Goal: Task Accomplishment & Management: Manage account settings

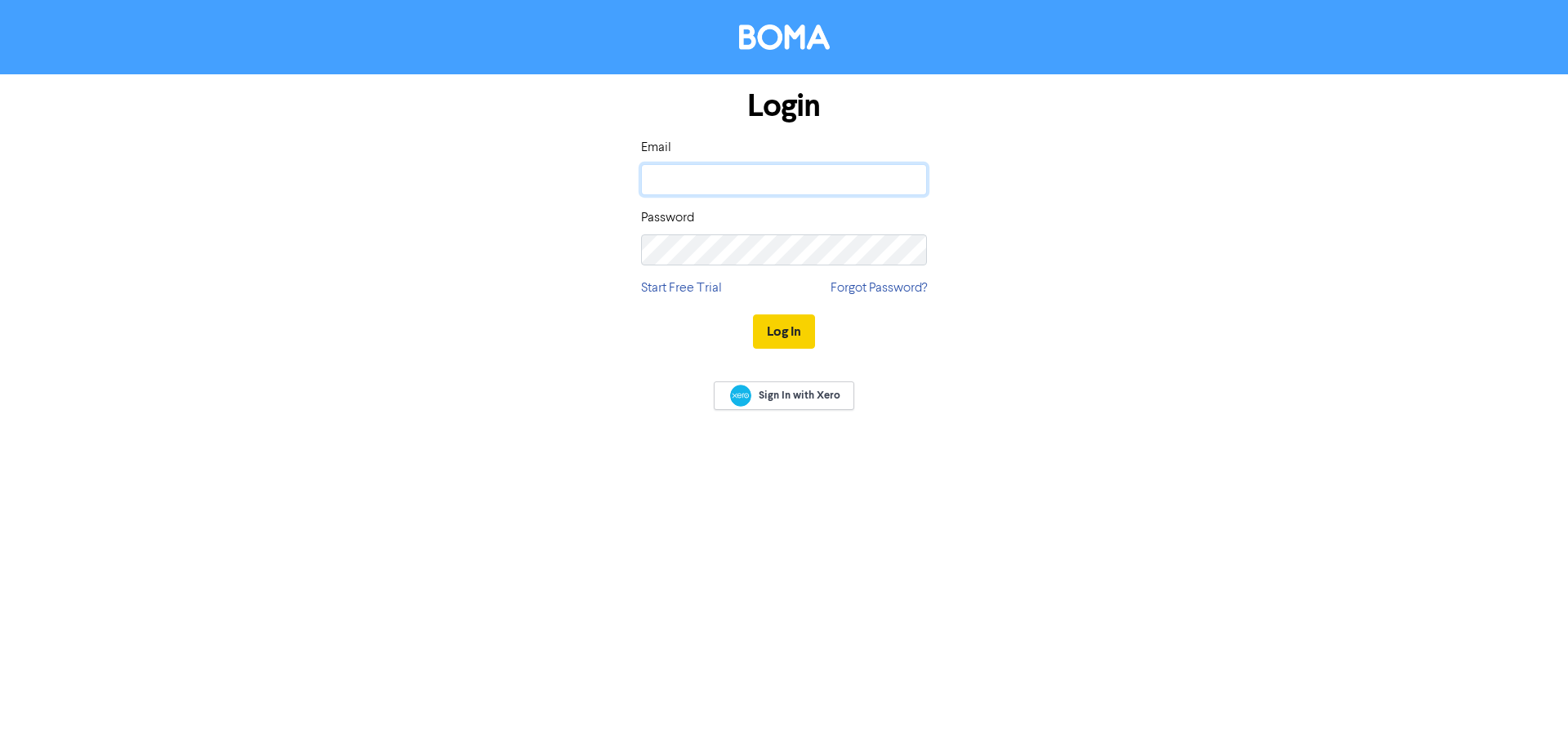
type input "[EMAIL_ADDRESS][DOMAIN_NAME]"
click at [794, 330] on button "Log In" at bounding box center [784, 331] width 62 height 34
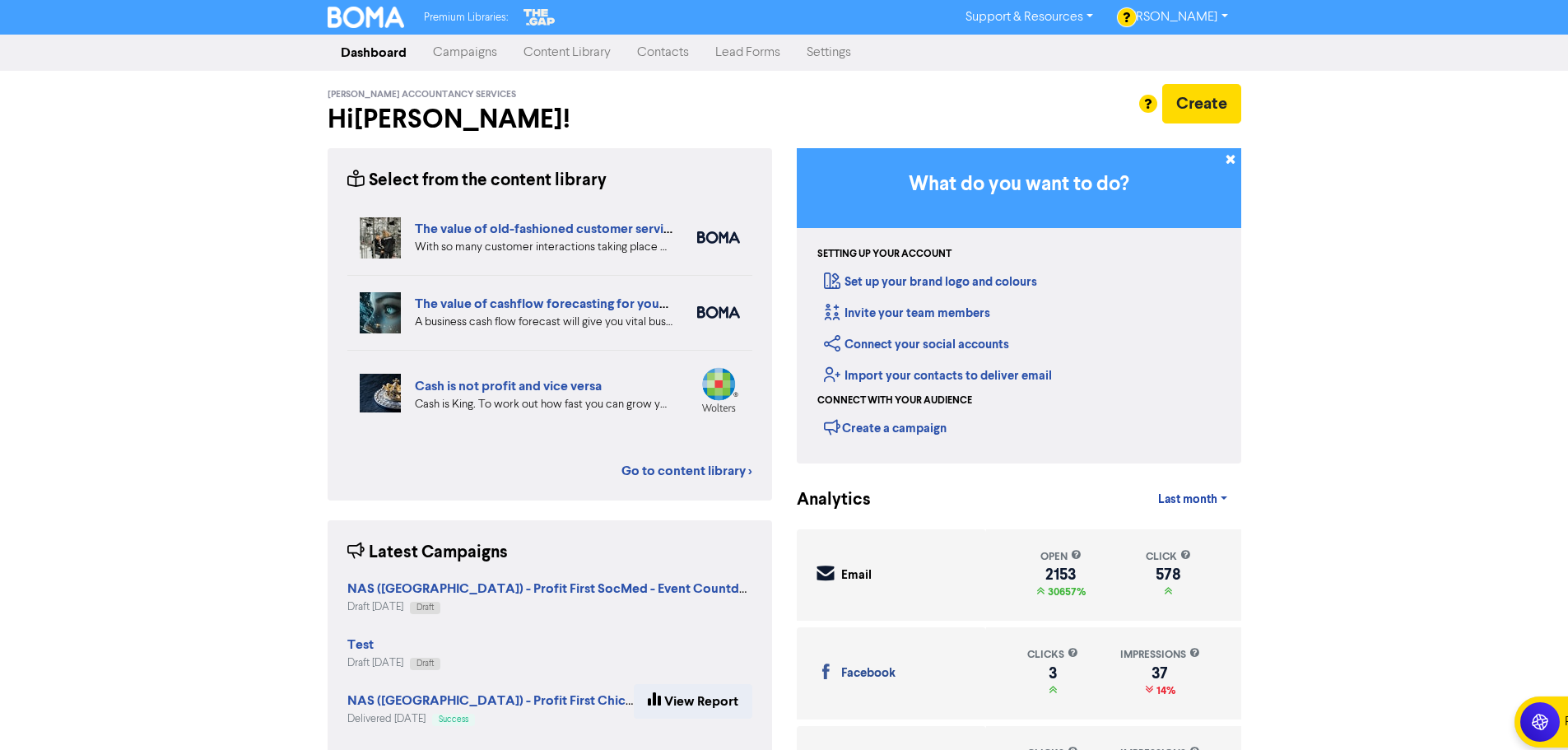
click at [453, 61] on link "Campaigns" at bounding box center [465, 53] width 90 height 33
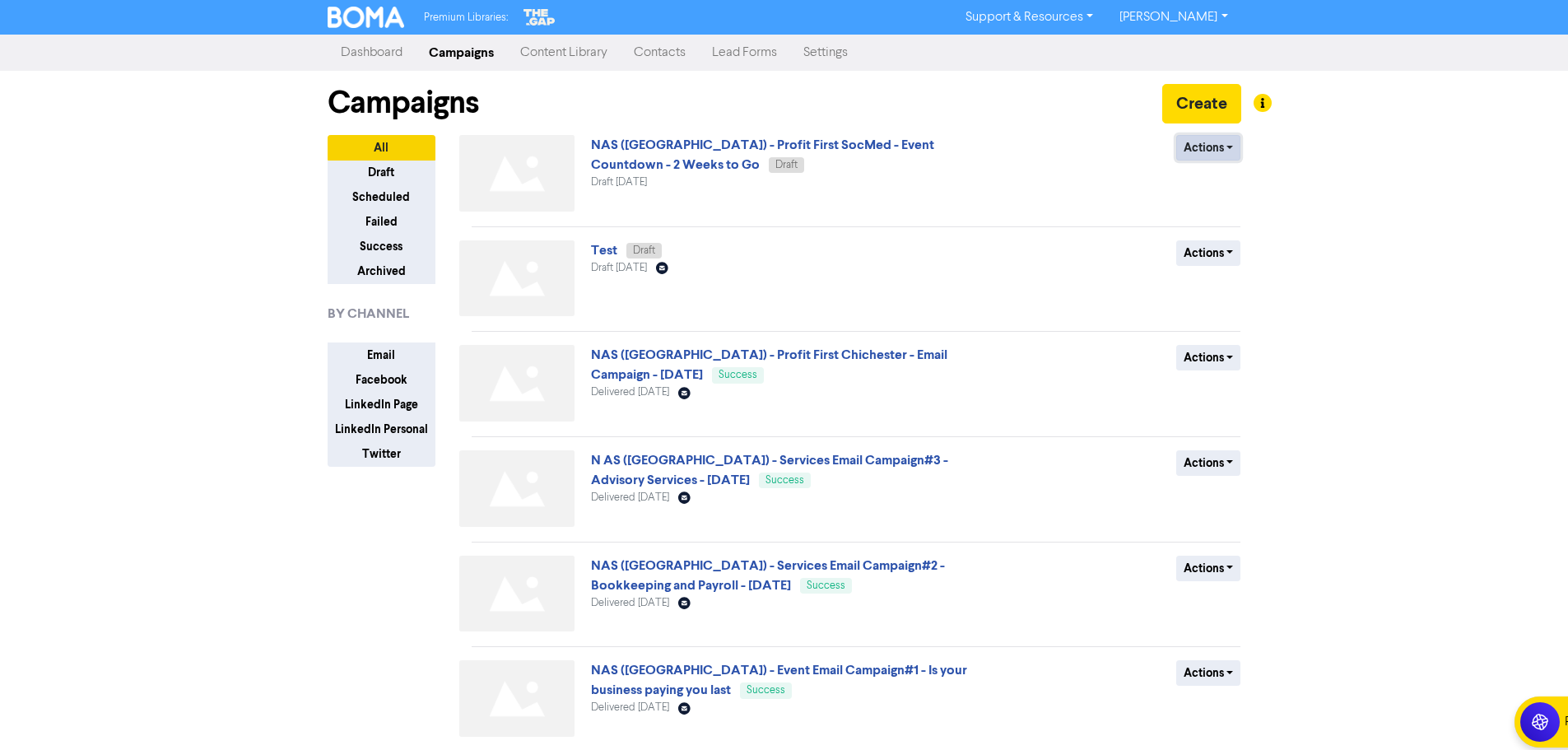
click at [1205, 150] on button "Actions" at bounding box center [1209, 147] width 65 height 25
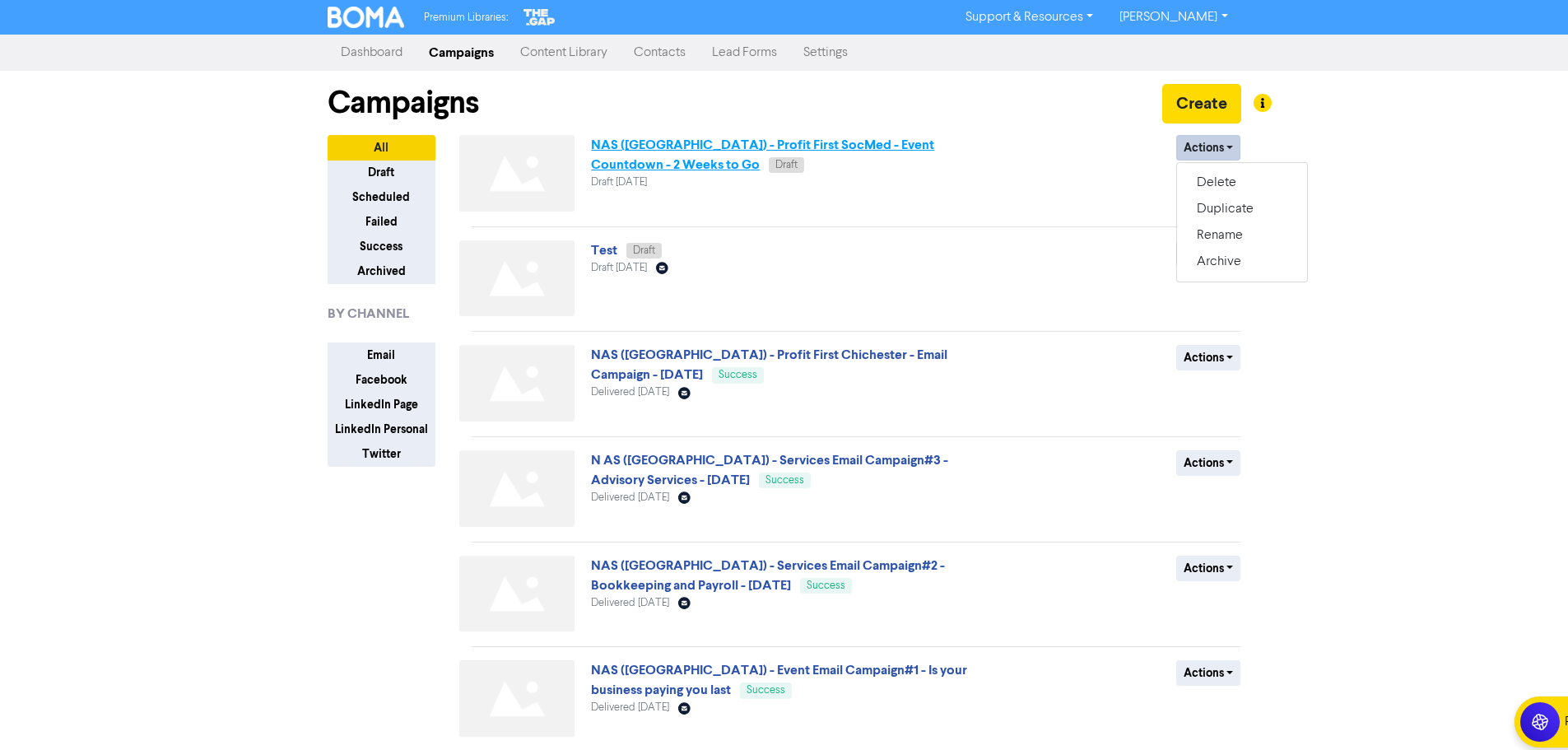
click at [934, 143] on link "NAS (UK) - Profit First SocMed - Event Countdown - 2 Weeks to Go" at bounding box center [763, 154] width 343 height 36
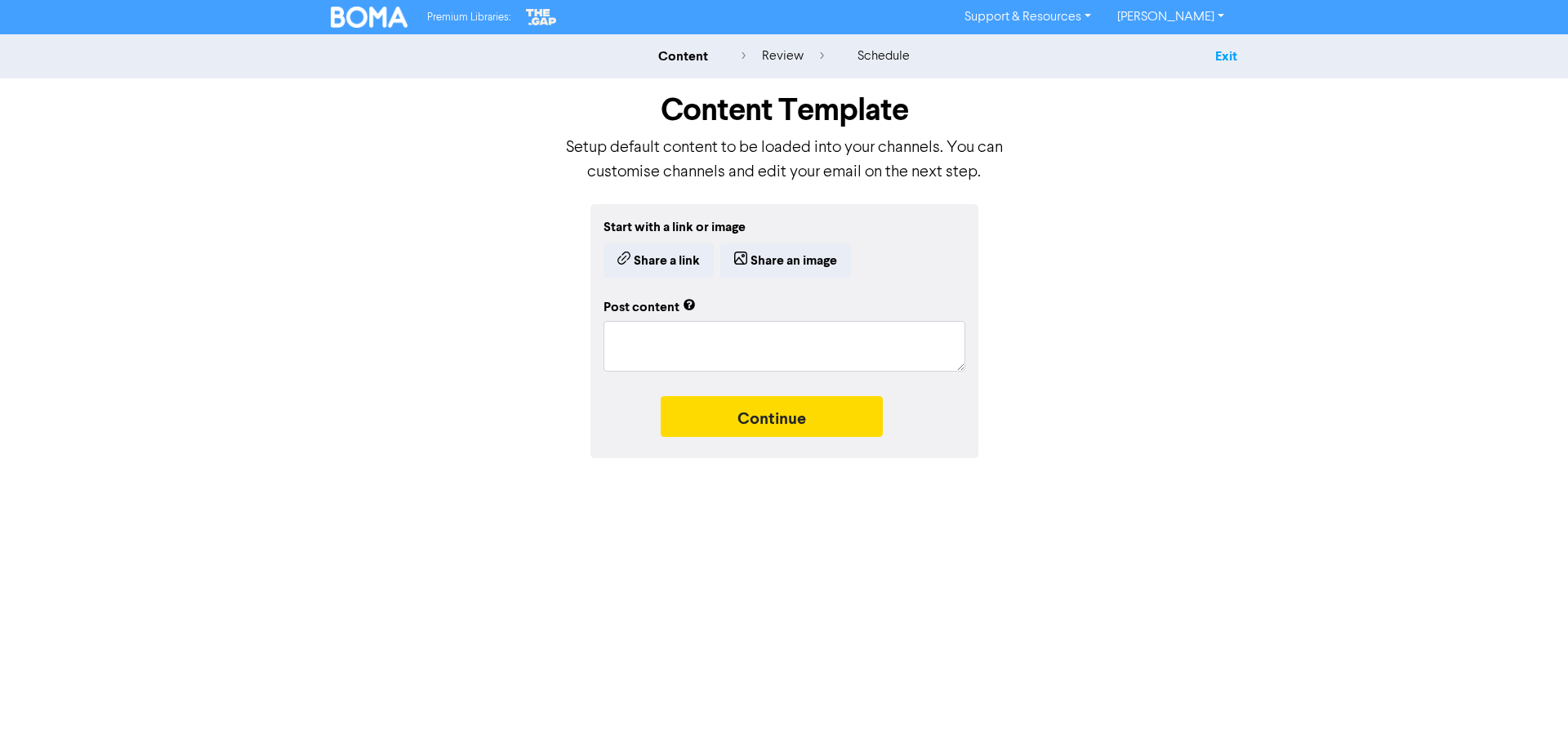
click at [1231, 50] on link "Exit" at bounding box center [1226, 56] width 22 height 17
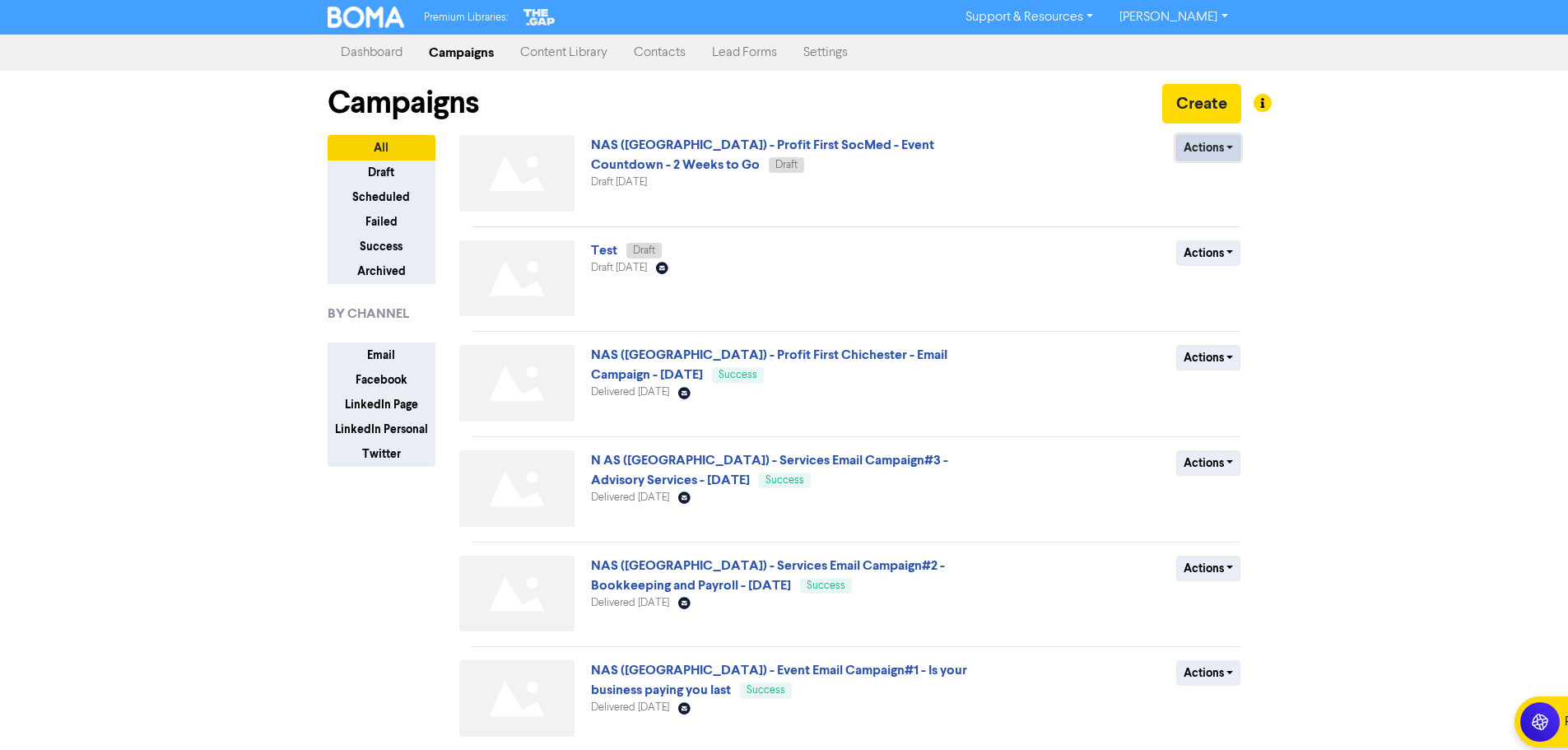
click at [1218, 142] on button "Actions" at bounding box center [1209, 147] width 65 height 25
click at [1230, 231] on button "Rename" at bounding box center [1242, 235] width 130 height 26
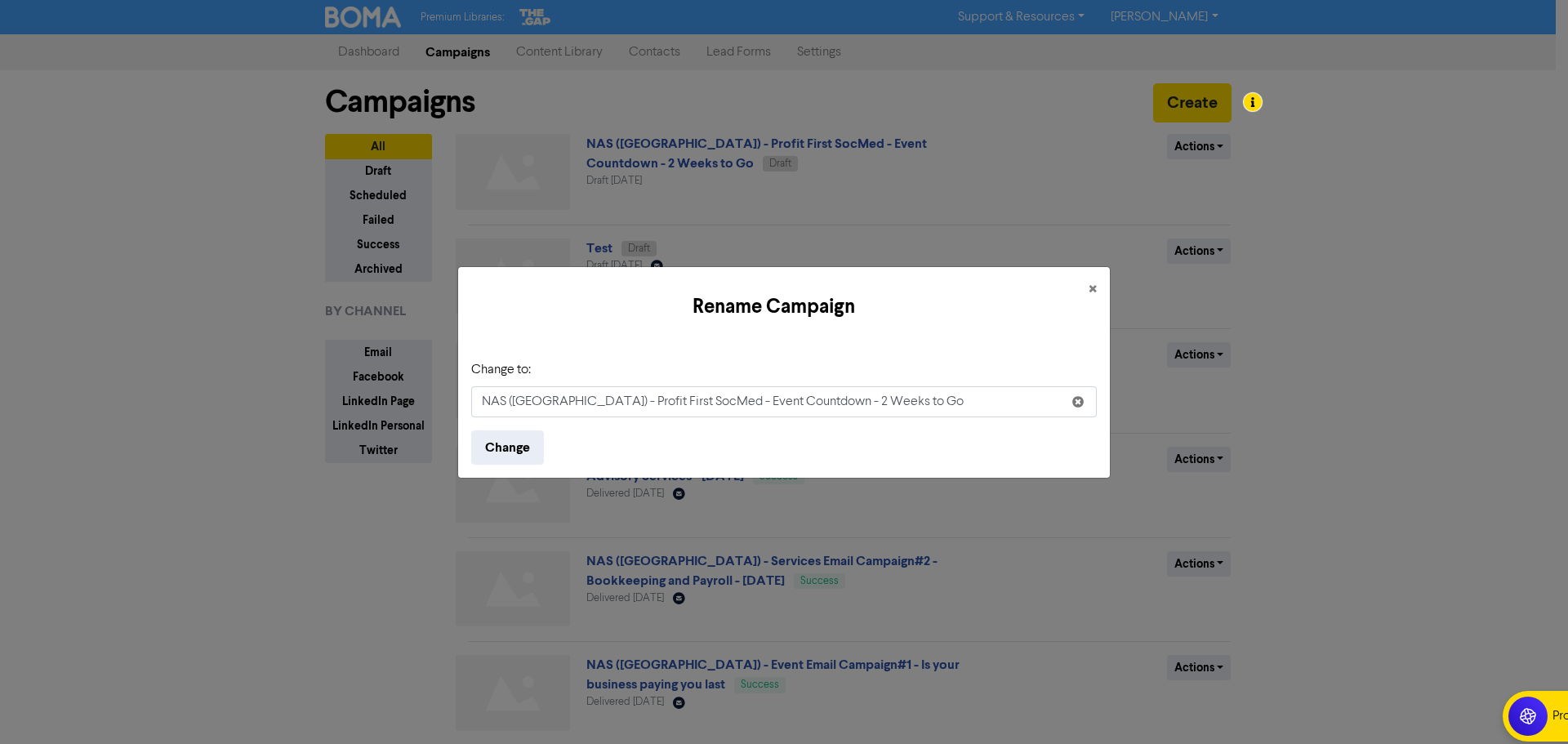
click at [777, 394] on input "NAS (UK) - Profit First SocMed - Event Countdown - 2 Weeks to Go" at bounding box center [784, 402] width 626 height 31
click at [780, 406] on input "NAS (UK) - Profit First SocMed - Event Countdown - 1Weeks to Go" at bounding box center [784, 402] width 626 height 31
click at [817, 401] on input "NAS (UK) - Profit First SocMed - Event Countdown - 1 Weeks to Go" at bounding box center [784, 402] width 626 height 31
type input "NAS ([GEOGRAPHIC_DATA]) - Profit First SocMed - Event Countdown - 1 Week to Go"
click at [522, 449] on button "Change" at bounding box center [508, 446] width 73 height 34
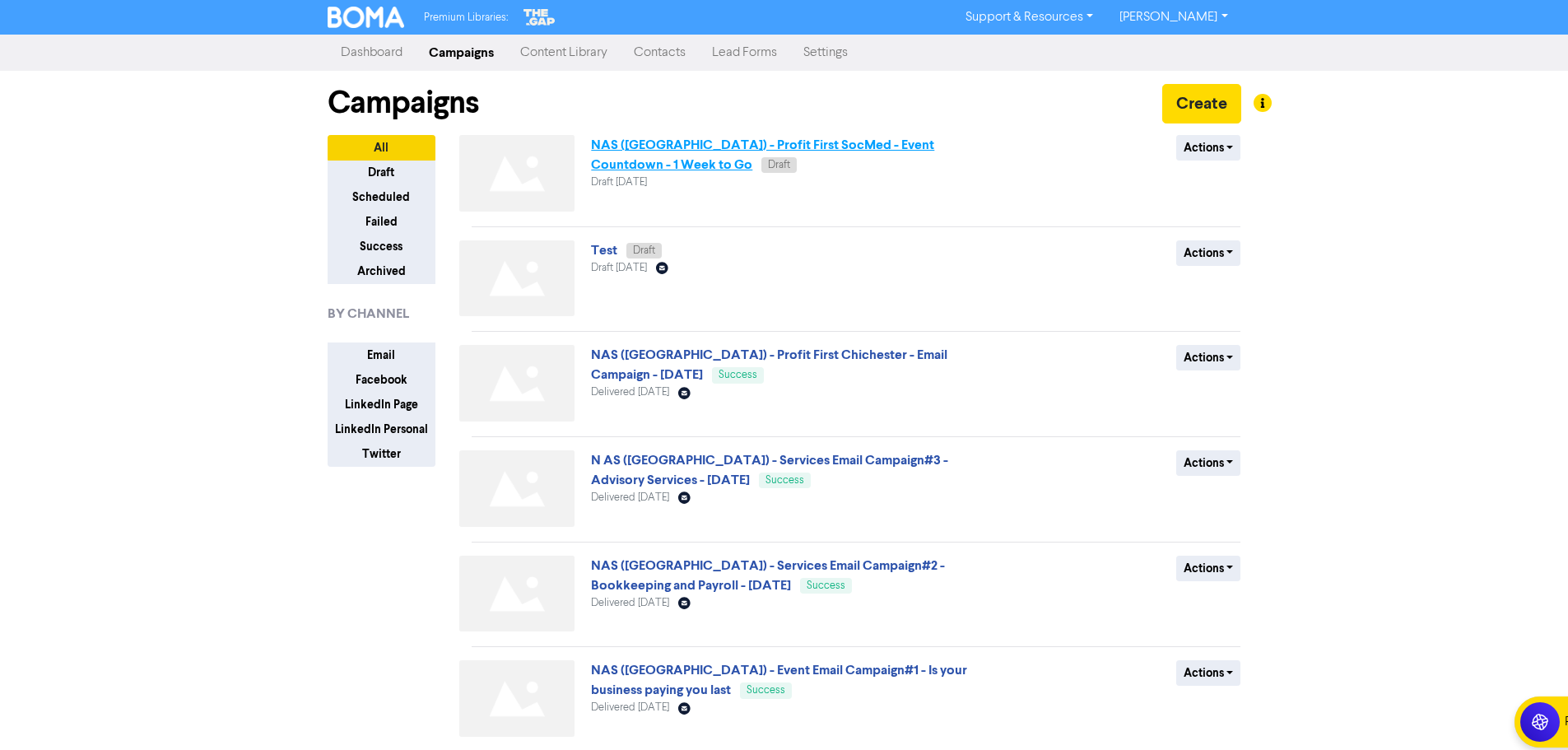
click at [839, 146] on link "NAS ([GEOGRAPHIC_DATA]) - Profit First SocMed - Event Countdown - 1 Week to Go" at bounding box center [763, 154] width 343 height 36
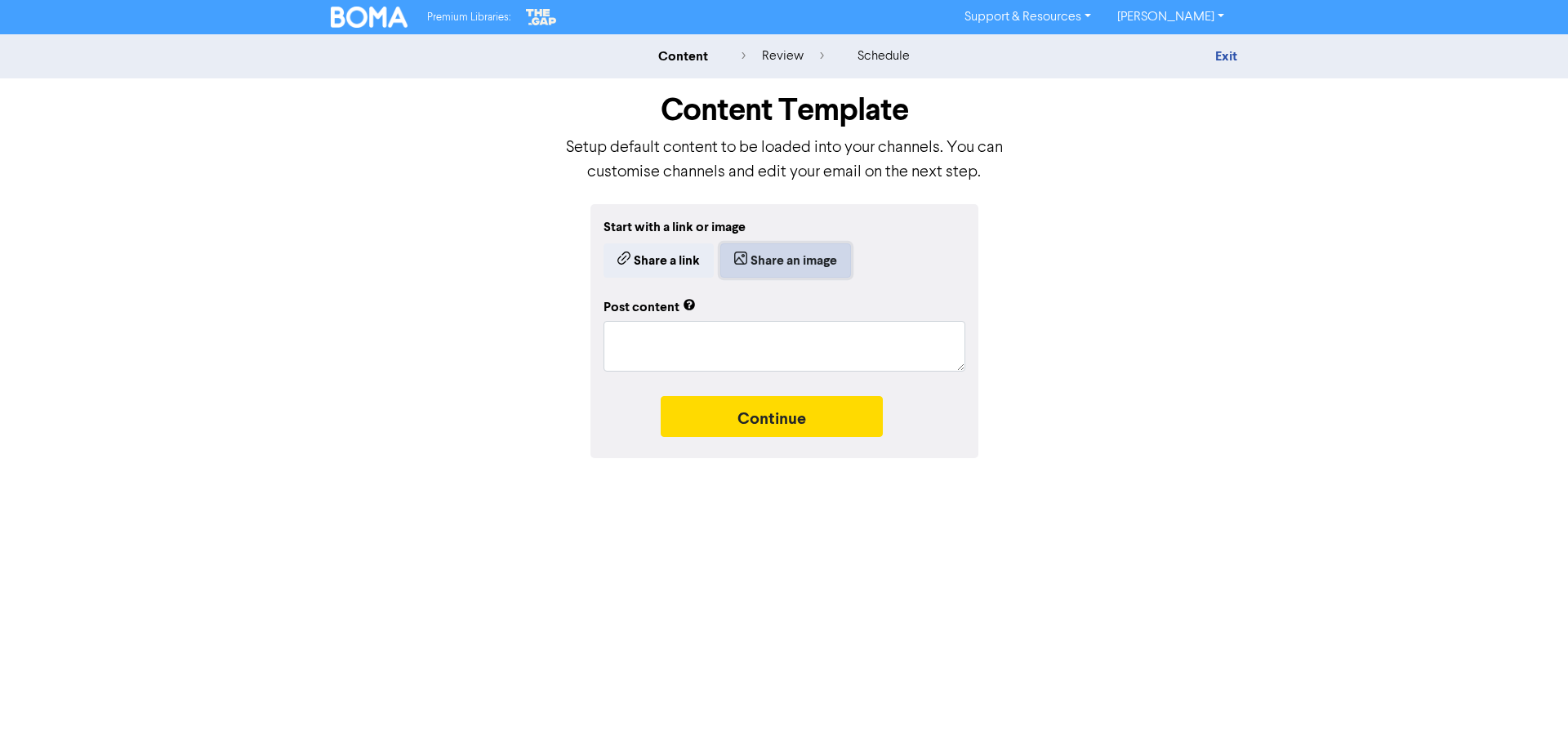
click at [803, 263] on button "Share an image" at bounding box center [786, 260] width 131 height 34
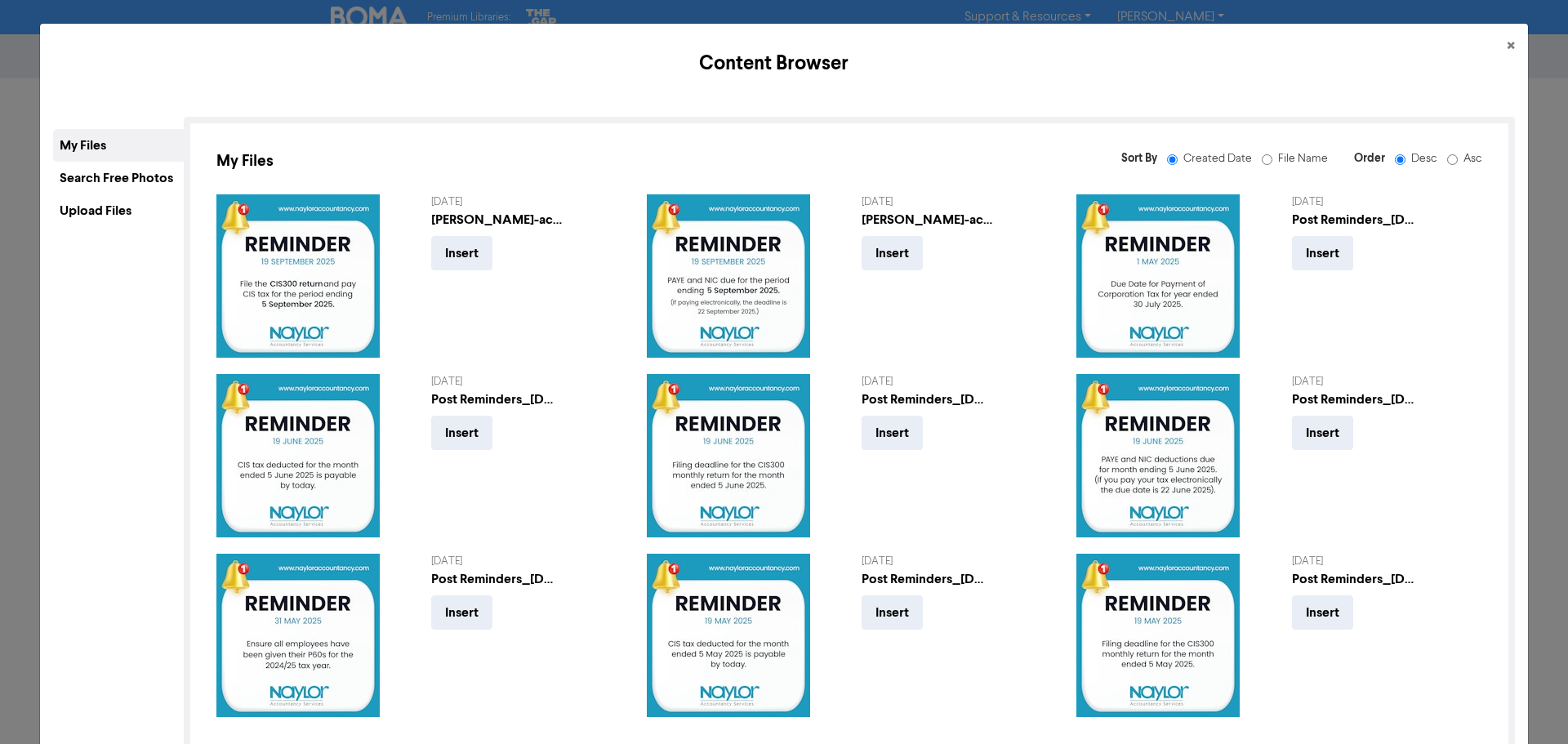
click at [89, 212] on div "Upload Files" at bounding box center [118, 211] width 131 height 33
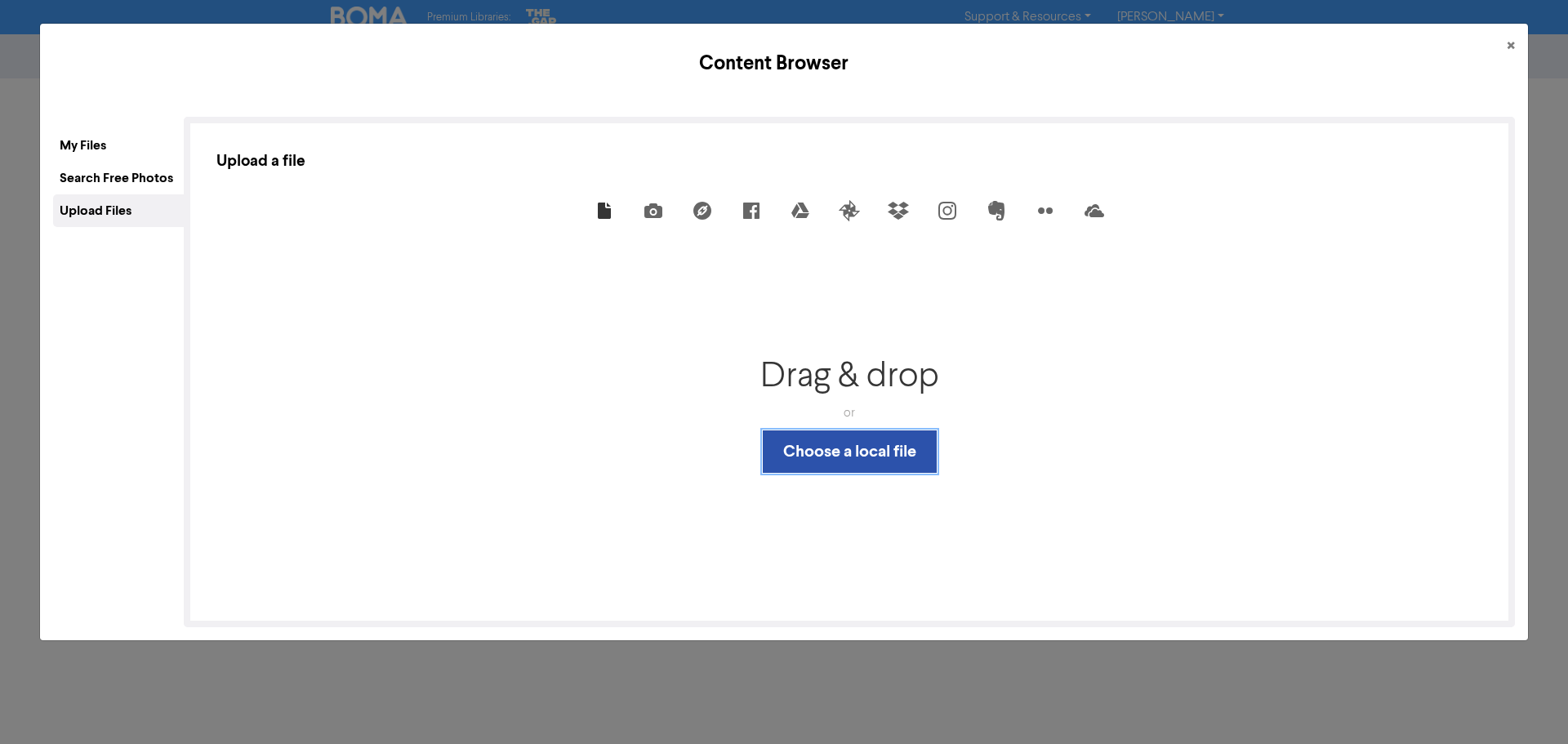
click at [846, 455] on button "Choose a local file" at bounding box center [850, 451] width 174 height 43
click at [127, 205] on div "Upload Files" at bounding box center [118, 211] width 131 height 33
click at [845, 460] on button "Choose a local file" at bounding box center [850, 451] width 174 height 43
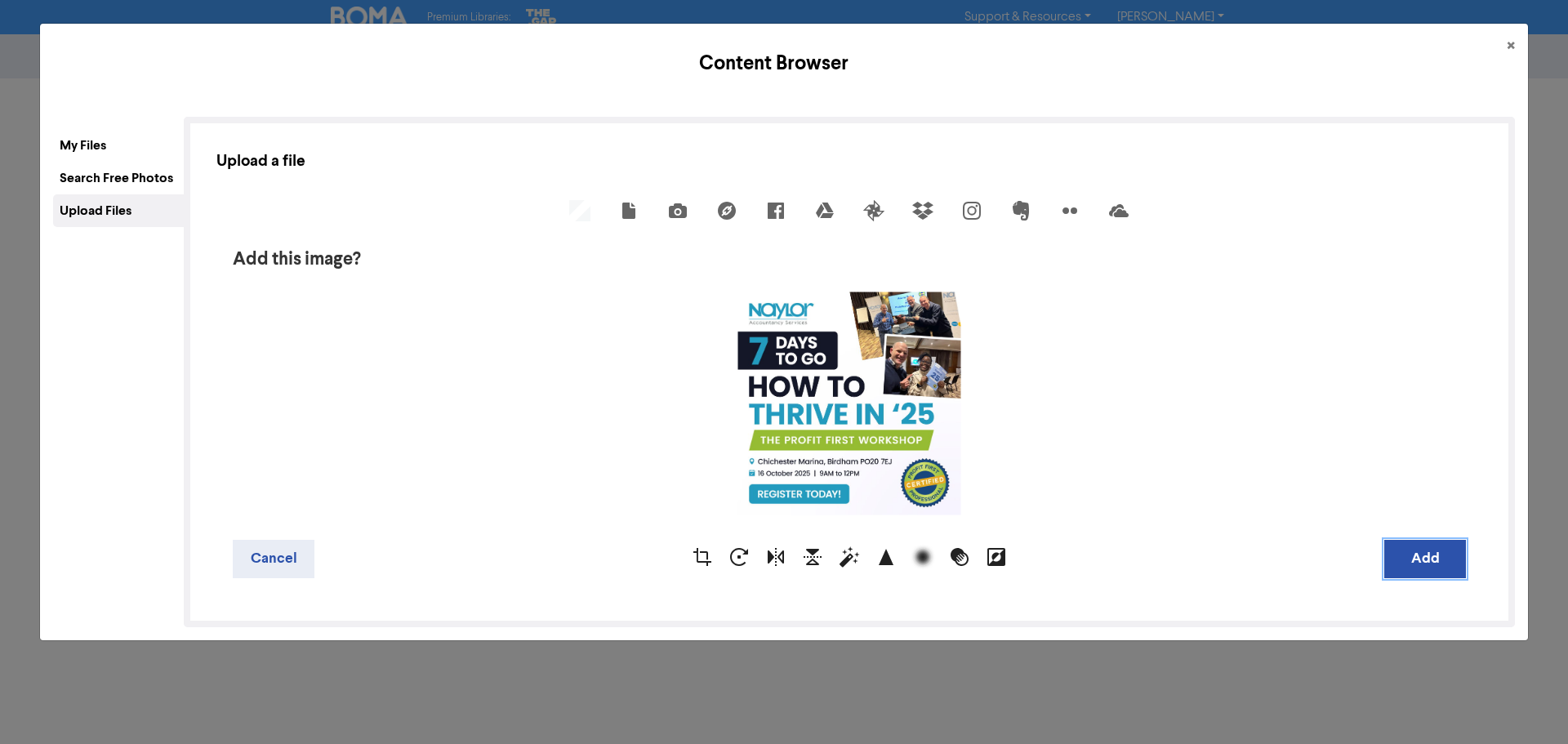
click at [1417, 564] on button "Add" at bounding box center [1425, 559] width 82 height 38
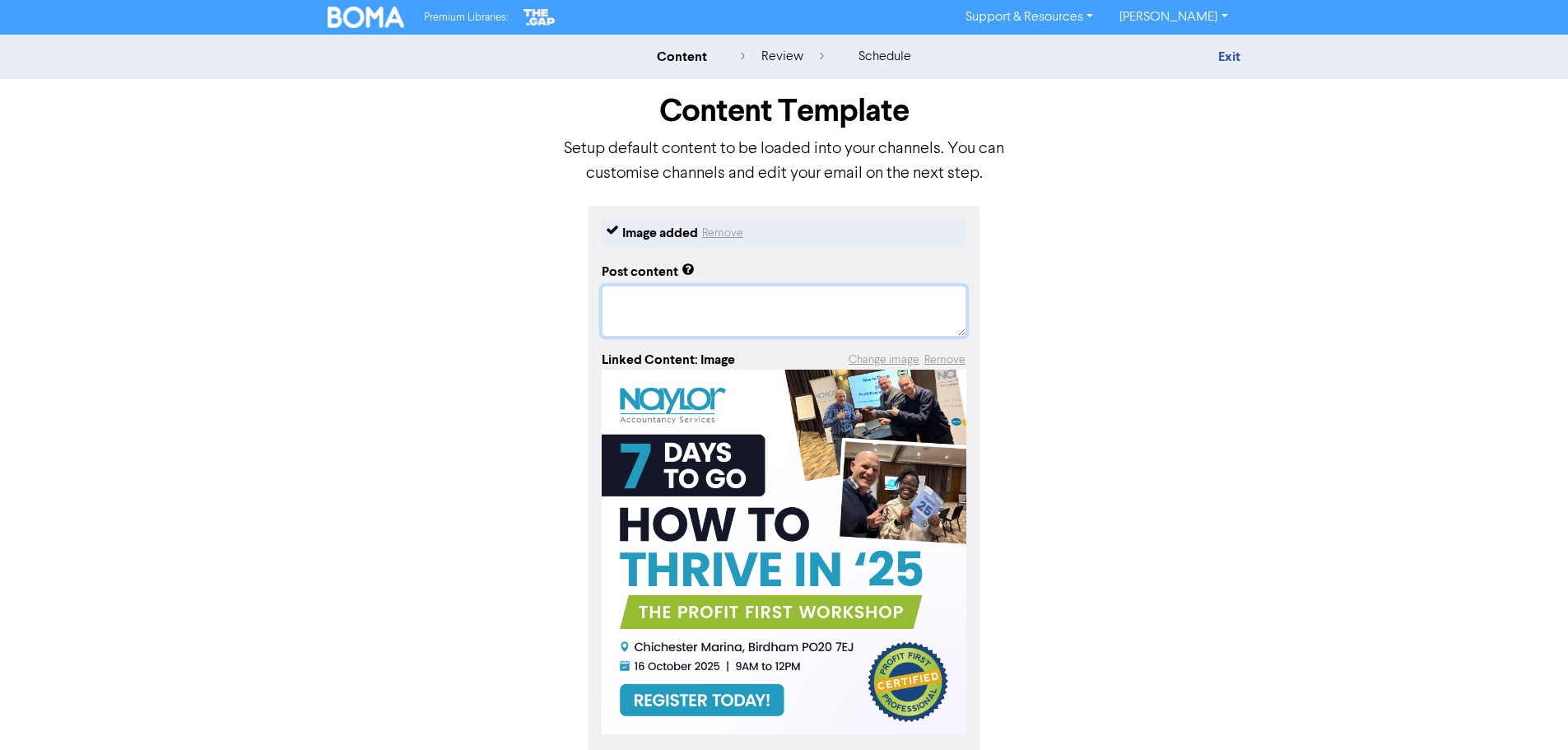
click at [648, 313] on textarea at bounding box center [784, 311] width 365 height 51
click at [713, 308] on textarea at bounding box center [784, 311] width 365 height 51
paste textarea "Last chance! Our Profit First event is happening next week — and it could chang…"
type textarea "Last chance! Our Profit First event is happening next week — and it could chang…"
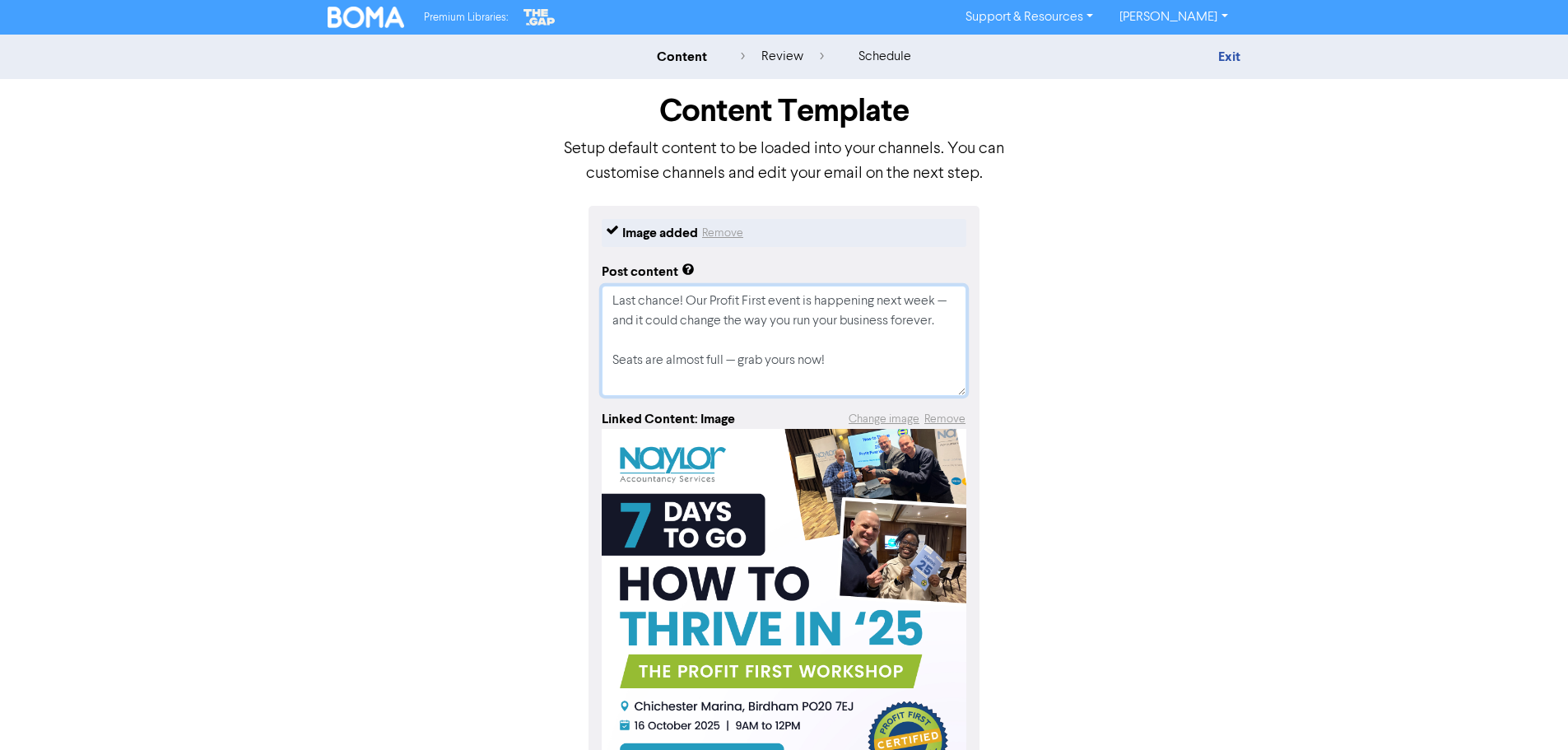
click at [622, 324] on textarea "Last chance! Our Profit First event is happening next week — and it could chang…" at bounding box center [784, 341] width 365 height 111
type textarea "x"
type textarea "Last chance! Our Profit First event is happening next week and it could change …"
type textarea "x"
type textarea "Last chance! Our Profit First event is happening next week and it could change …"
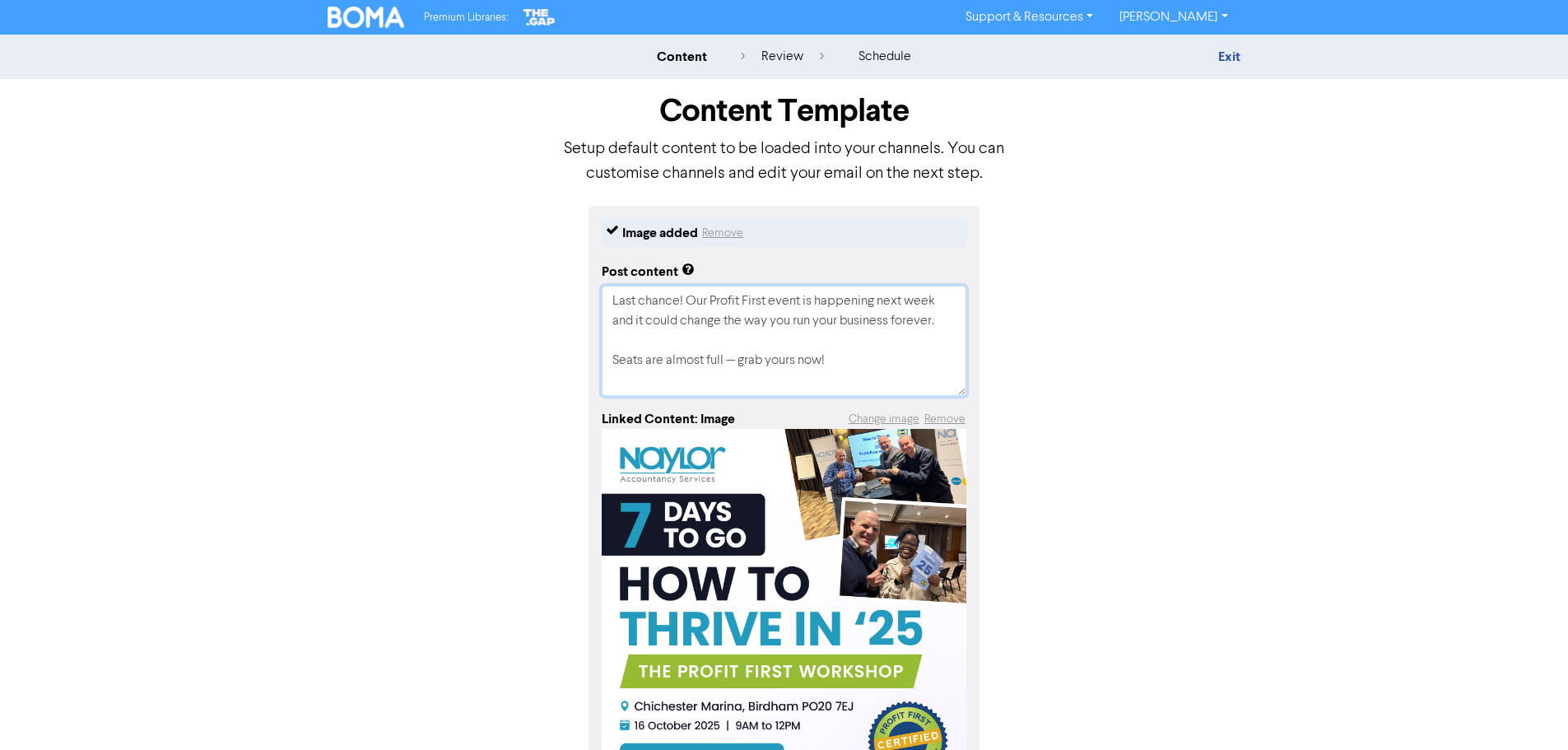
type textarea "x"
type textarea "Last chance! Our Profit First event is happening next week - and it could chang…"
type textarea "x"
type textarea "Last chance! Our Profit First event is happening next week - and it could chang…"
click at [659, 337] on textarea "Last chance! Our Profit First event is happening next week - and it could chang…" at bounding box center [784, 341] width 365 height 111
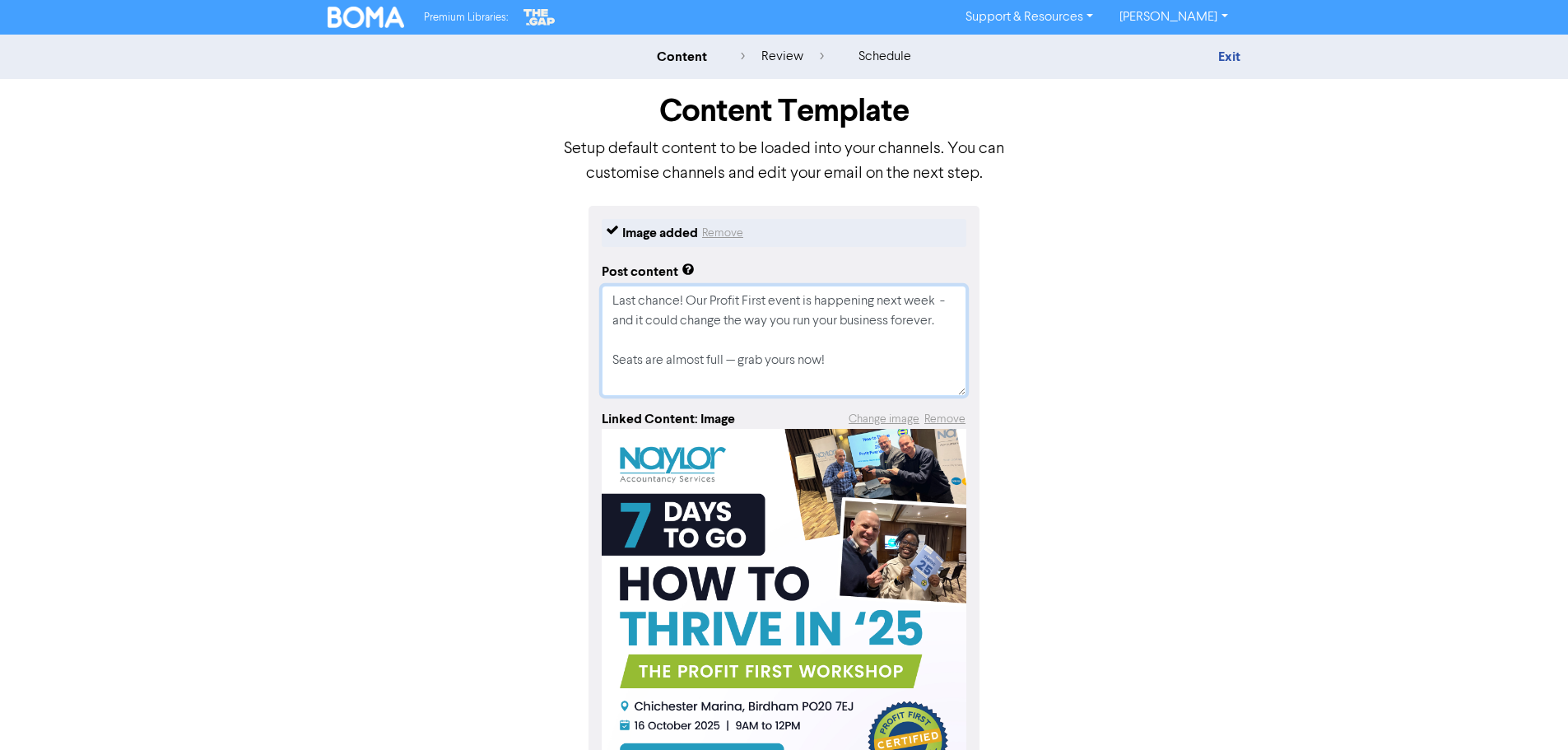
click at [855, 362] on textarea "Last chance! Our Profit First event is happening next week - and it could chang…" at bounding box center [784, 341] width 365 height 111
type textarea "x"
type textarea "Last chance! Our Profit First event is happening next week - and it could chang…"
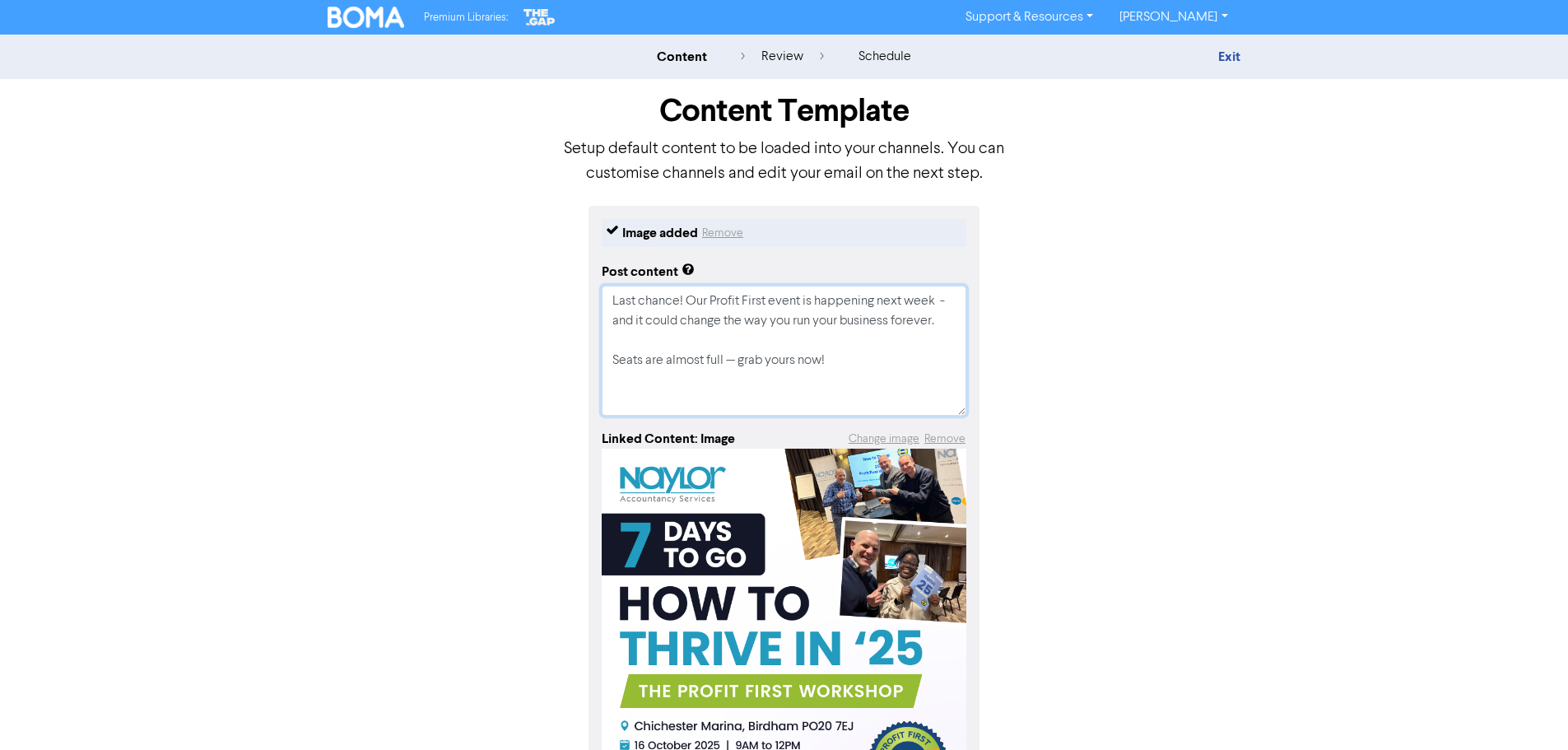
type textarea "x"
type textarea "Last chance! Our Profit First event is happening next week - and it could chang…"
type textarea "x"
type textarea "Last chance! Our Profit First event is happening next week - and it could chang…"
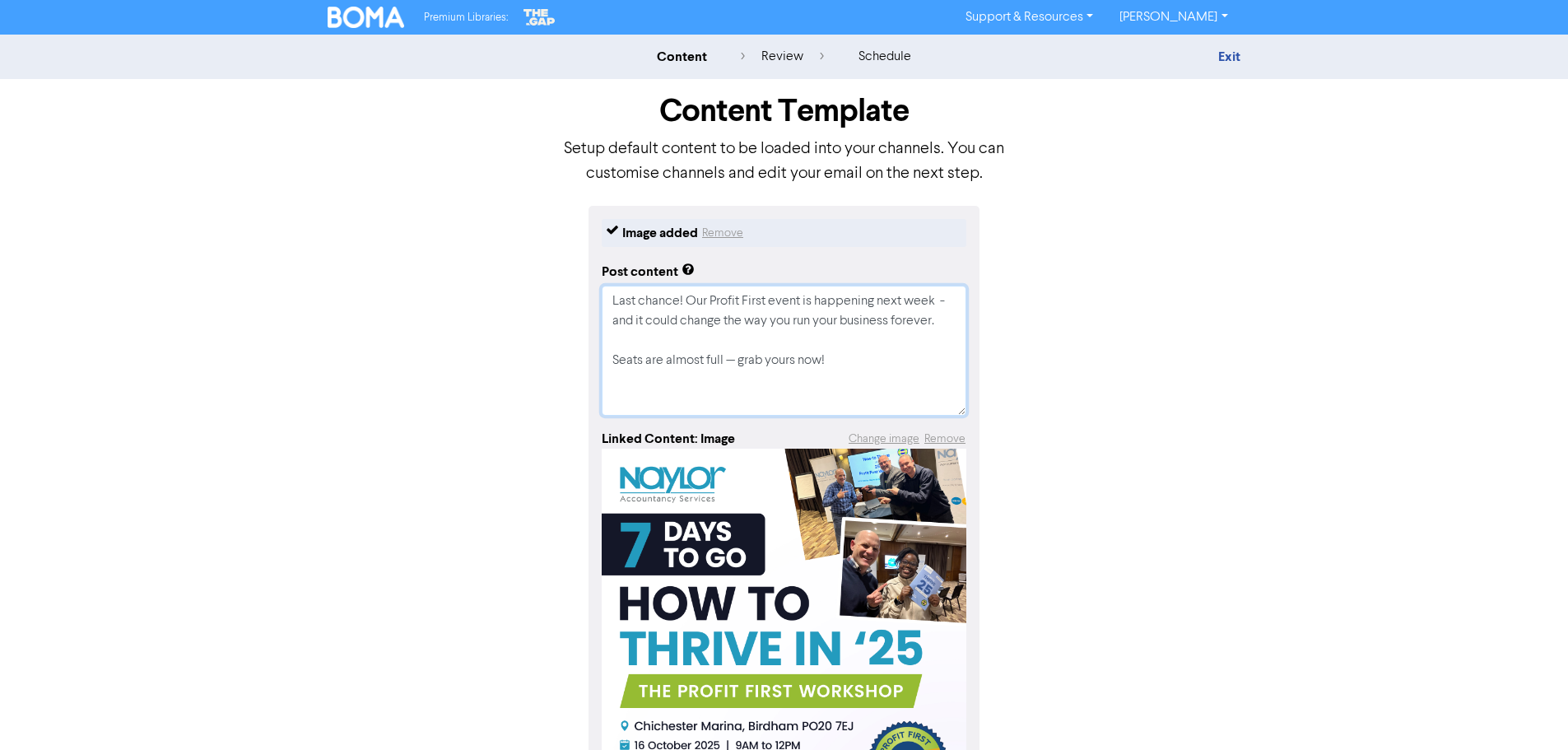
type textarea "x"
type textarea "Last chance! Our Profit First event is happening next week - and it could chang…"
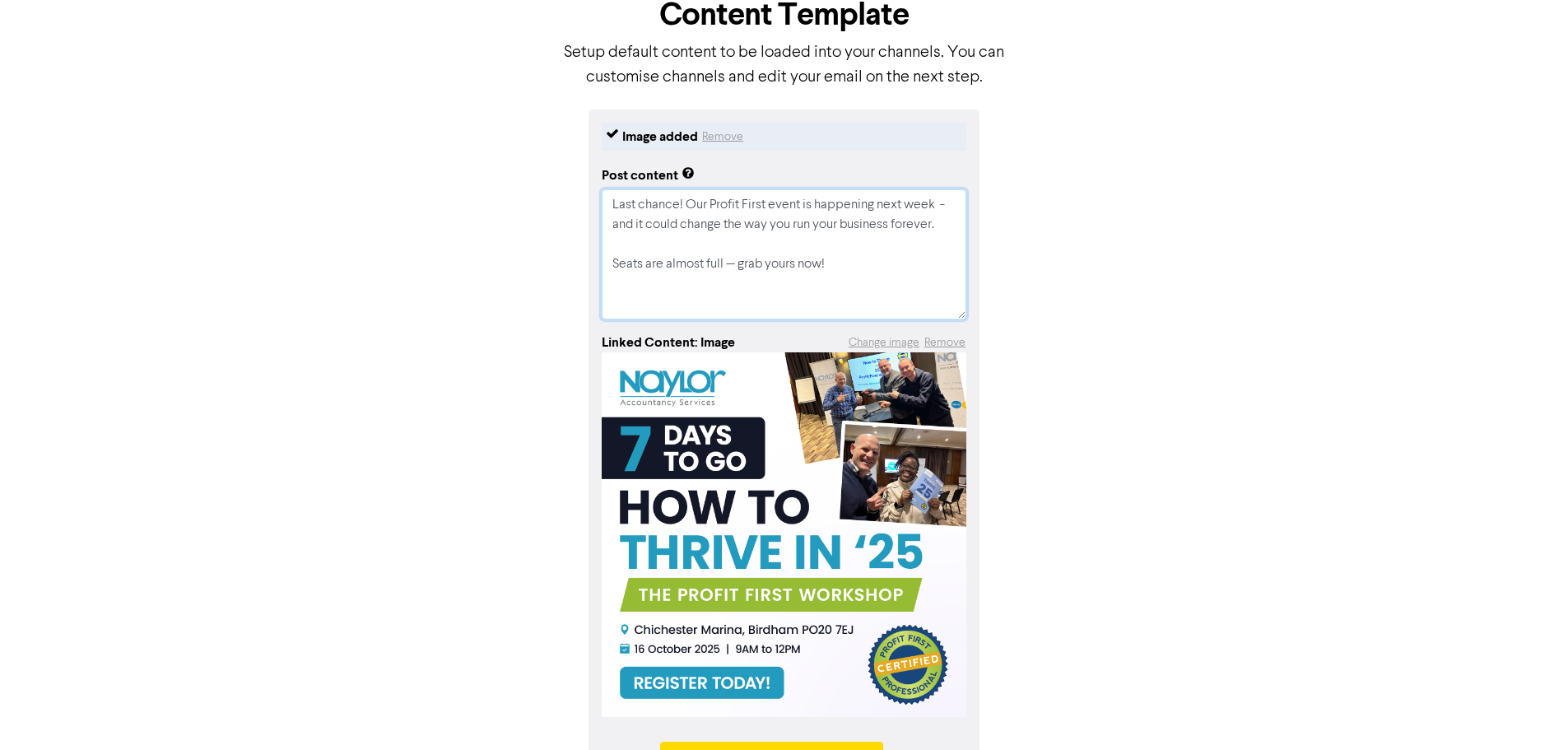
scroll to position [0, 0]
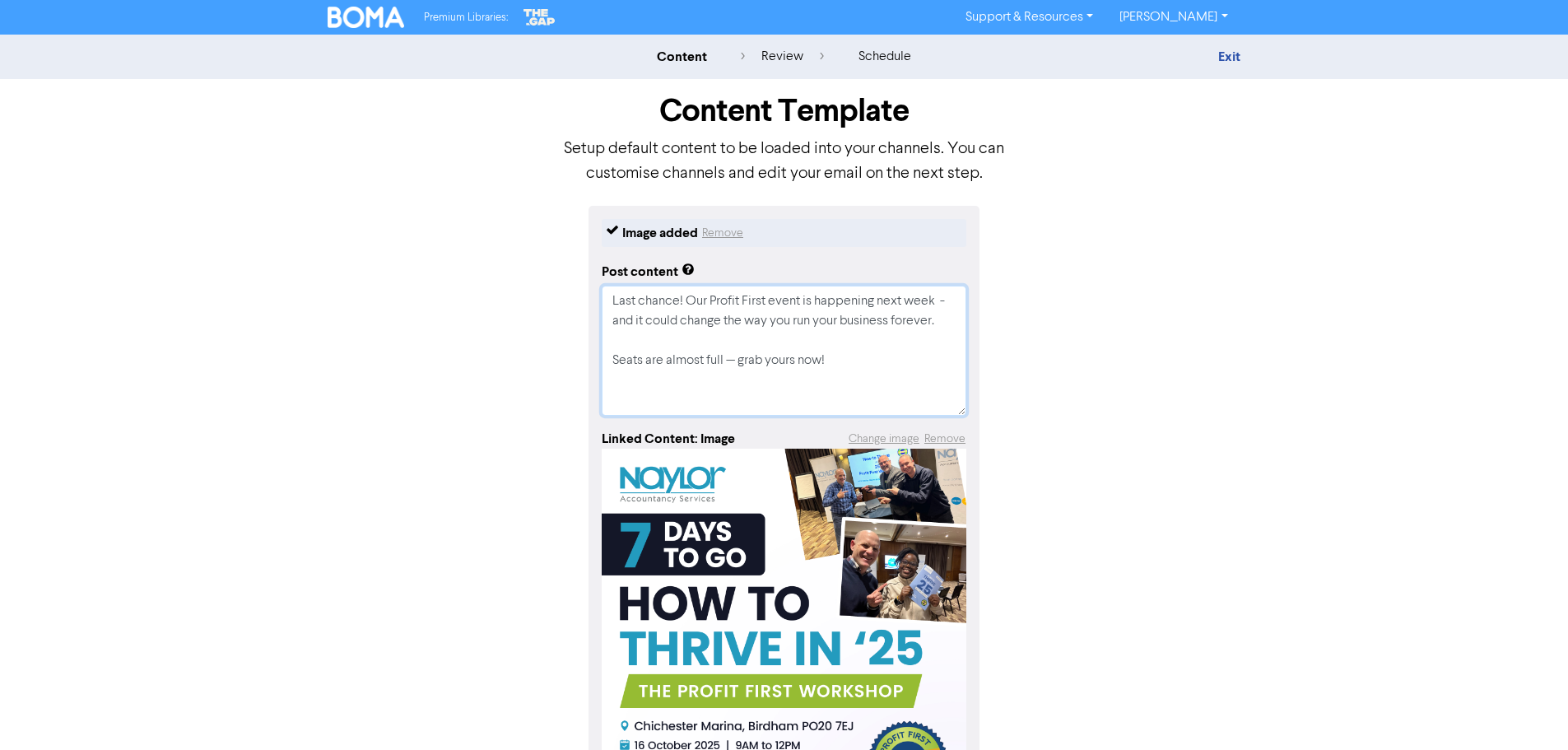
type textarea "x"
type textarea "Last chance! Our Profit First event is happening next week - and it could chang…"
type textarea "x"
type textarea "Last chance! Our Profit First event is happening next week - and it could chang…"
type textarea "x"
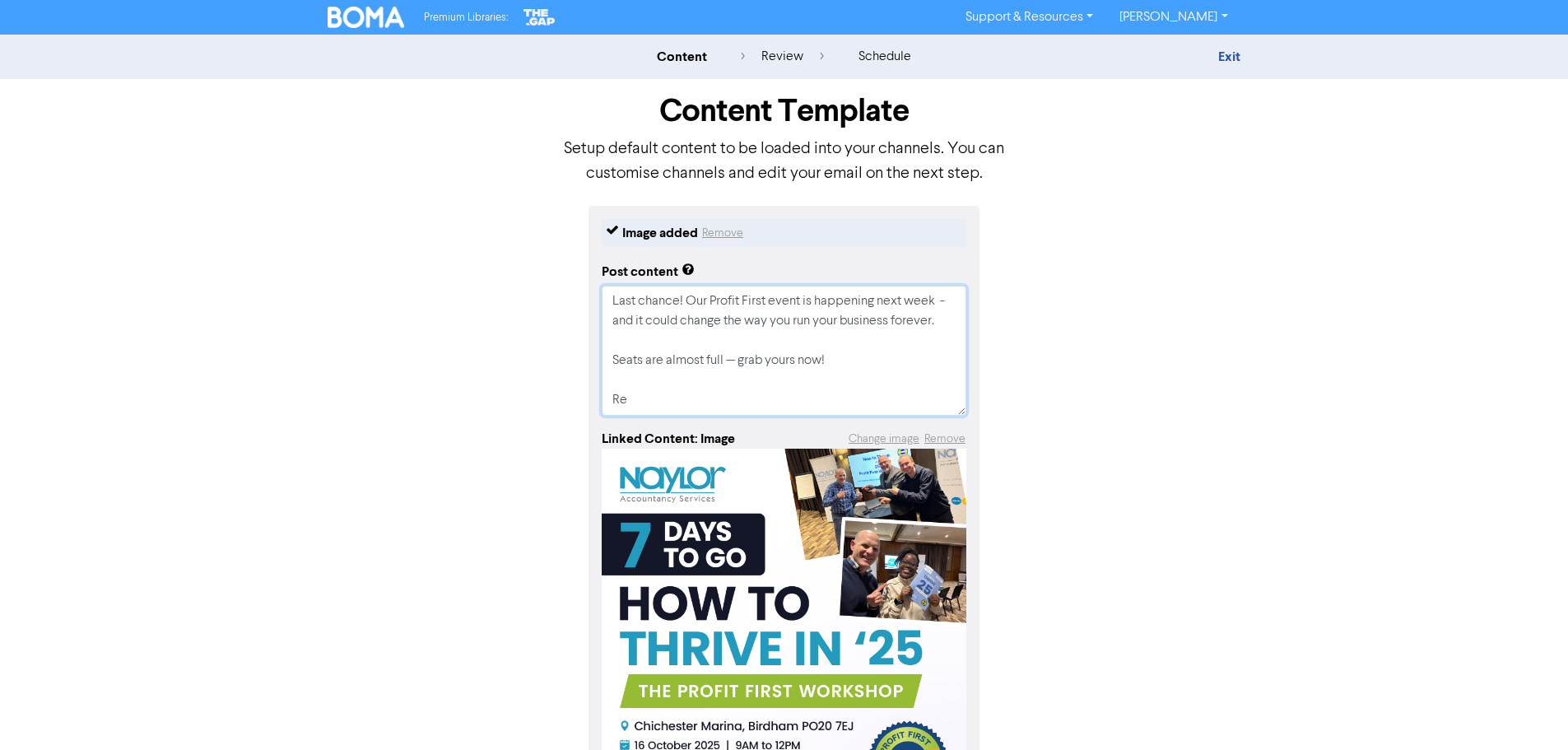
type textarea "Last chance! Our Profit First event is happening next week - and it could chang…"
type textarea "x"
type textarea "Last chance! Our Profit First event is happening next week - and it could chang…"
type textarea "x"
type textarea "Last chance! Our Profit First event is happening next week - and it could chang…"
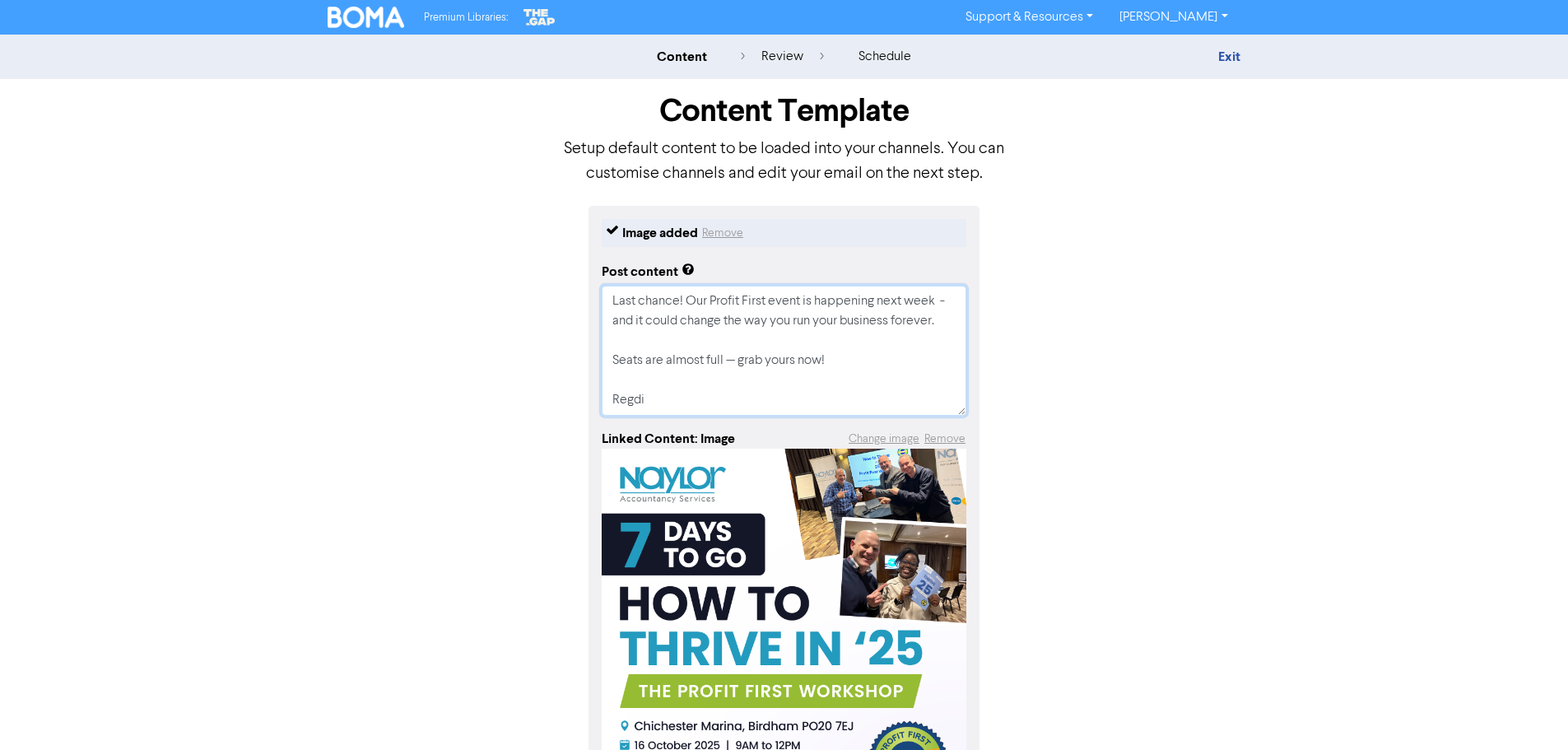
type textarea "x"
type textarea "Last chance! Our Profit First event is happening next week - and it could chang…"
type textarea "x"
type textarea "Last chance! Our Profit First event is happening next week - and it could chang…"
type textarea "x"
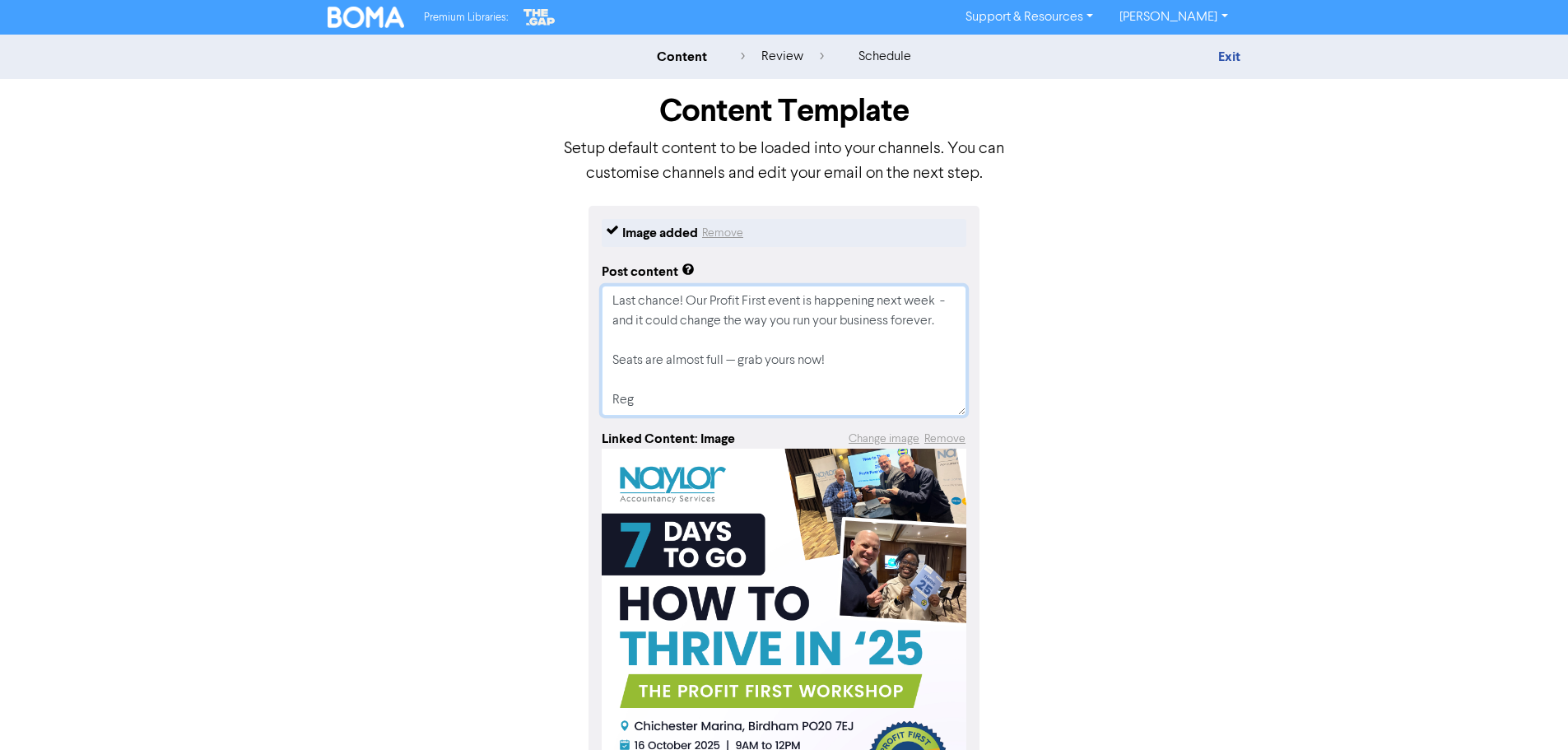
type textarea "Last chance! Our Profit First event is happening next week - and it could chang…"
type textarea "x"
type textarea "Last chance! Our Profit First event is happening next week - and it could chang…"
type textarea "x"
type textarea "Last chance! Our Profit First event is happening next week - and it could chang…"
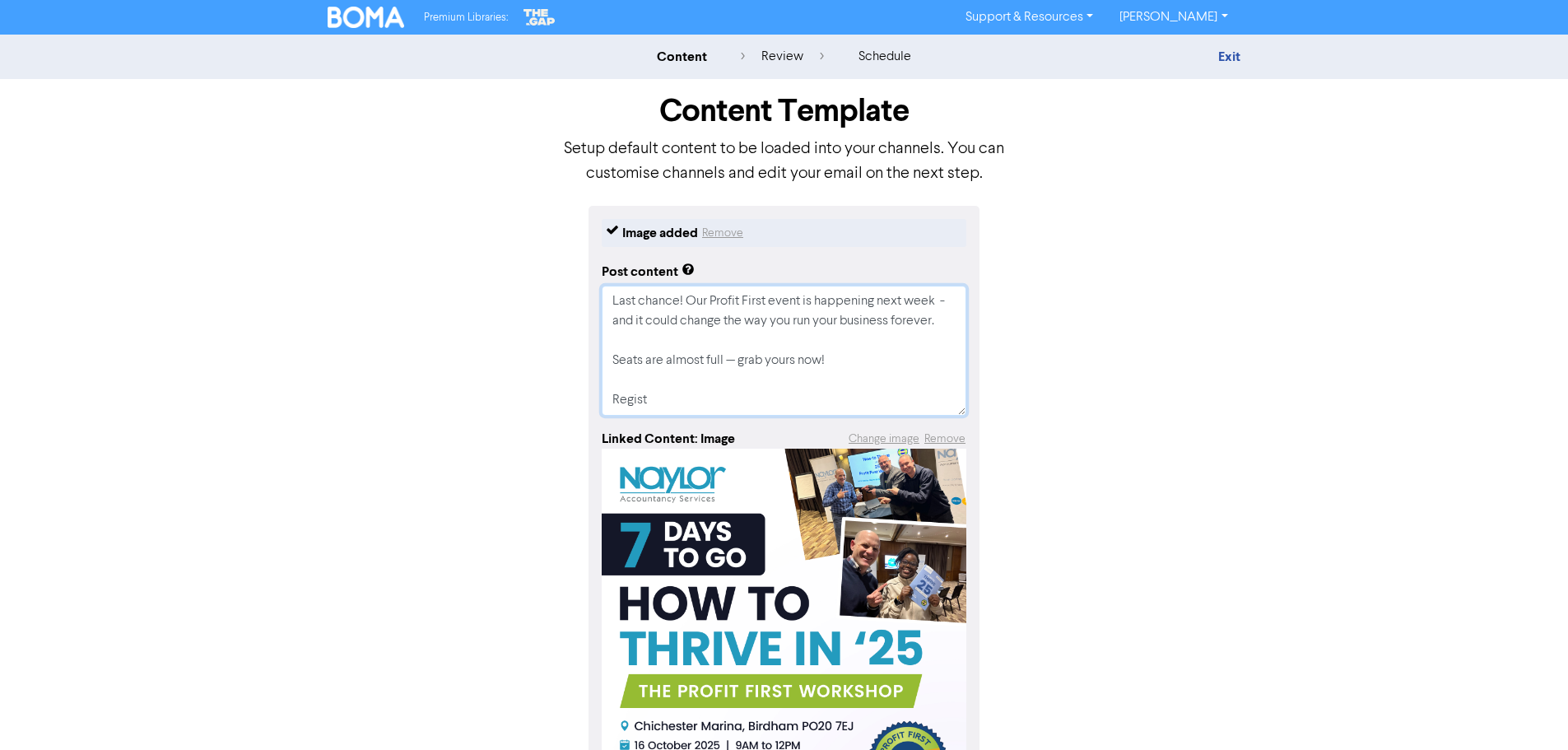
type textarea "x"
type textarea "Last chance! Our Profit First event is happening next week - and it could chang…"
type textarea "x"
type textarea "Last chance! Our Profit First event is happening next week - and it could chang…"
type textarea "x"
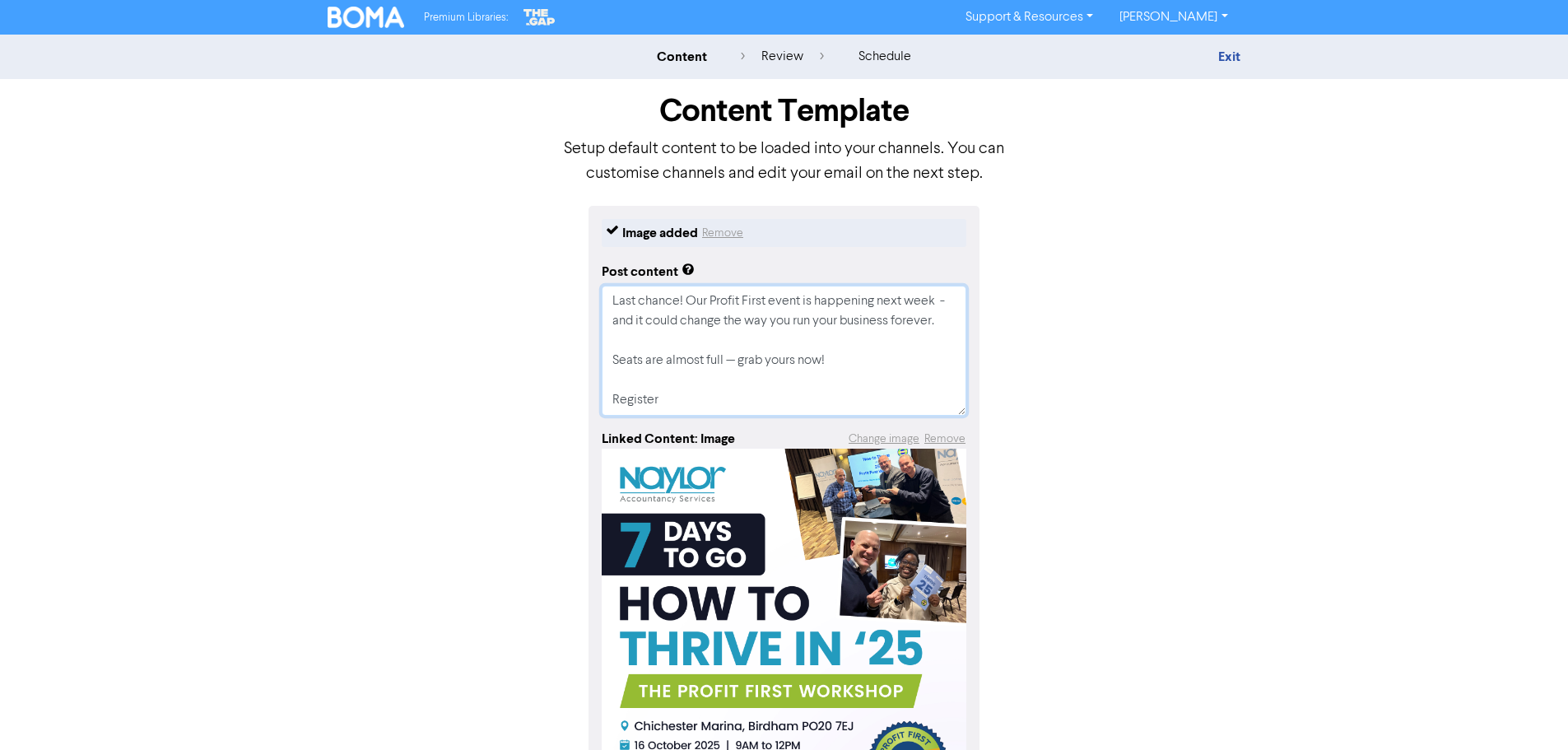
type textarea "Last chance! Our Profit First event is happening next week - and it could chang…"
type textarea "x"
type textarea "Last chance! Our Profit First event is happening next week - and it could chang…"
type textarea "x"
type textarea "Last chance! Our Profit First event is happening next week - and it could chang…"
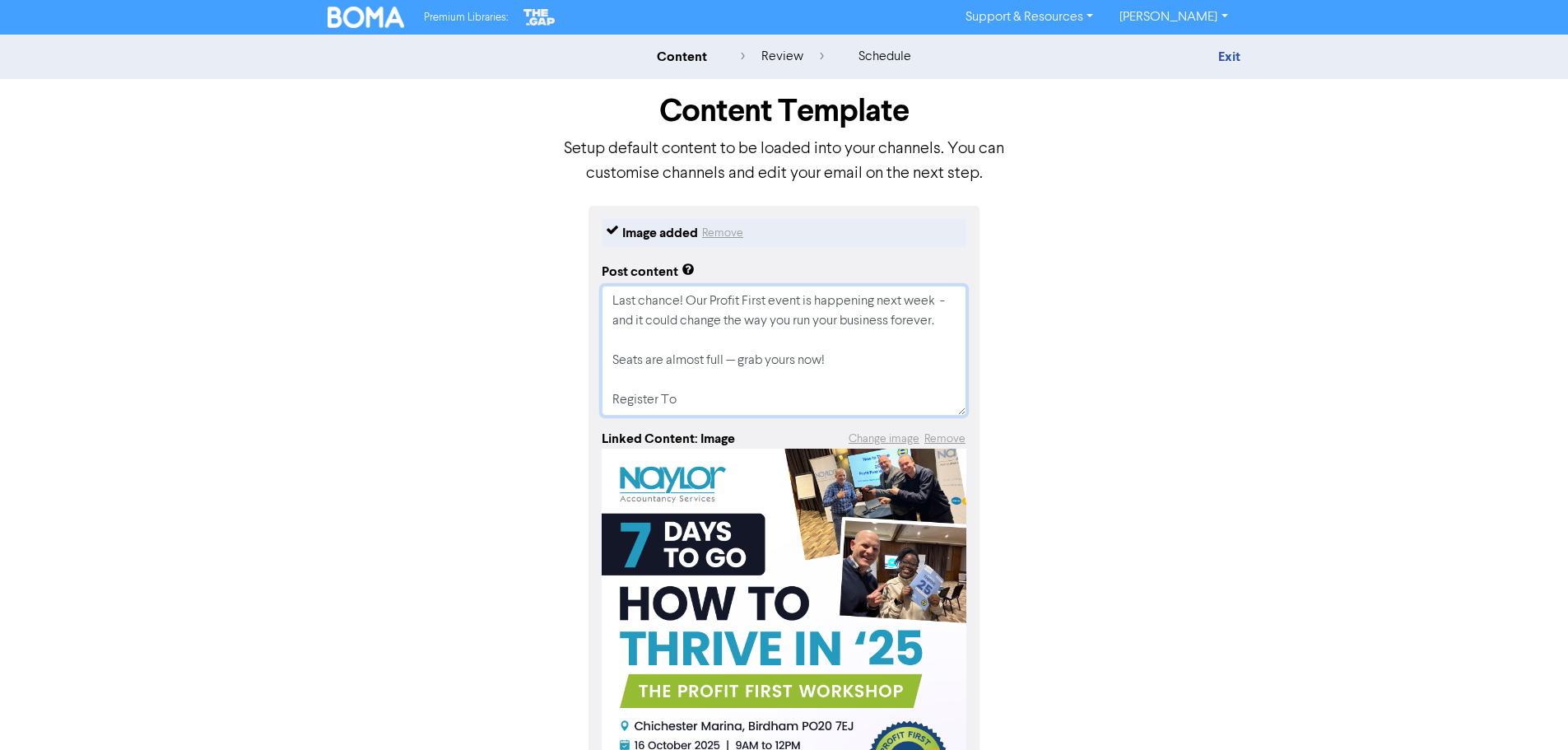
type textarea "x"
type textarea "Last chance! Our Profit First event is happening next week - and it could chang…"
type textarea "x"
type textarea "Last chance! Our Profit First event is happening next week - and it could chang…"
type textarea "x"
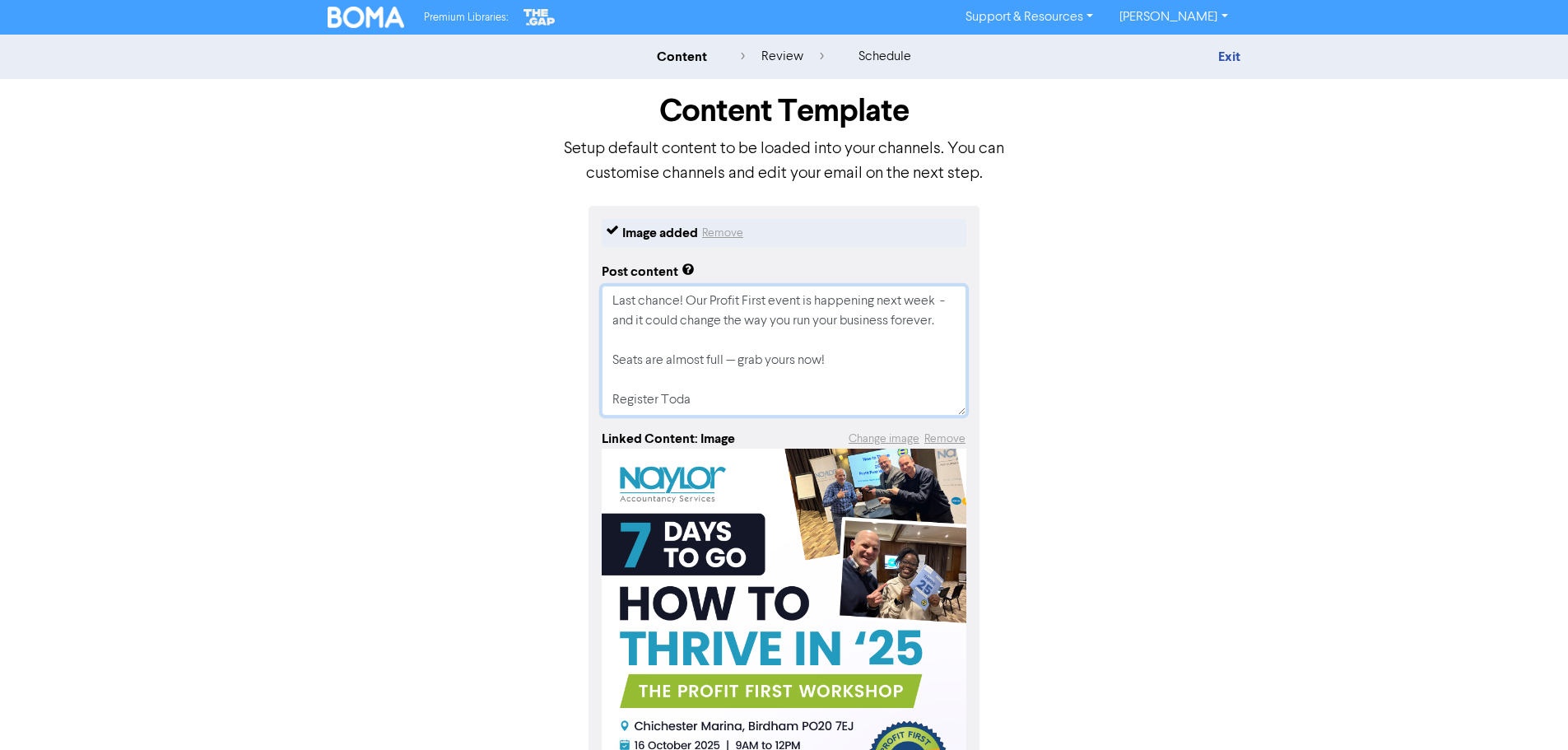
type textarea "Last chance! Our Profit First event is happening next week - and it could chang…"
type textarea "x"
type textarea "Last chance! Our Profit First event is happening next week - and it could chang…"
type textarea "x"
type textarea "Last chance! Our Profit First event is happening next week - and it could chang…"
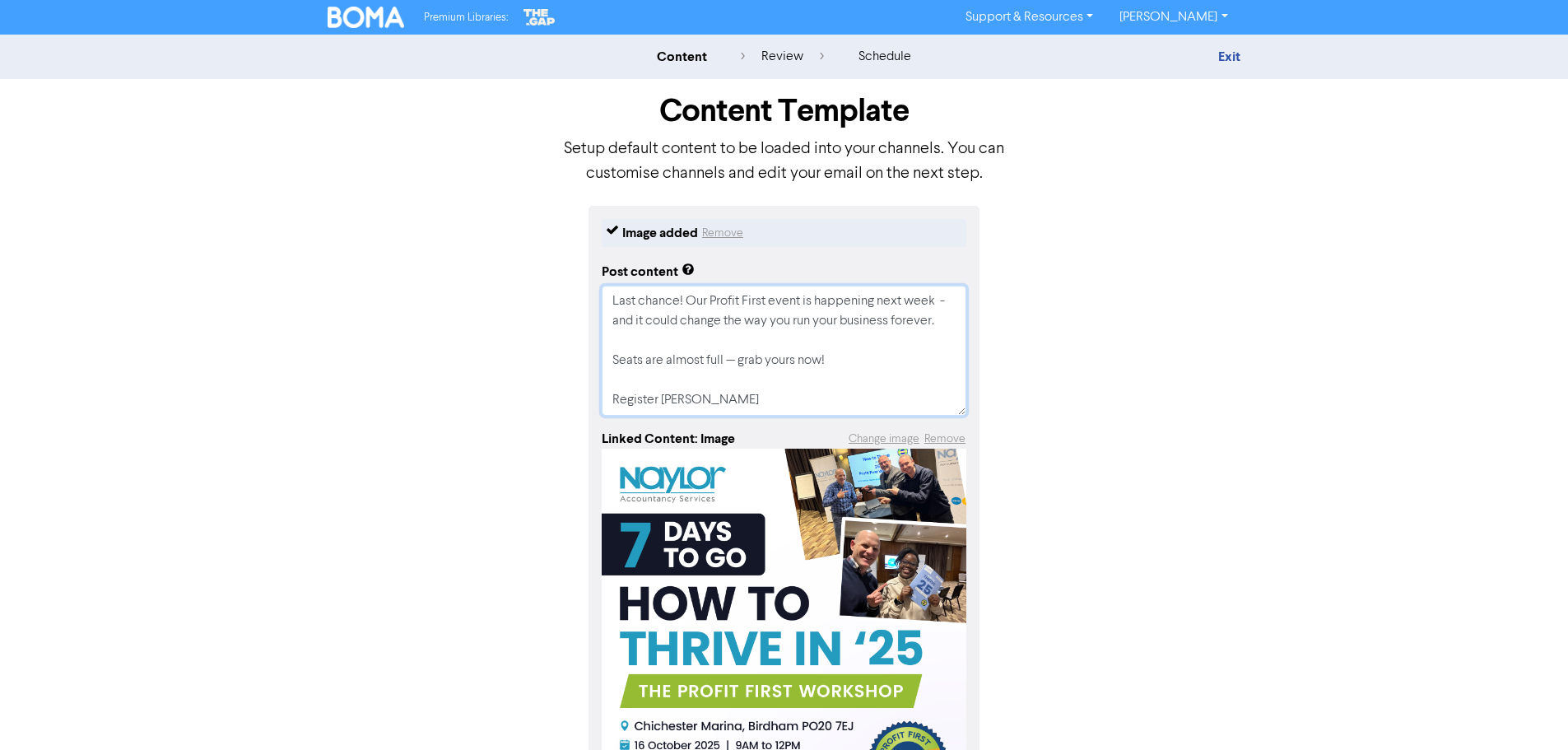
type textarea "x"
type textarea "Last chance! Our Profit First event is happening next week - and it could chang…"
type textarea "x"
type textarea "Last chance! Our Profit First event is happening next week - and it could chang…"
type textarea "x"
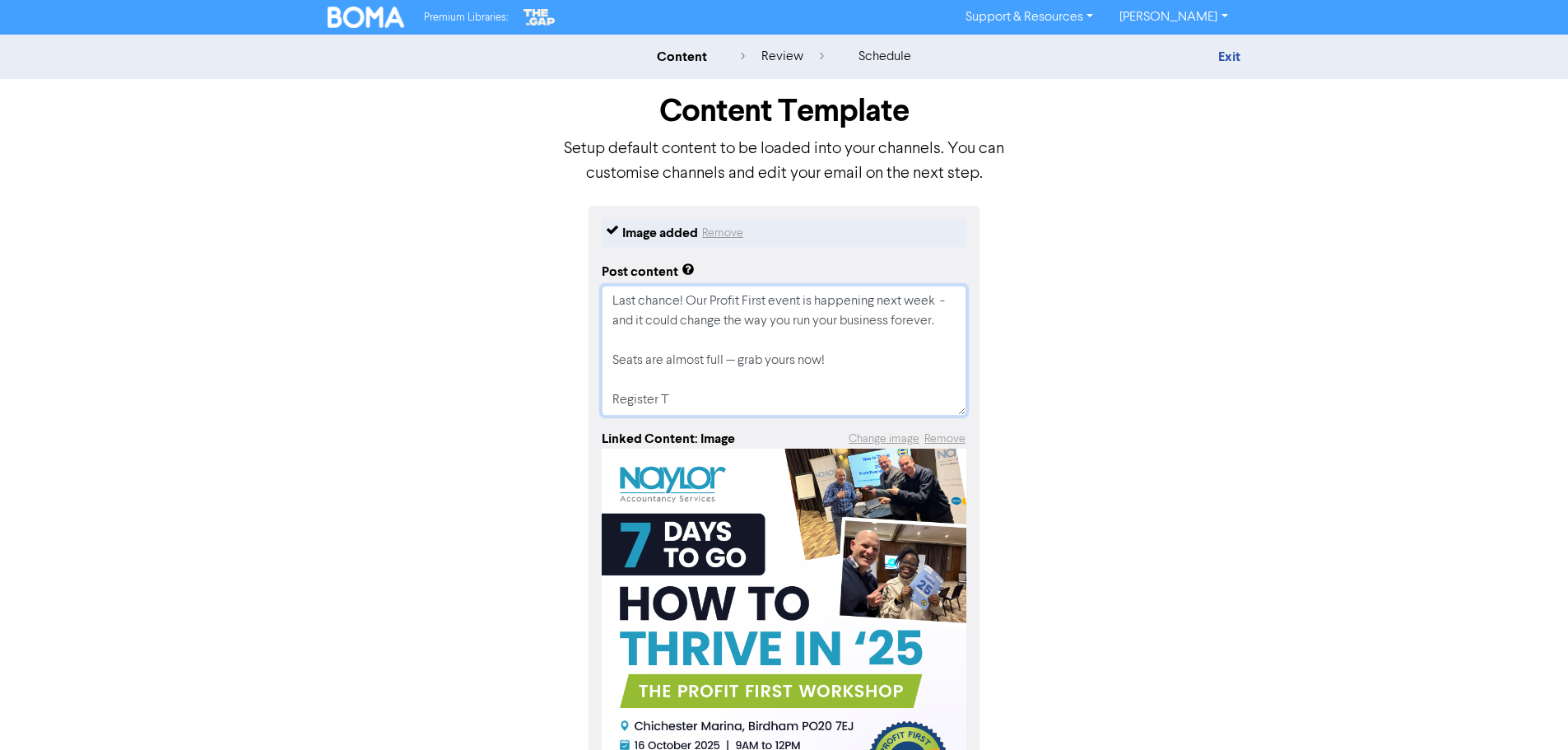
type textarea "Last chance! Our Profit First event is happening next week - and it could chang…"
type textarea "x"
type textarea "Last chance! Our Profit First event is happening next week - and it could chang…"
type textarea "x"
type textarea "Last chance! Our Profit First event is happening next week - and it could chang…"
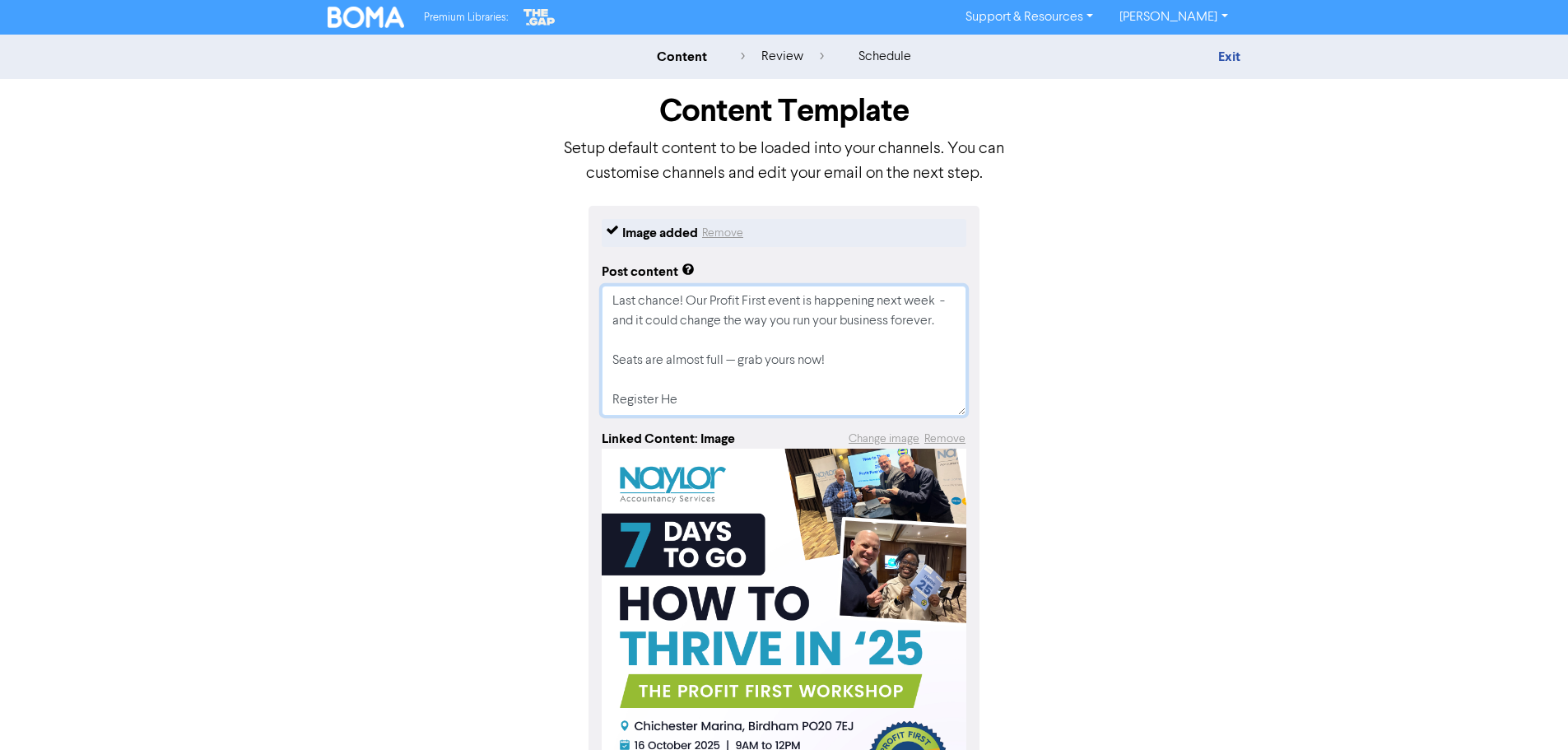
type textarea "x"
type textarea "Last chance! Our Profit First event is happening next week - and it could chang…"
type textarea "x"
type textarea "Last chance! Our Profit First event is happening next week - and it could chang…"
type textarea "x"
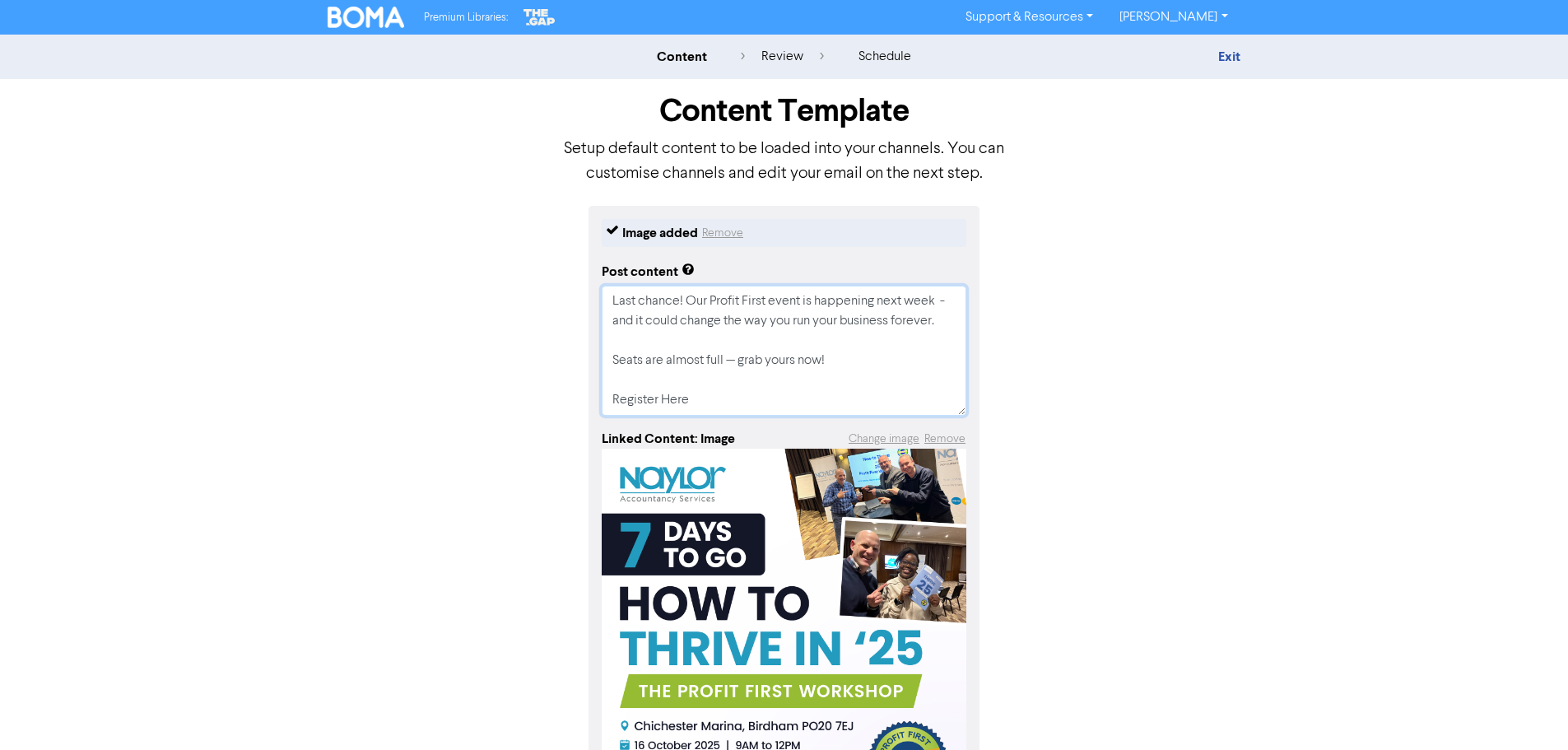
type textarea "Last chance! Our Profit First event is happening next week - and it could chang…"
click at [622, 397] on textarea "Last chance! Our Profit First event is happening next week - and it could chang…" at bounding box center [784, 351] width 365 height 130
click at [616, 387] on textarea "Last chance! Our Profit First event is happening next week - and it could chang…" at bounding box center [784, 351] width 365 height 130
type textarea "x"
type textarea "Last chance! Our Profit First event is happening next week - and it could chang…"
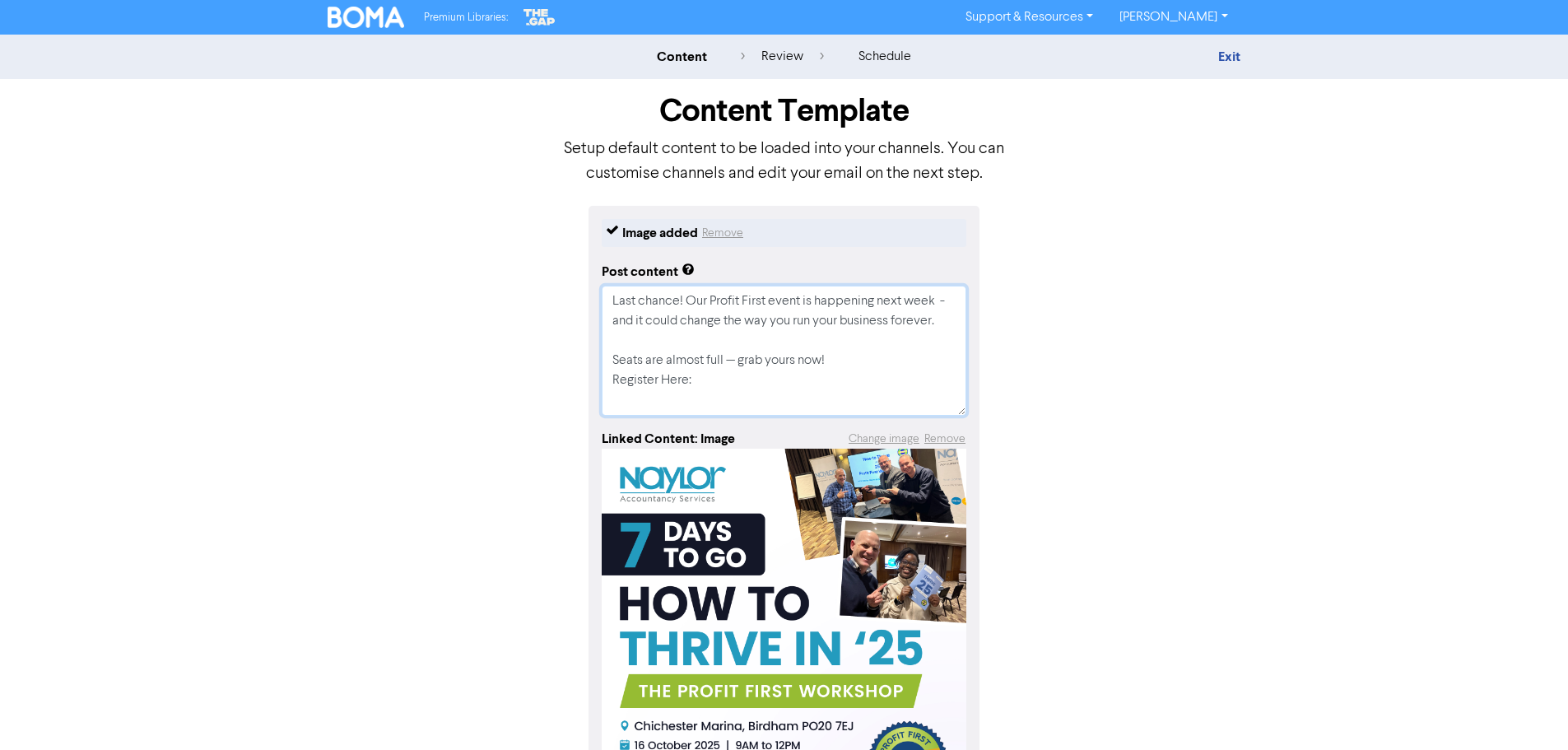
click at [698, 386] on textarea "Last chance! Our Profit First event is happening next week - and it could chang…" at bounding box center [784, 351] width 365 height 130
type textarea "x"
type textarea "Last chance! Our Profit First event is happening next week - and it could chang…"
click at [705, 384] on textarea "Last chance! Our Profit First event is happening next week - and it could chang…" at bounding box center [784, 351] width 365 height 130
paste textarea "https://www.trybooking.com/uk/FGMD"
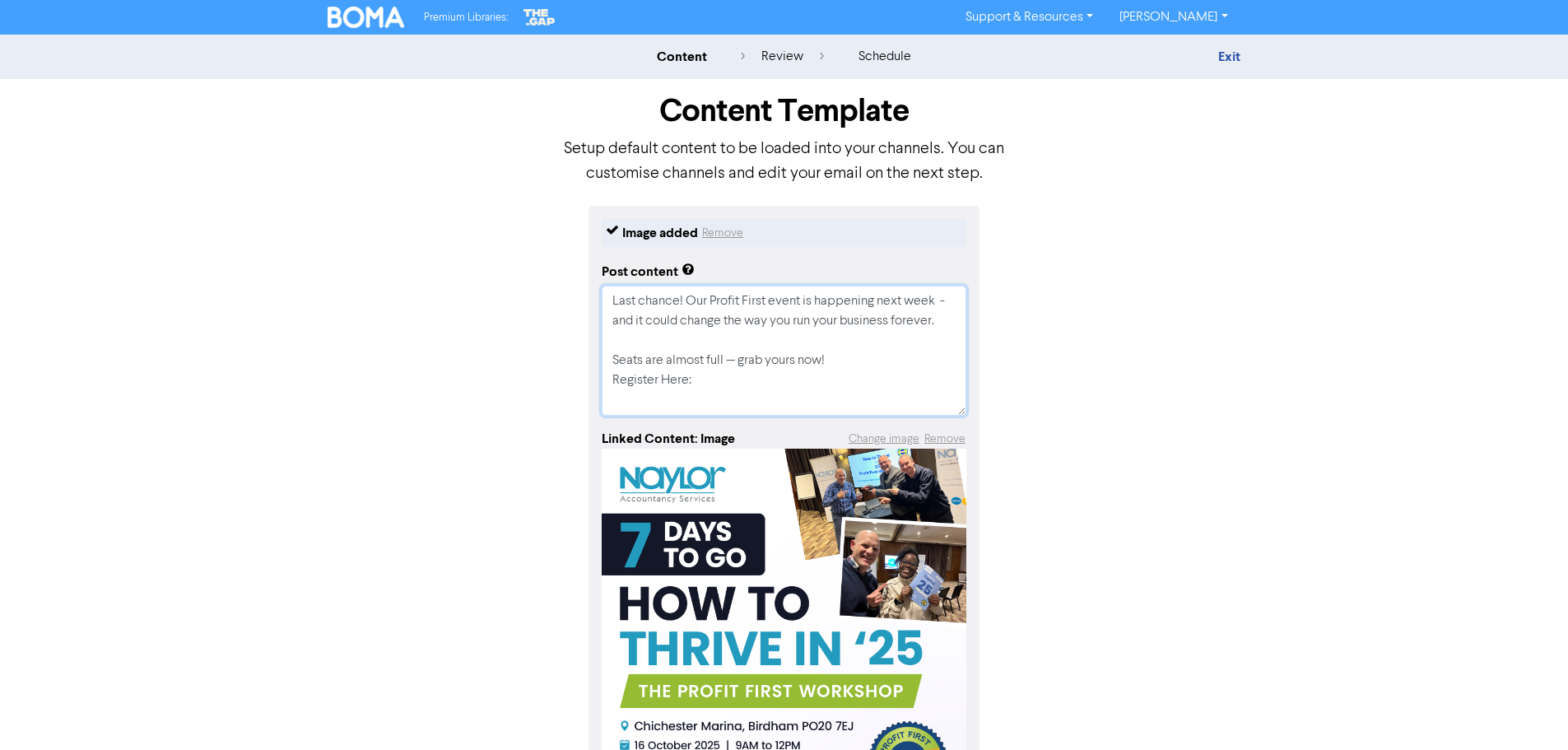
type textarea "x"
click at [707, 398] on textarea "Last chance! Our Profit First event is happening next week - and it could chang…" at bounding box center [784, 351] width 365 height 130
drag, startPoint x: 920, startPoint y: 389, endPoint x: 836, endPoint y: 393, distance: 84.1
click at [836, 393] on textarea "Last chance! Our Profit First event is happening next week - and it could chang…" at bounding box center [784, 351] width 365 height 130
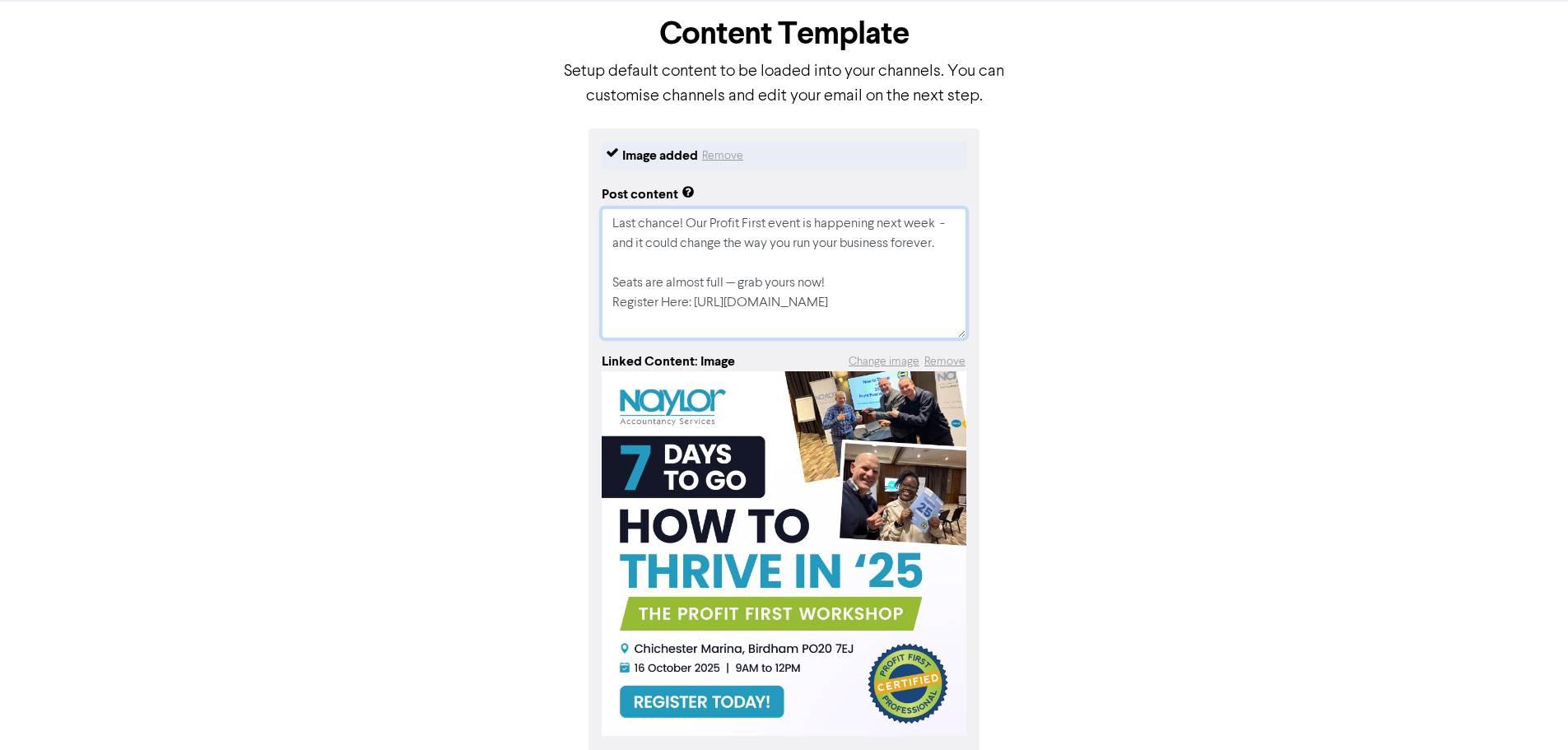
scroll to position [153, 0]
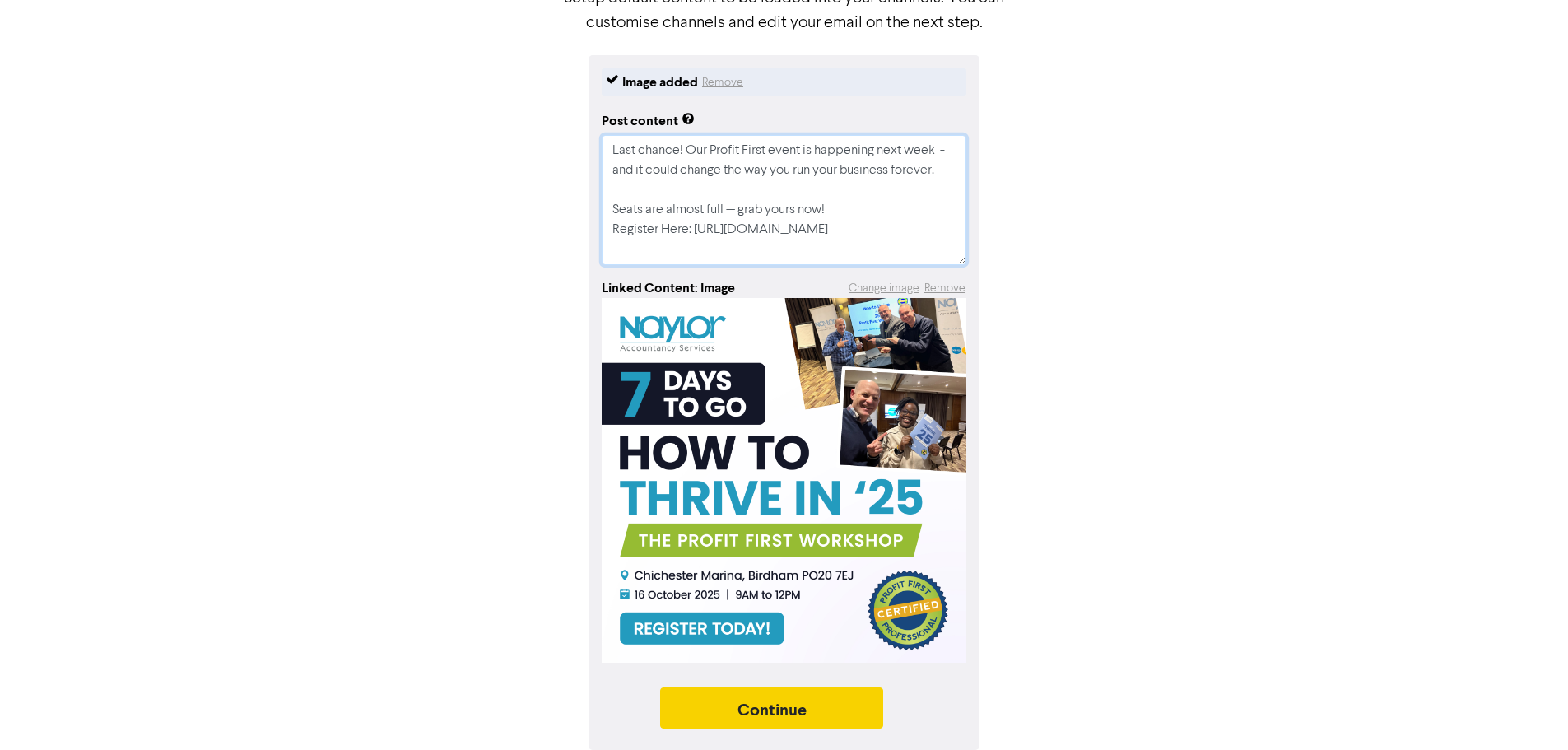
type textarea "Last chance! Our Profit First event is happening next week - and it could chang…"
click at [753, 704] on button "Continue" at bounding box center [771, 707] width 224 height 41
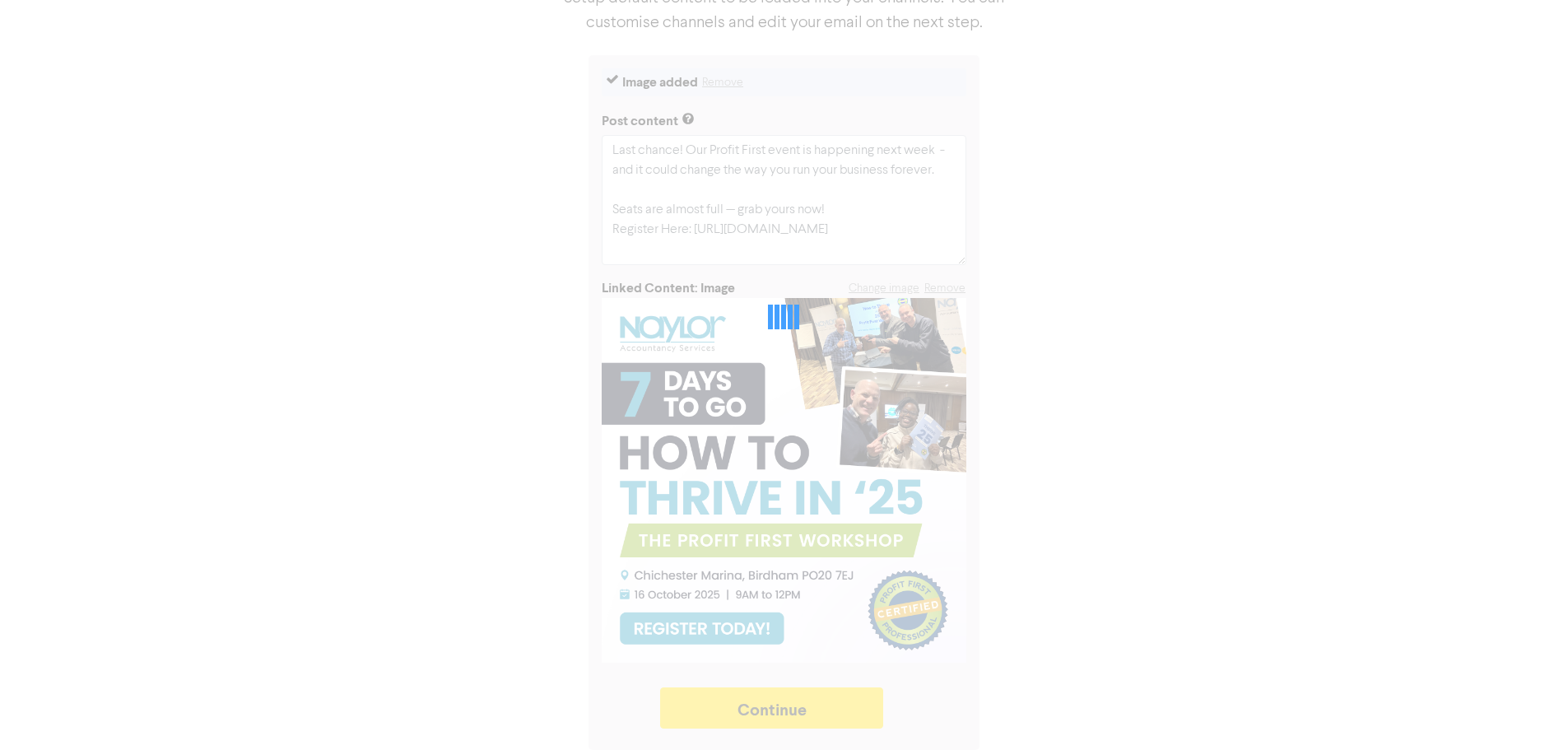
type textarea "x"
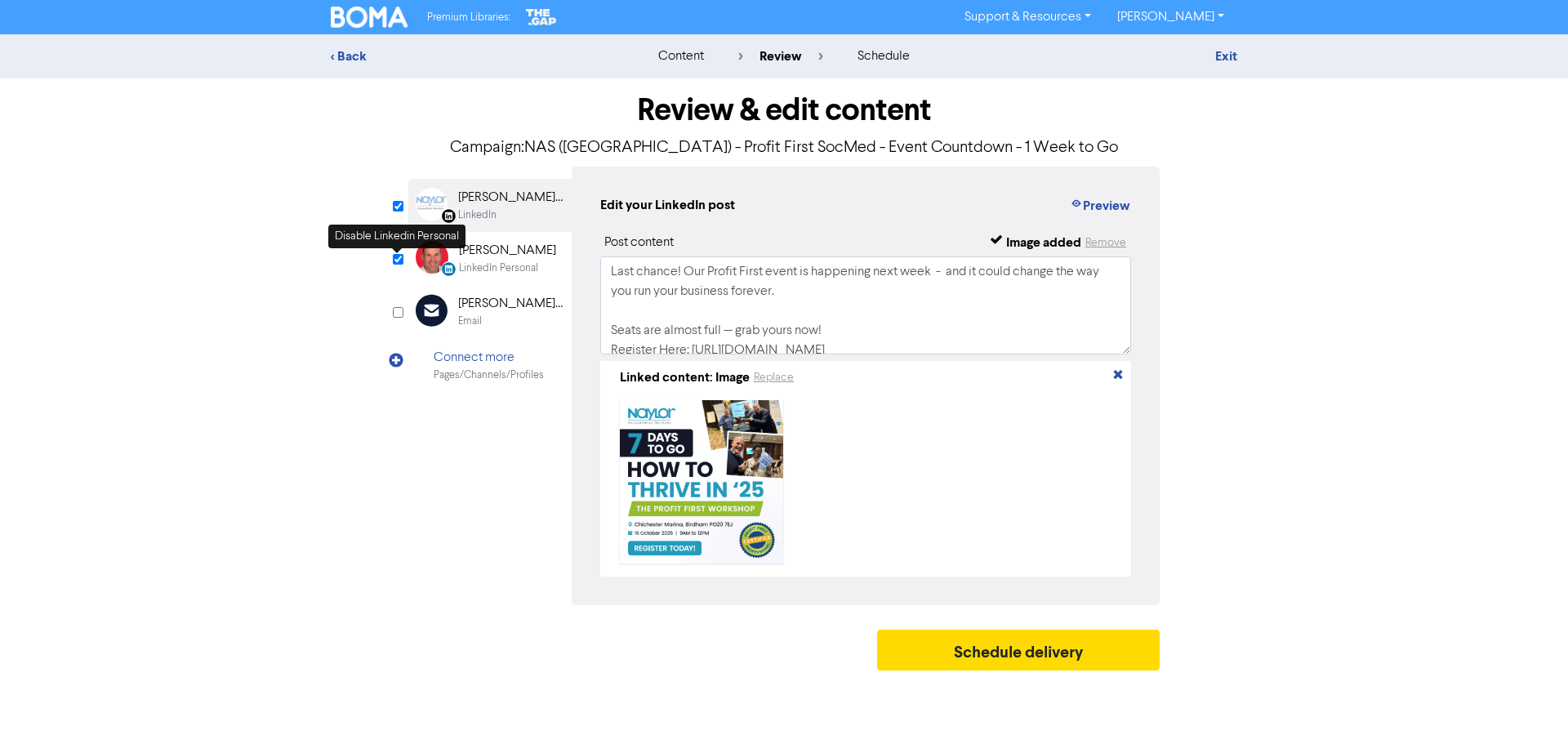
click at [395, 259] on input "checkbox" at bounding box center [398, 259] width 10 height 10
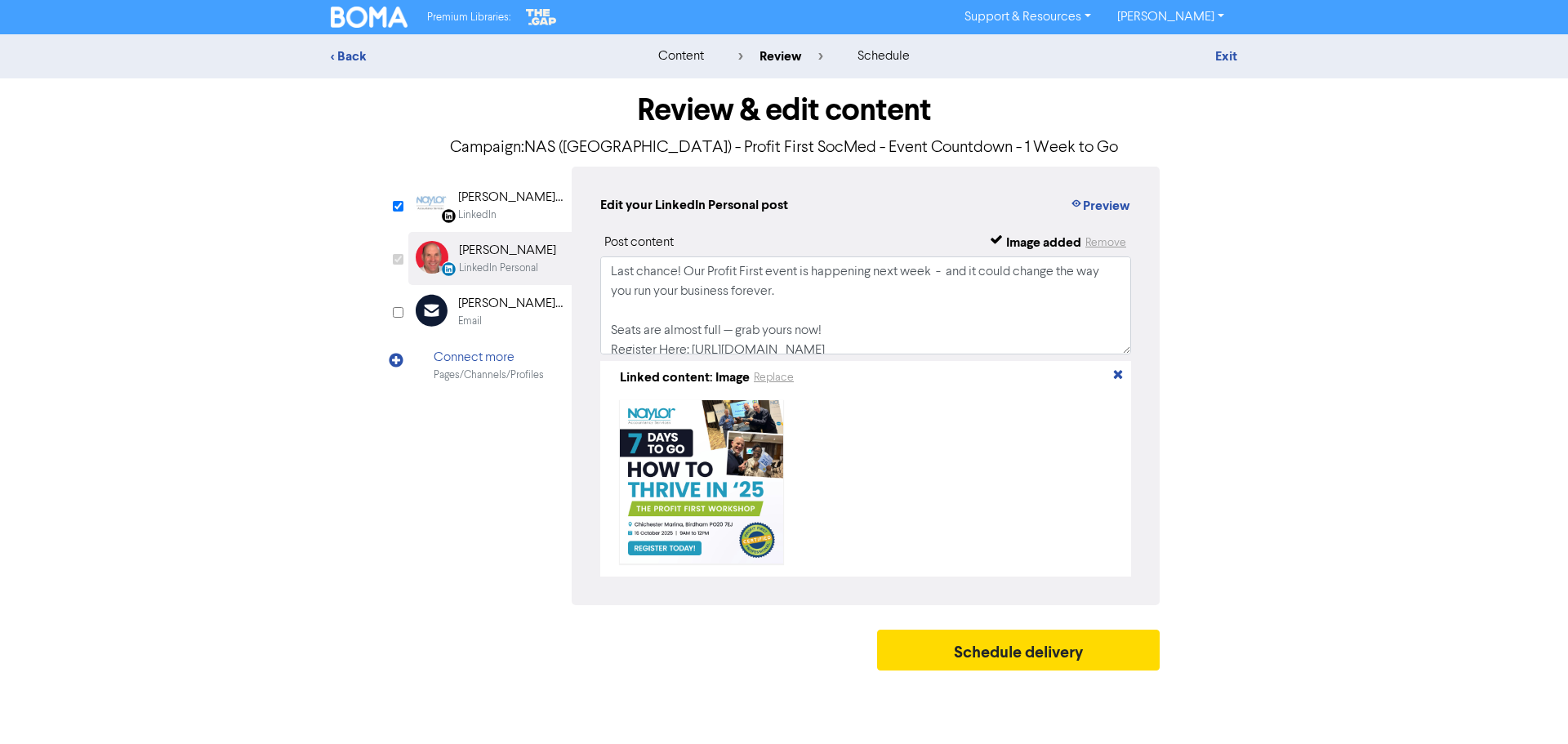
checkbox input "false"
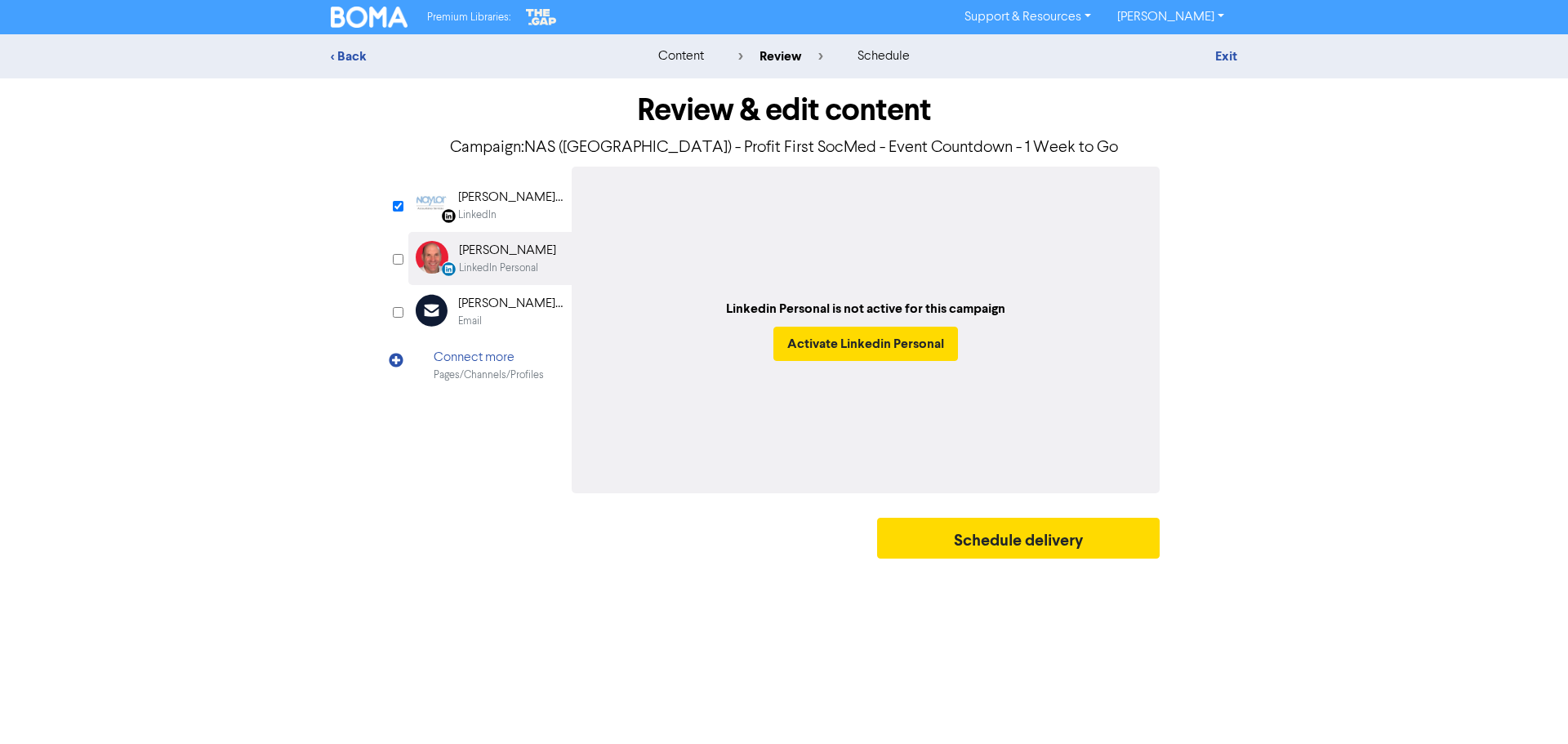
click at [481, 356] on div "Connect more" at bounding box center [488, 358] width 111 height 20
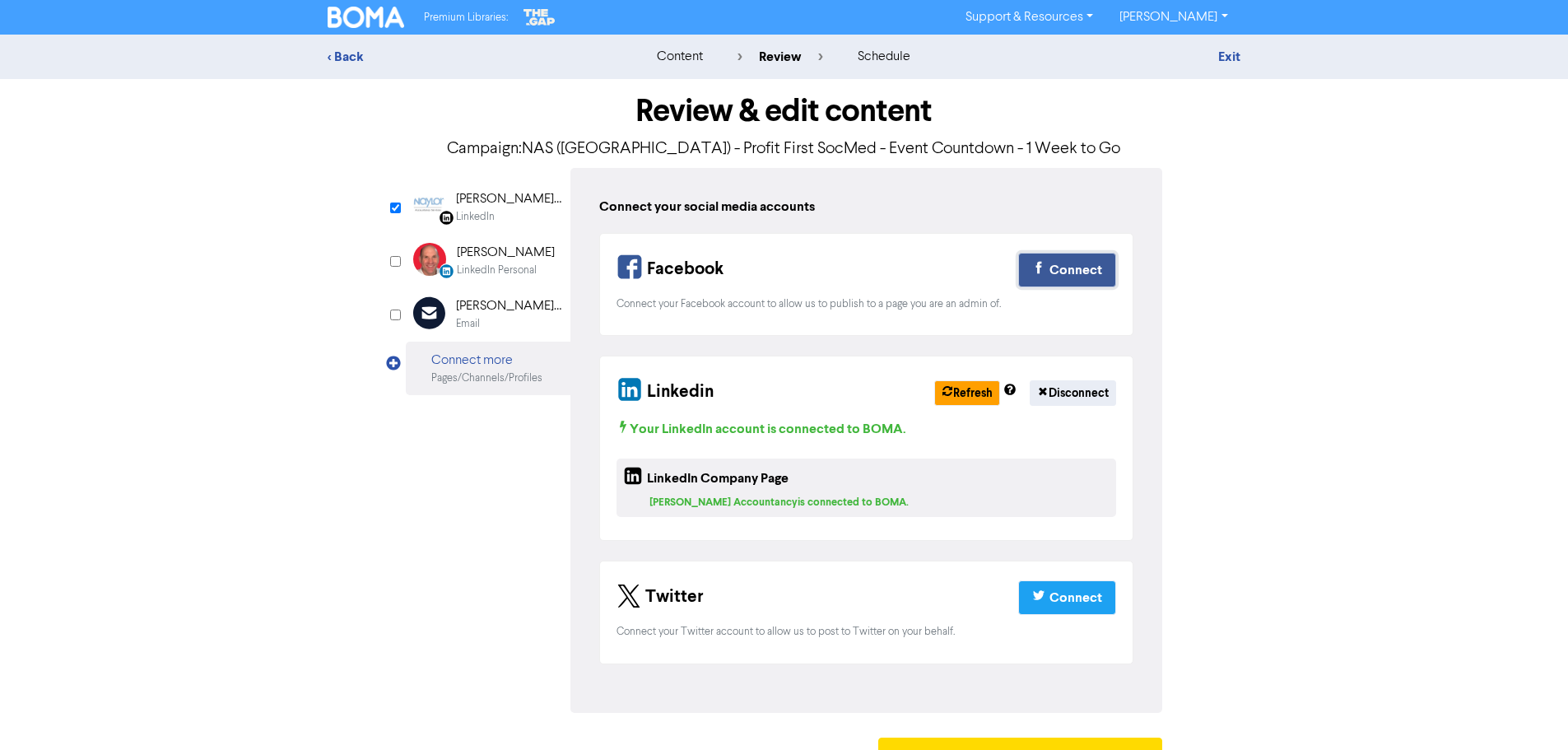
click at [1060, 266] on div "Connect" at bounding box center [1076, 269] width 53 height 20
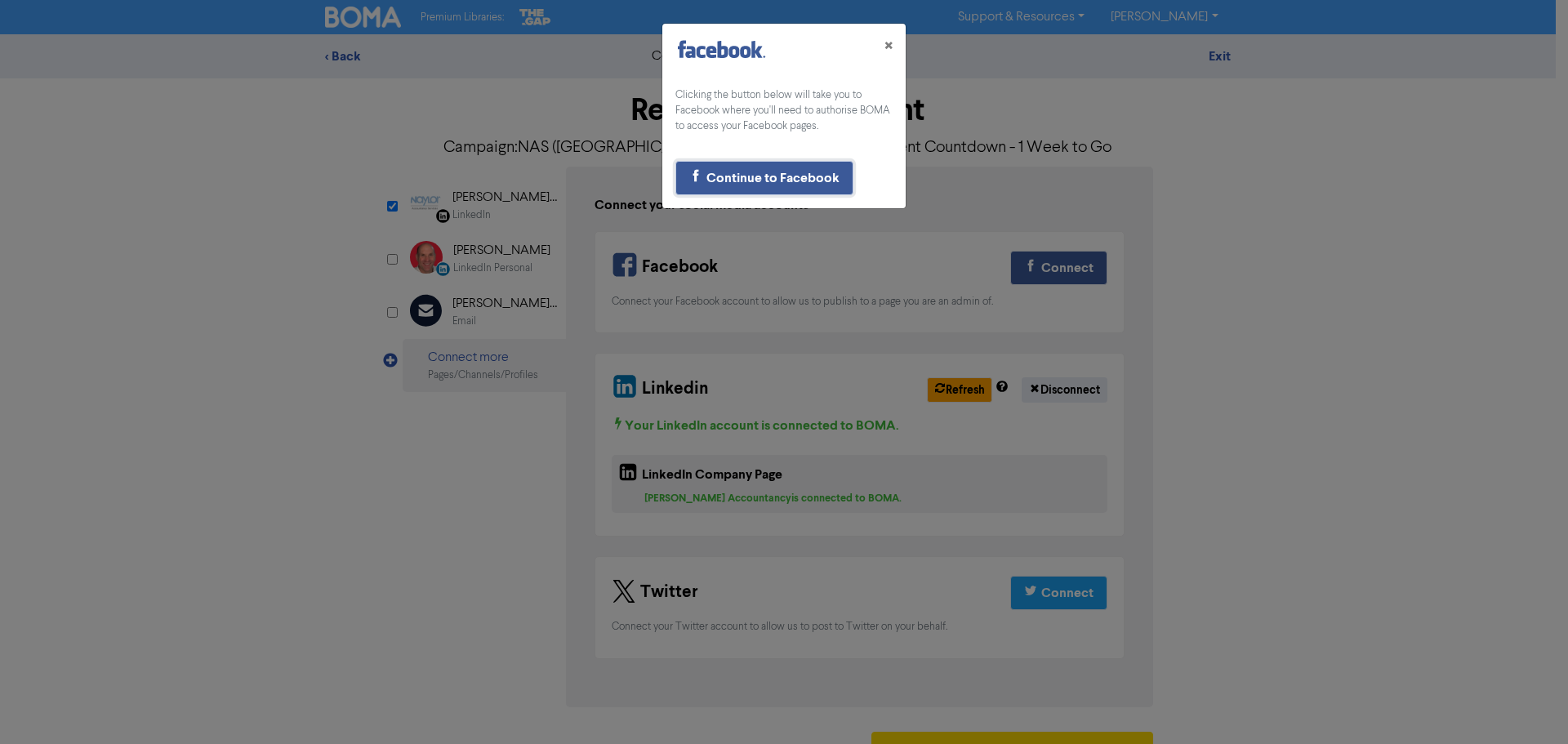
click at [775, 166] on button "Continue to Facebook" at bounding box center [764, 178] width 178 height 34
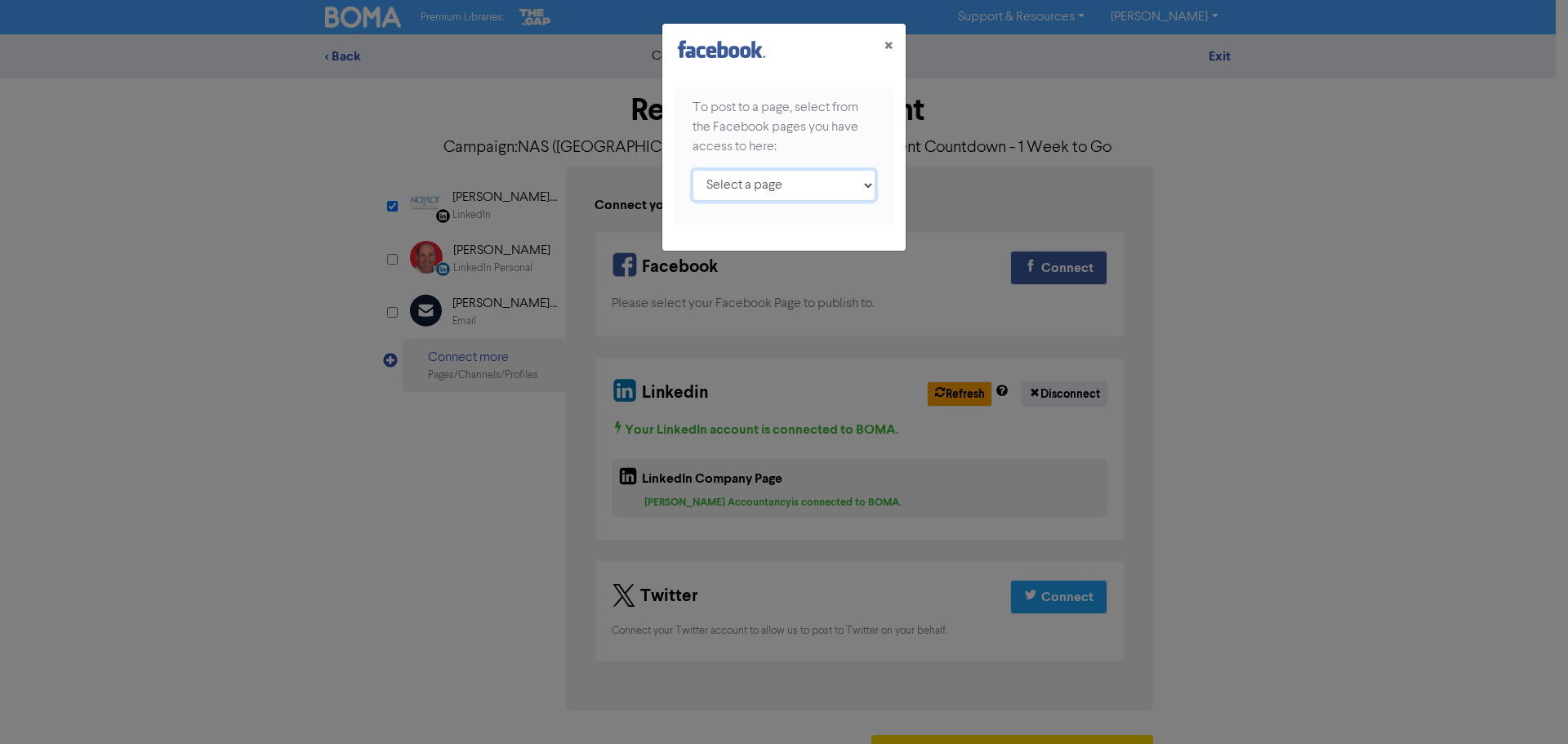
click at [868, 185] on select "Select a page [PERSON_NAME] Accountancy Services ;" at bounding box center [784, 185] width 183 height 31
select select "324624260901995"
click at [693, 170] on select "Select a page [PERSON_NAME] Accountancy Services ;" at bounding box center [784, 185] width 183 height 31
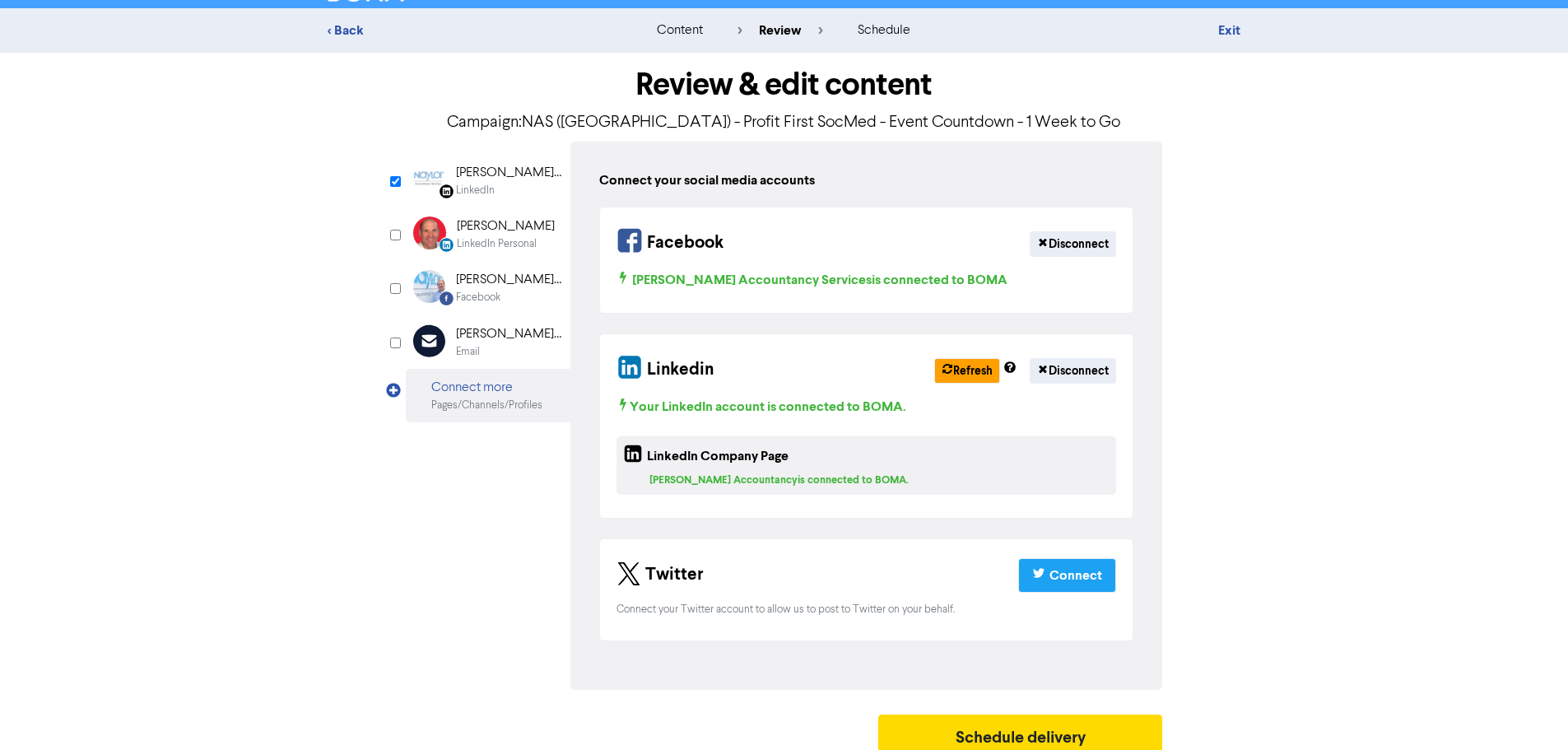
scroll to position [40, 0]
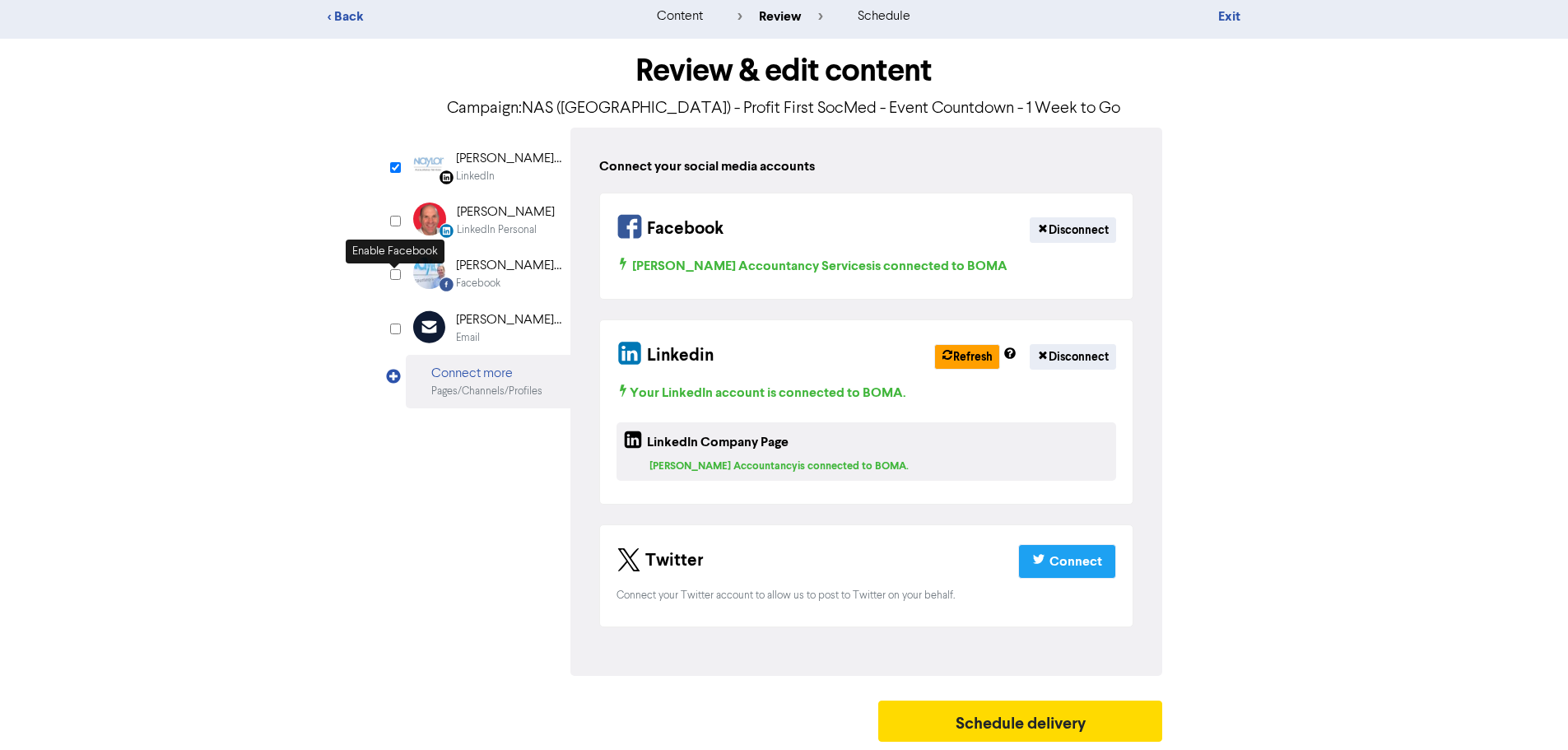
click at [393, 274] on input "checkbox" at bounding box center [396, 275] width 11 height 11
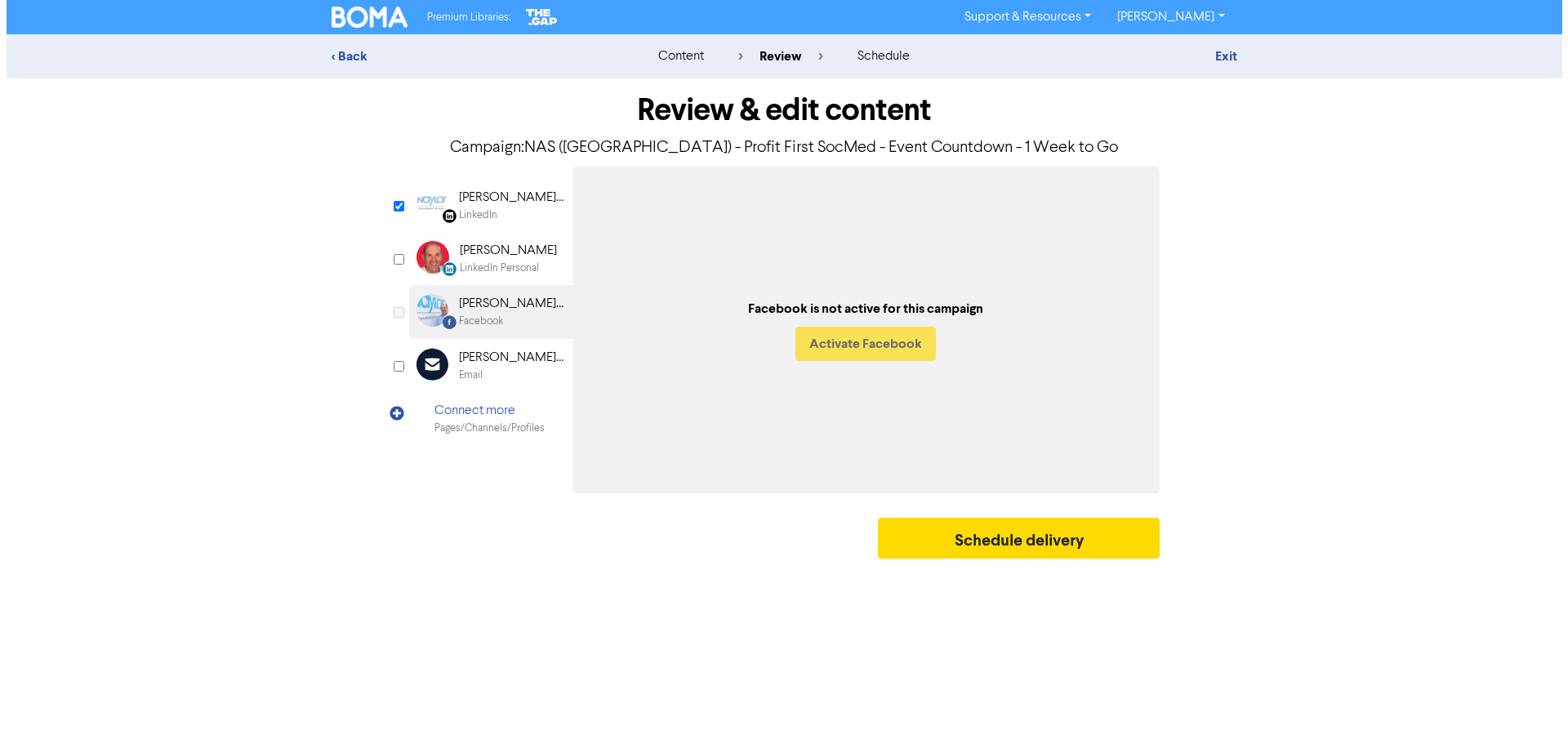
scroll to position [0, 0]
checkbox input "true"
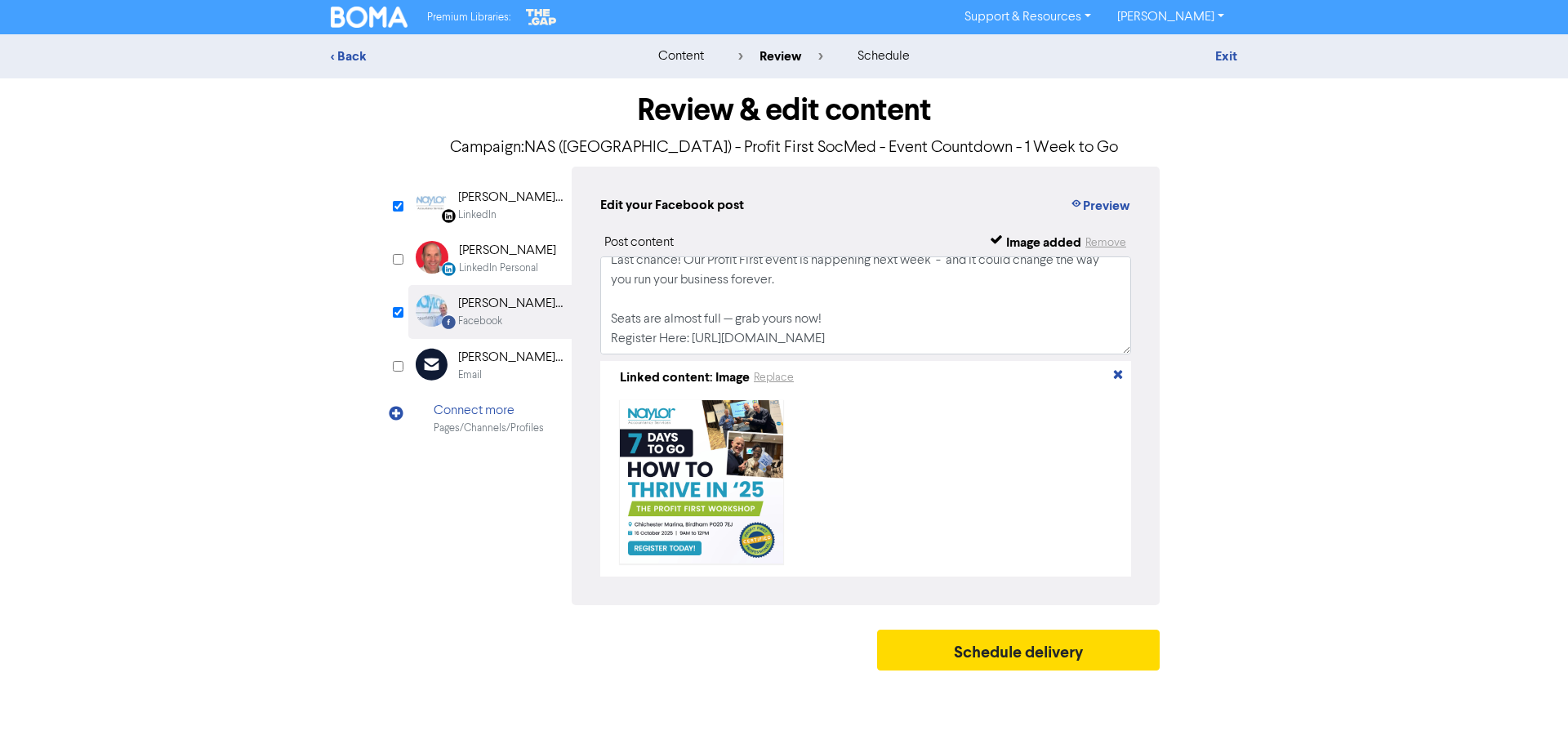
scroll to position [31, 0]
click at [1123, 207] on button "Preview" at bounding box center [1100, 205] width 62 height 21
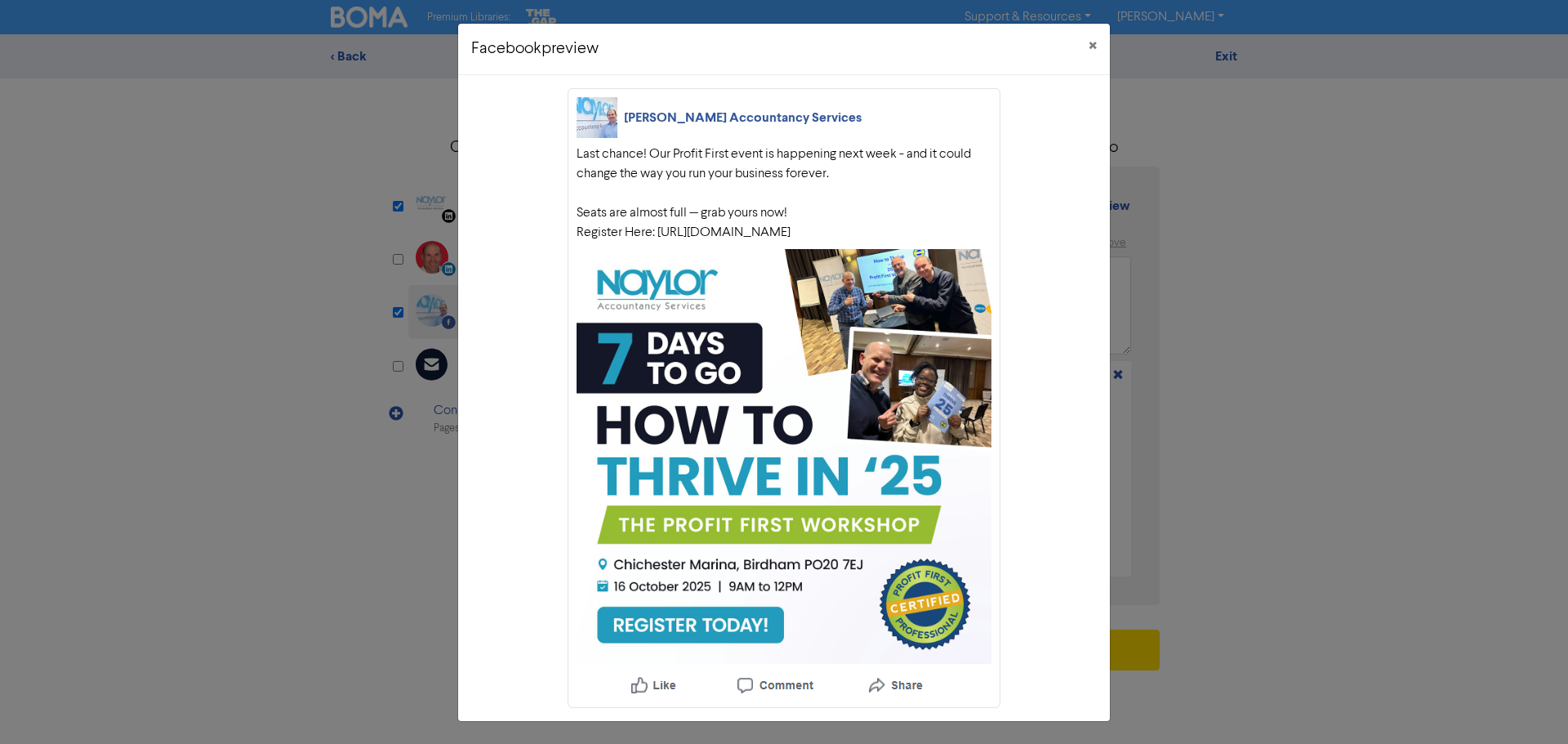
scroll to position [1, 0]
click at [1089, 49] on span "×" at bounding box center [1093, 45] width 8 height 24
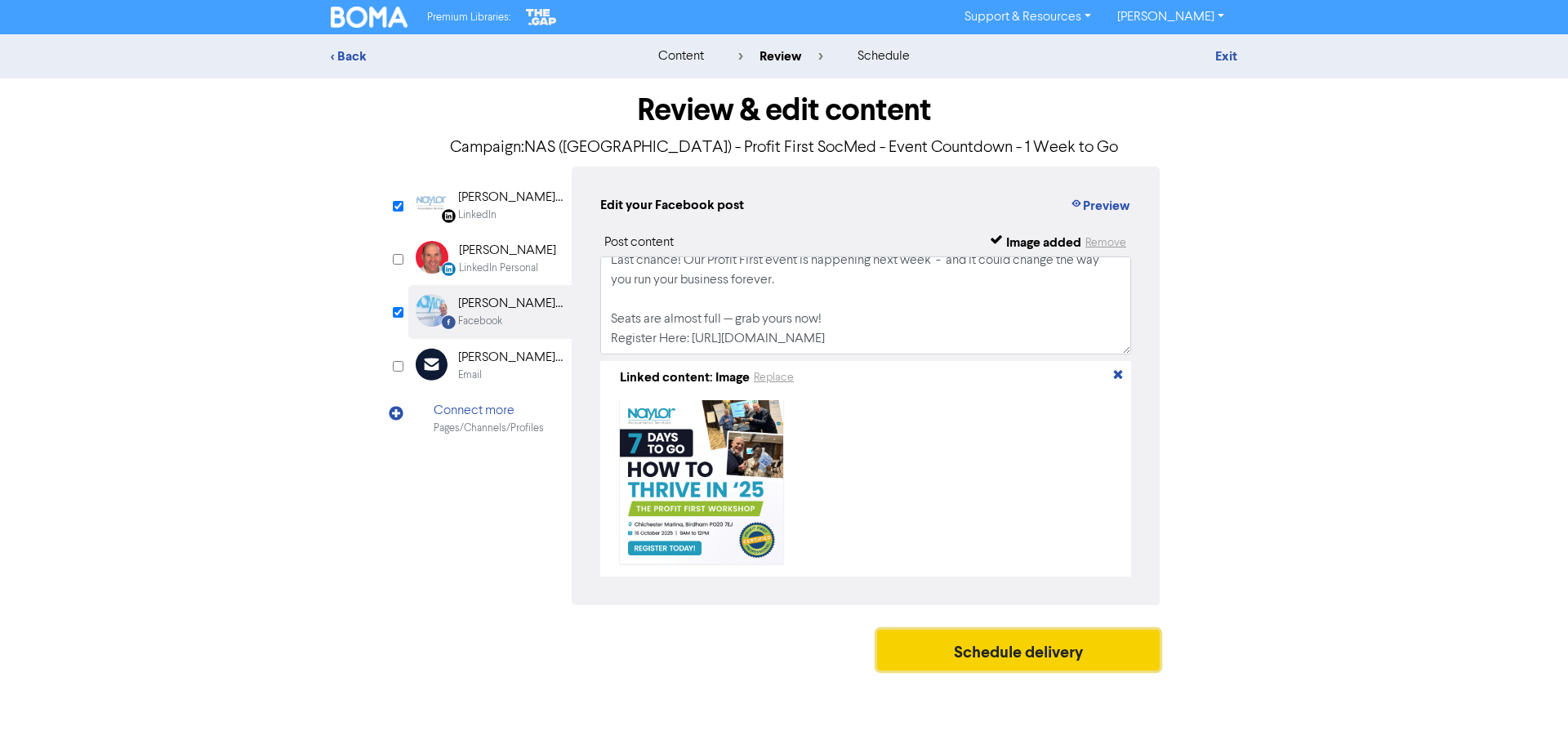
click at [1059, 660] on button "Schedule delivery" at bounding box center [1019, 649] width 283 height 41
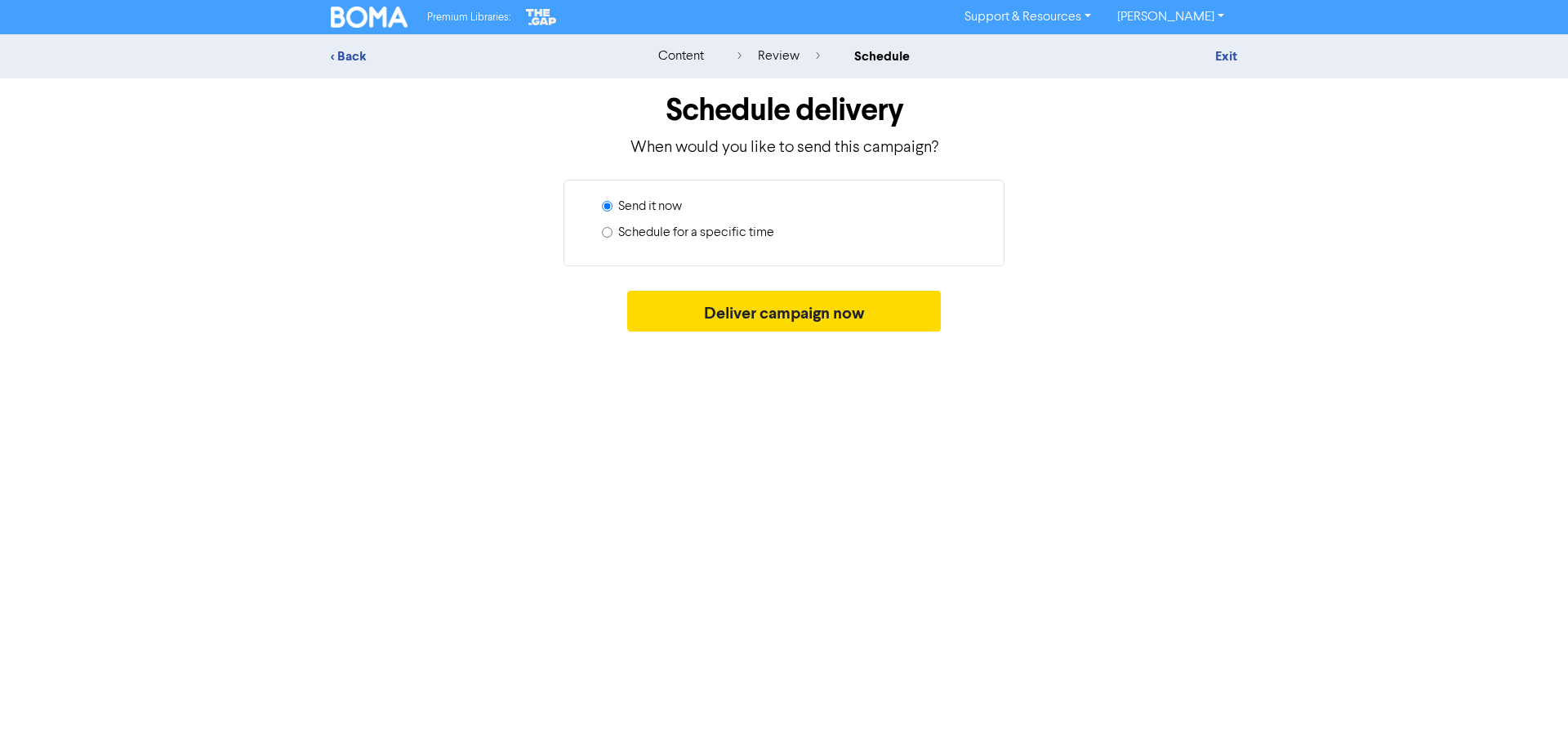
click at [650, 234] on label "Schedule for a specific time" at bounding box center [696, 232] width 156 height 20
click at [613, 234] on input "Schedule for a specific time" at bounding box center [608, 232] width 10 height 10
radio input "true"
radio input "false"
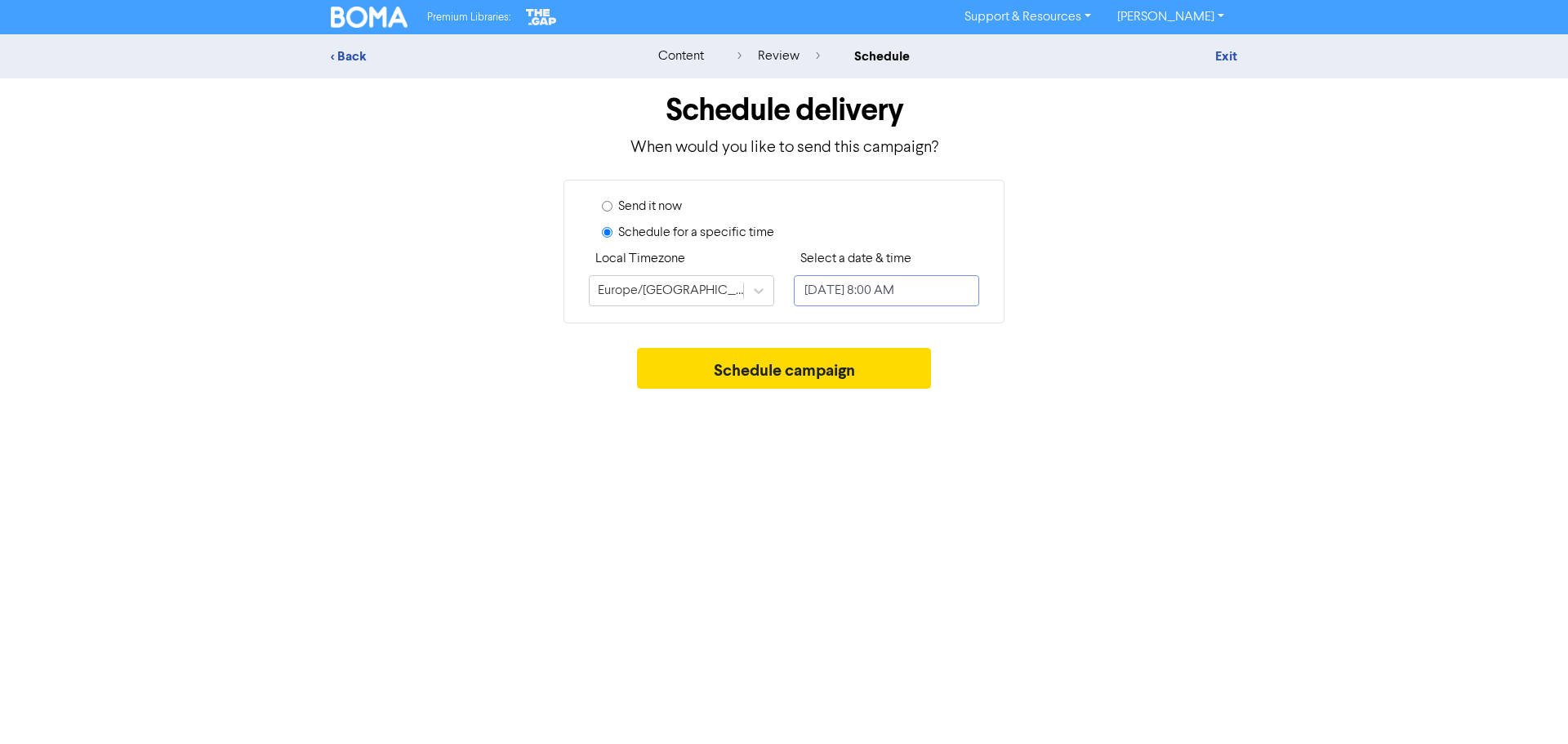
select select "9"
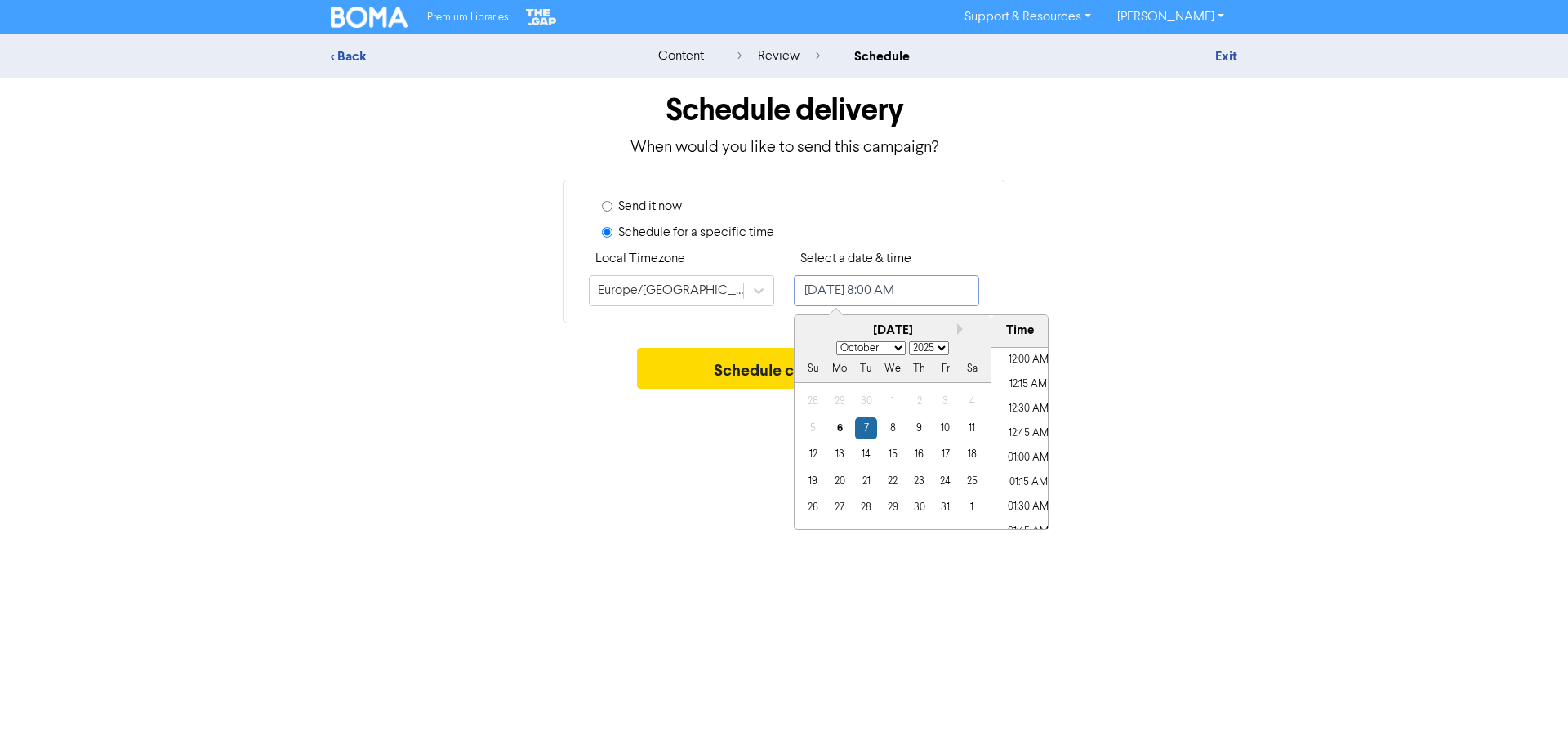
click at [913, 291] on input "[DATE] 8:00 AM" at bounding box center [886, 291] width 185 height 31
click at [920, 428] on div "9" at bounding box center [919, 427] width 22 height 22
click at [1028, 481] on li "08:30 AM" at bounding box center [1028, 487] width 73 height 24
type input "[DATE] 8:30 AM"
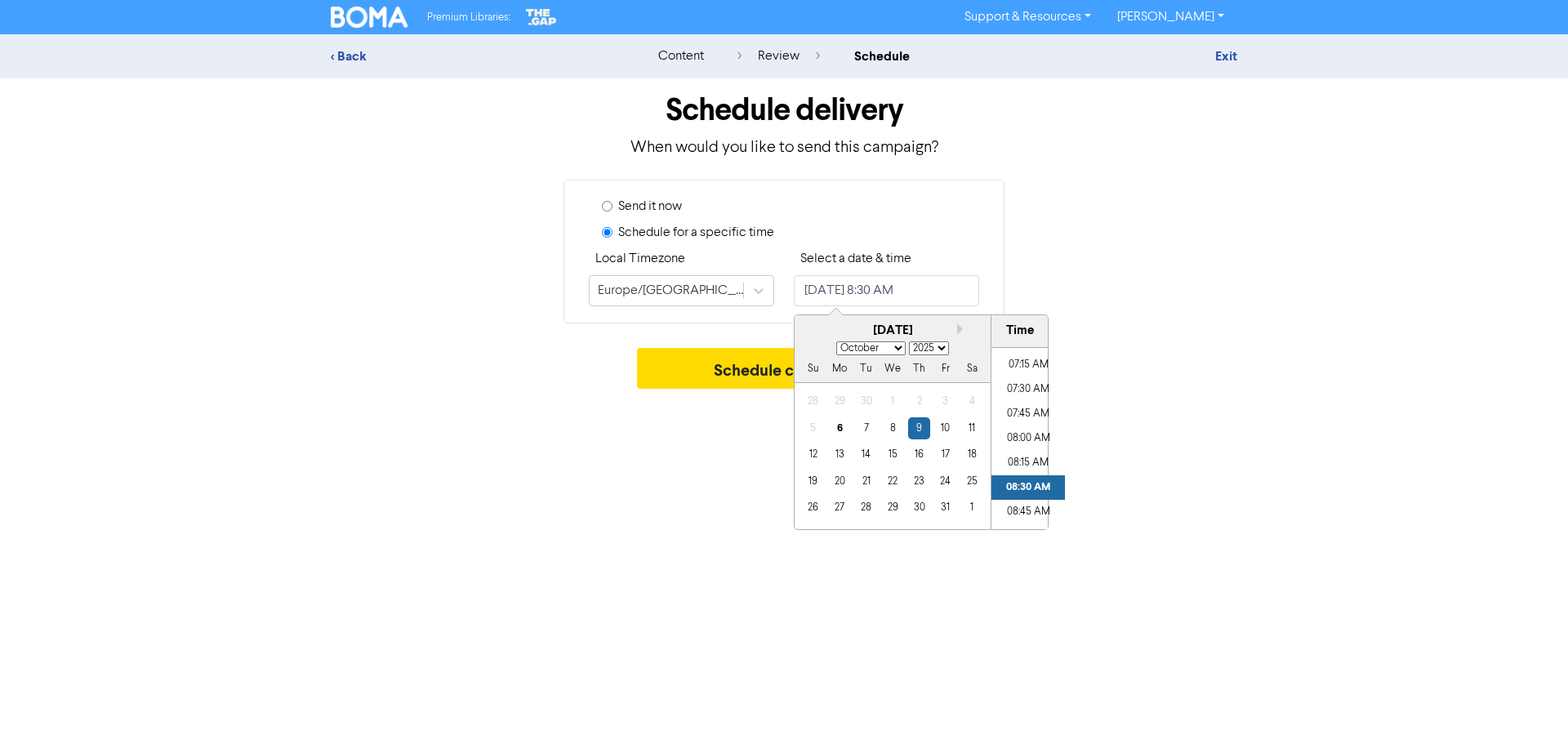
click at [663, 484] on div "Premium Libraries: Support & Resources Video Tutorials FAQ & Guides Marketing E…" at bounding box center [784, 372] width 1568 height 744
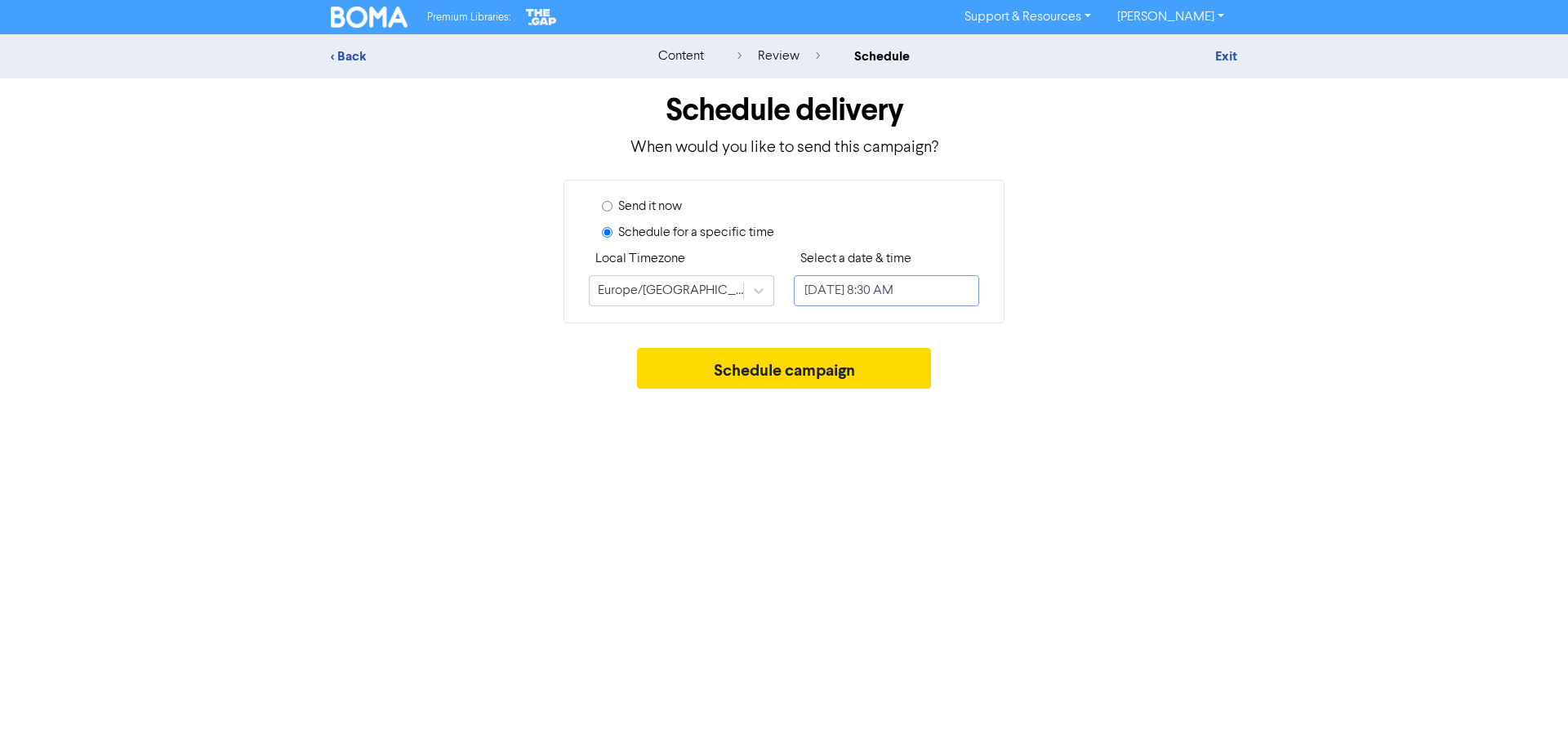
select select "9"
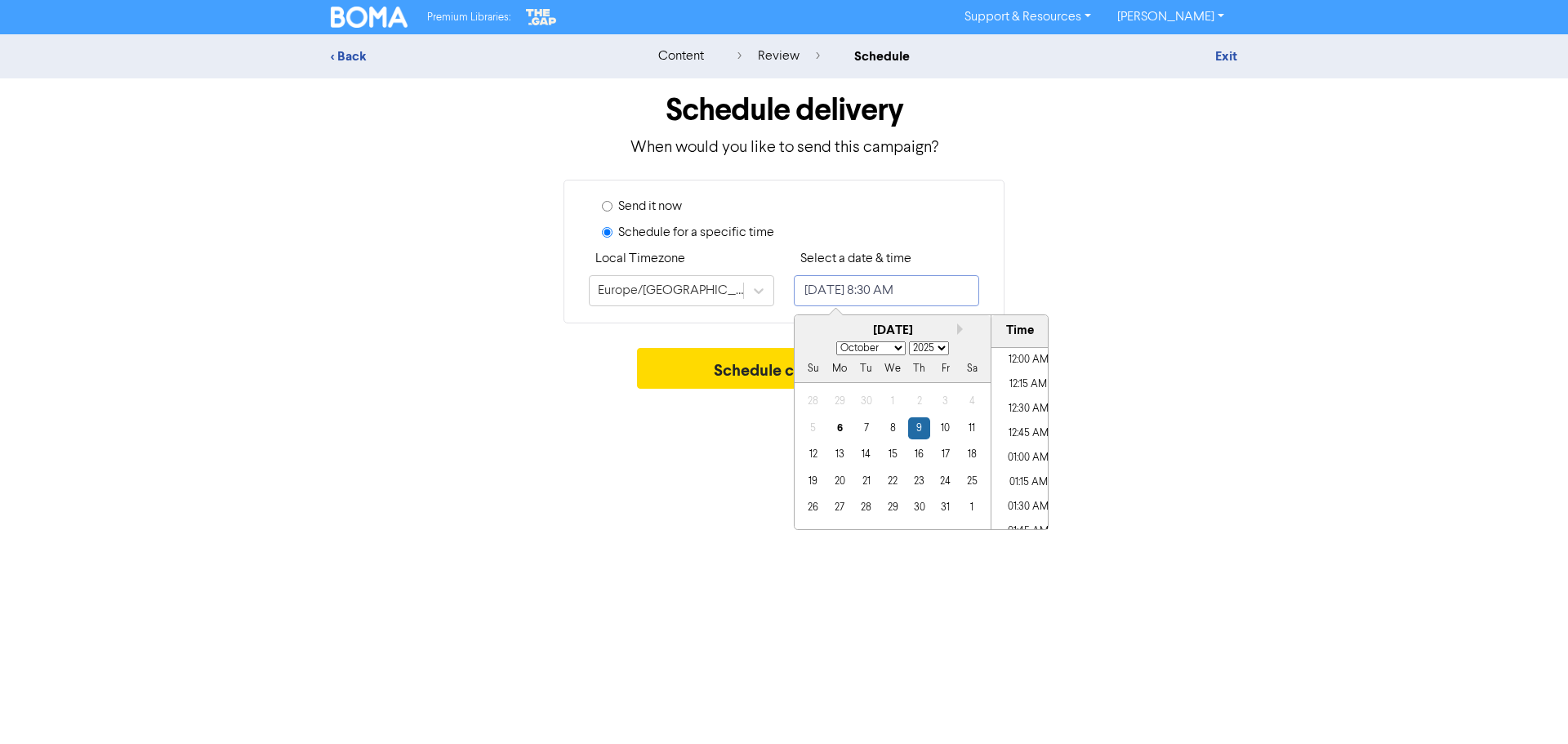
click at [921, 297] on input "[DATE] 8:30 AM" at bounding box center [886, 291] width 185 height 31
click at [1035, 458] on li "08:45 AM" at bounding box center [1028, 463] width 73 height 24
type input "[DATE] 8:45 AM"
click at [649, 470] on div "Premium Libraries: Support & Resources Video Tutorials FAQ & Guides Marketing E…" at bounding box center [784, 372] width 1568 height 744
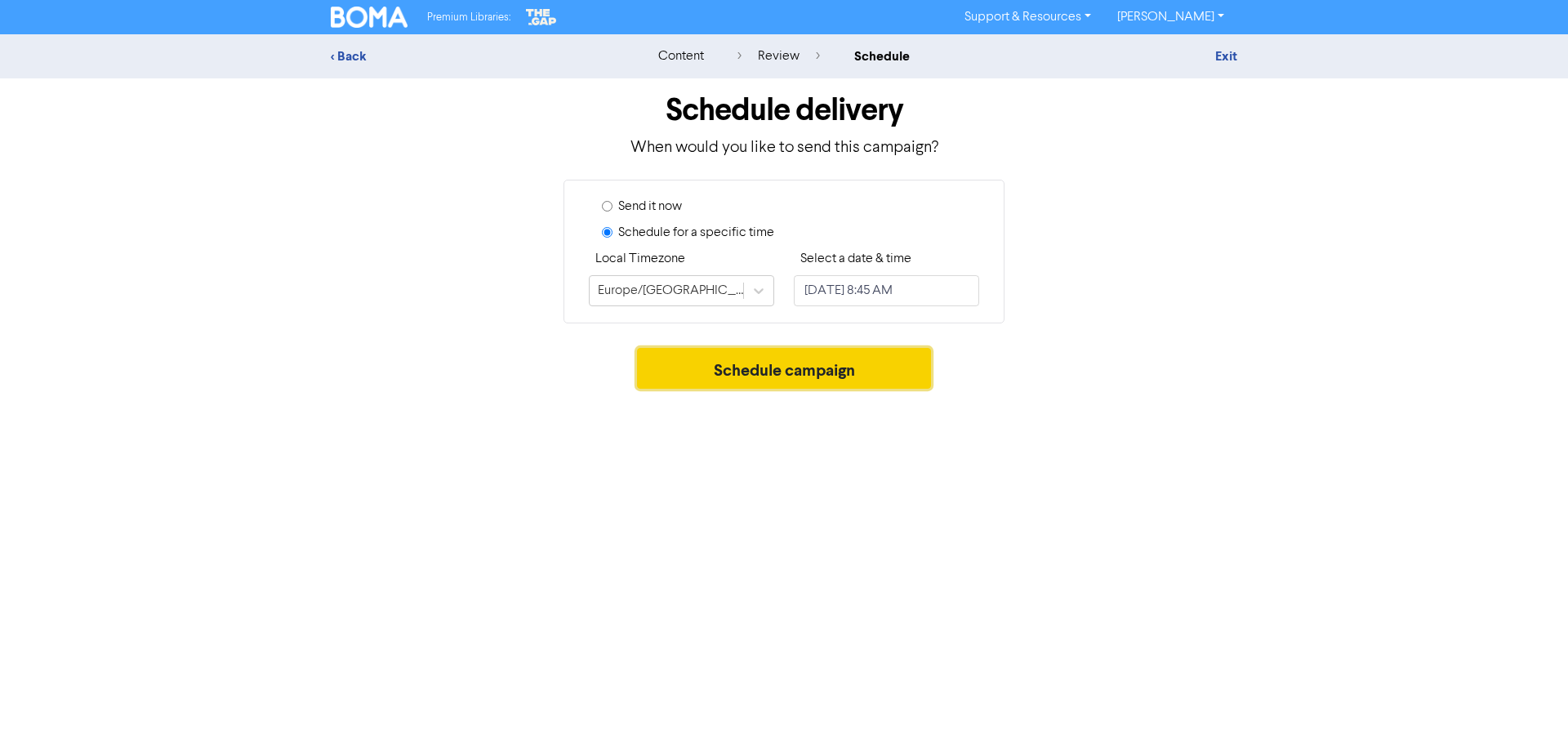
click at [767, 365] on button "Schedule campaign" at bounding box center [784, 368] width 295 height 41
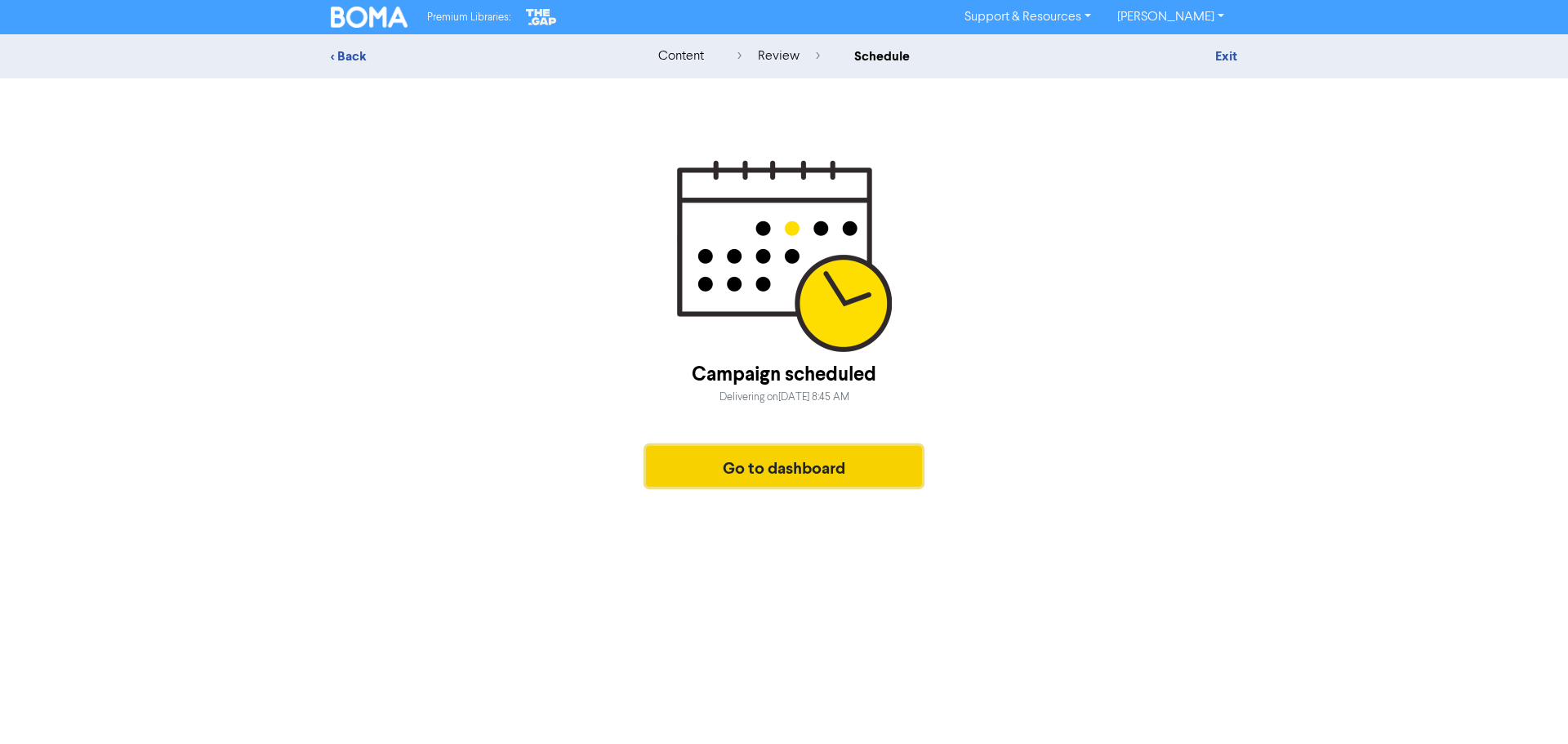
click at [862, 476] on button "Go to dashboard" at bounding box center [784, 466] width 276 height 41
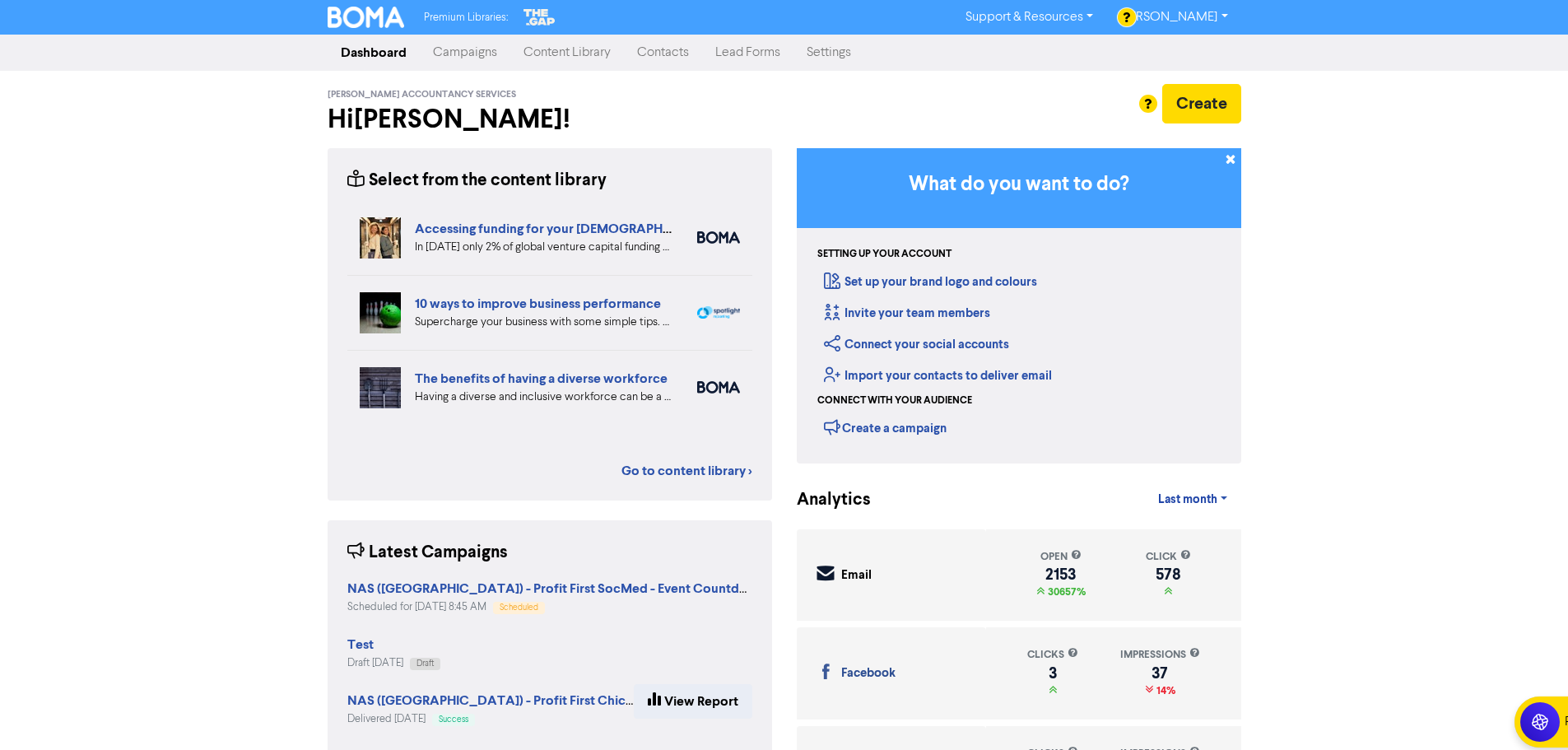
click at [464, 50] on link "Campaigns" at bounding box center [465, 53] width 90 height 33
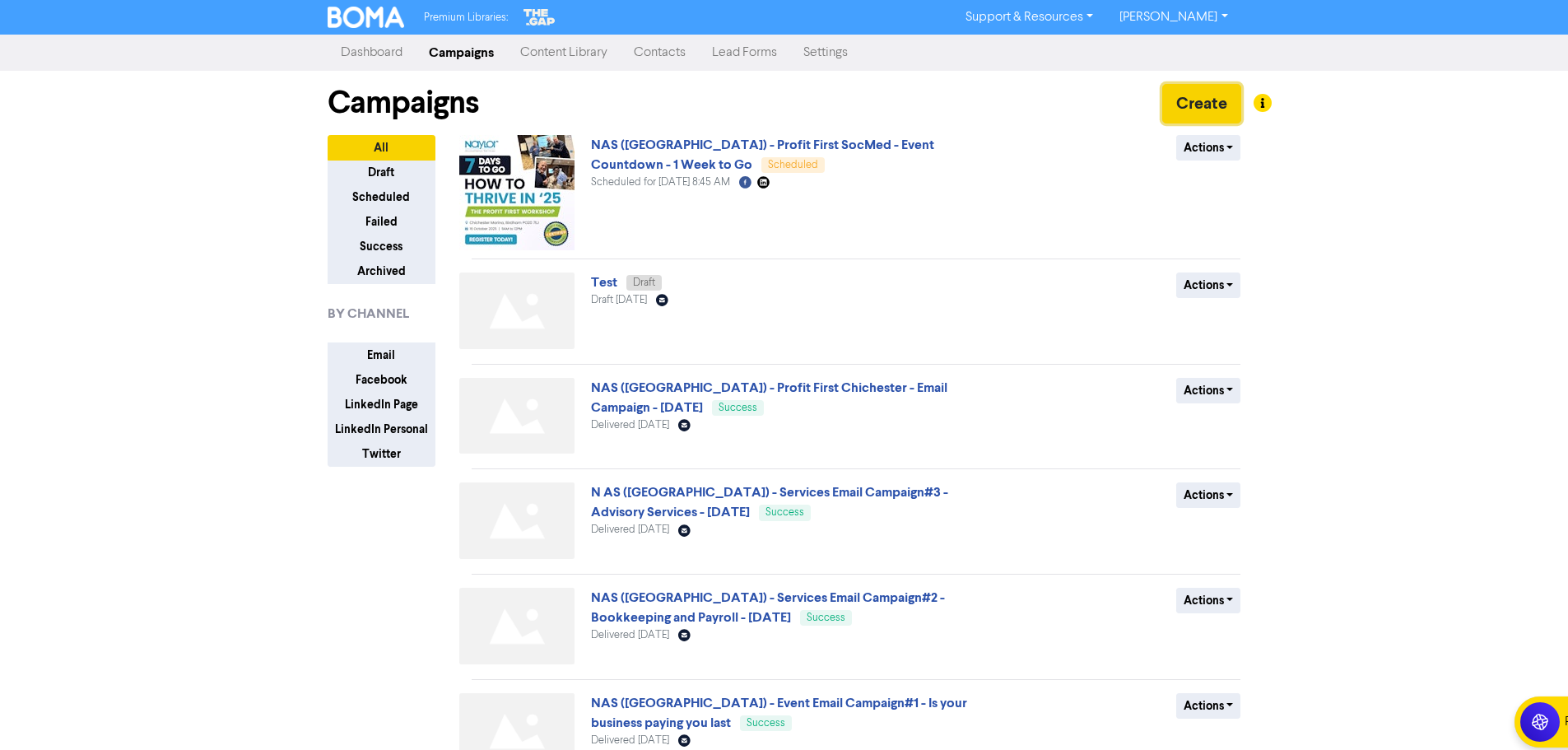
click at [1195, 107] on button "Create" at bounding box center [1202, 104] width 79 height 39
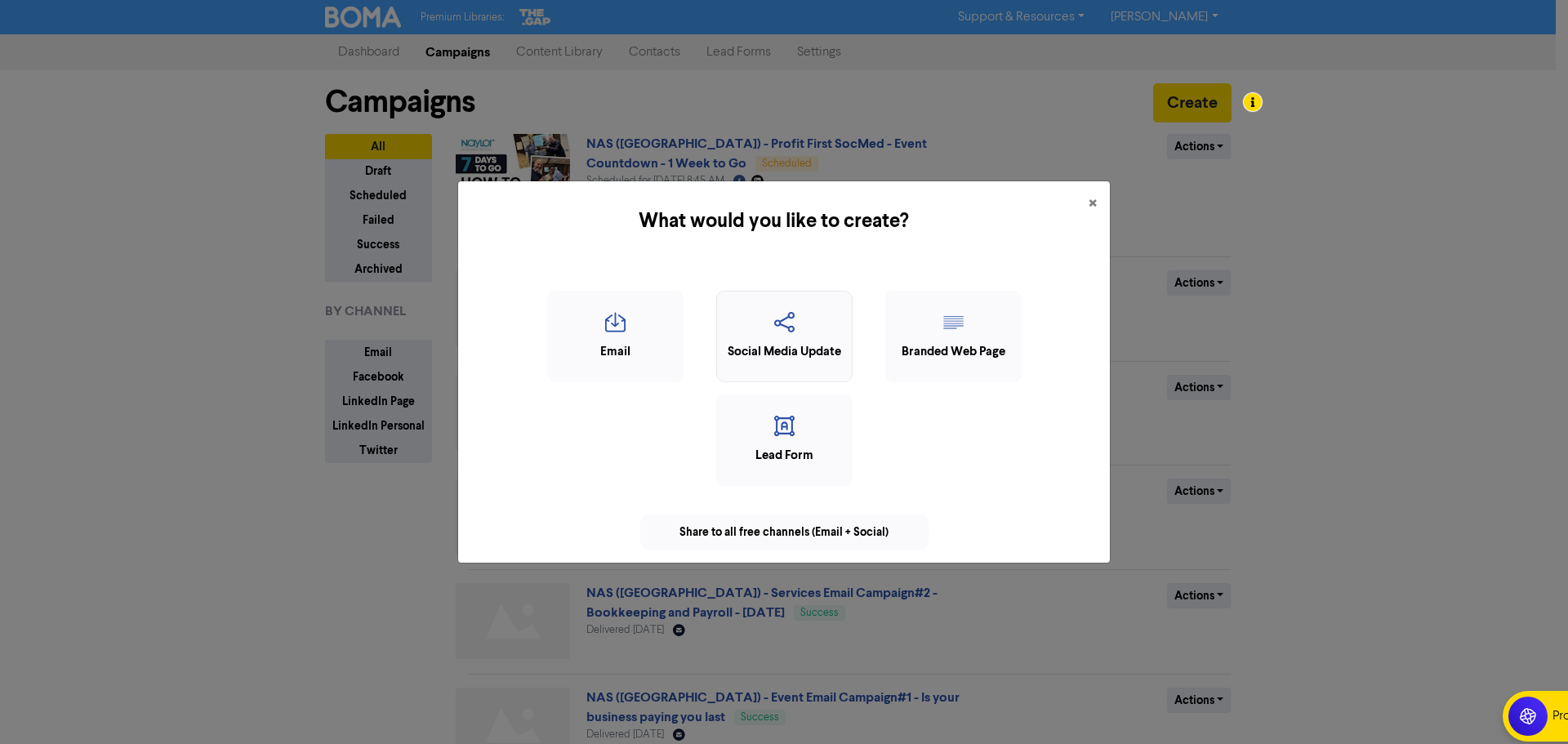
click at [795, 333] on icon "button" at bounding box center [784, 327] width 118 height 31
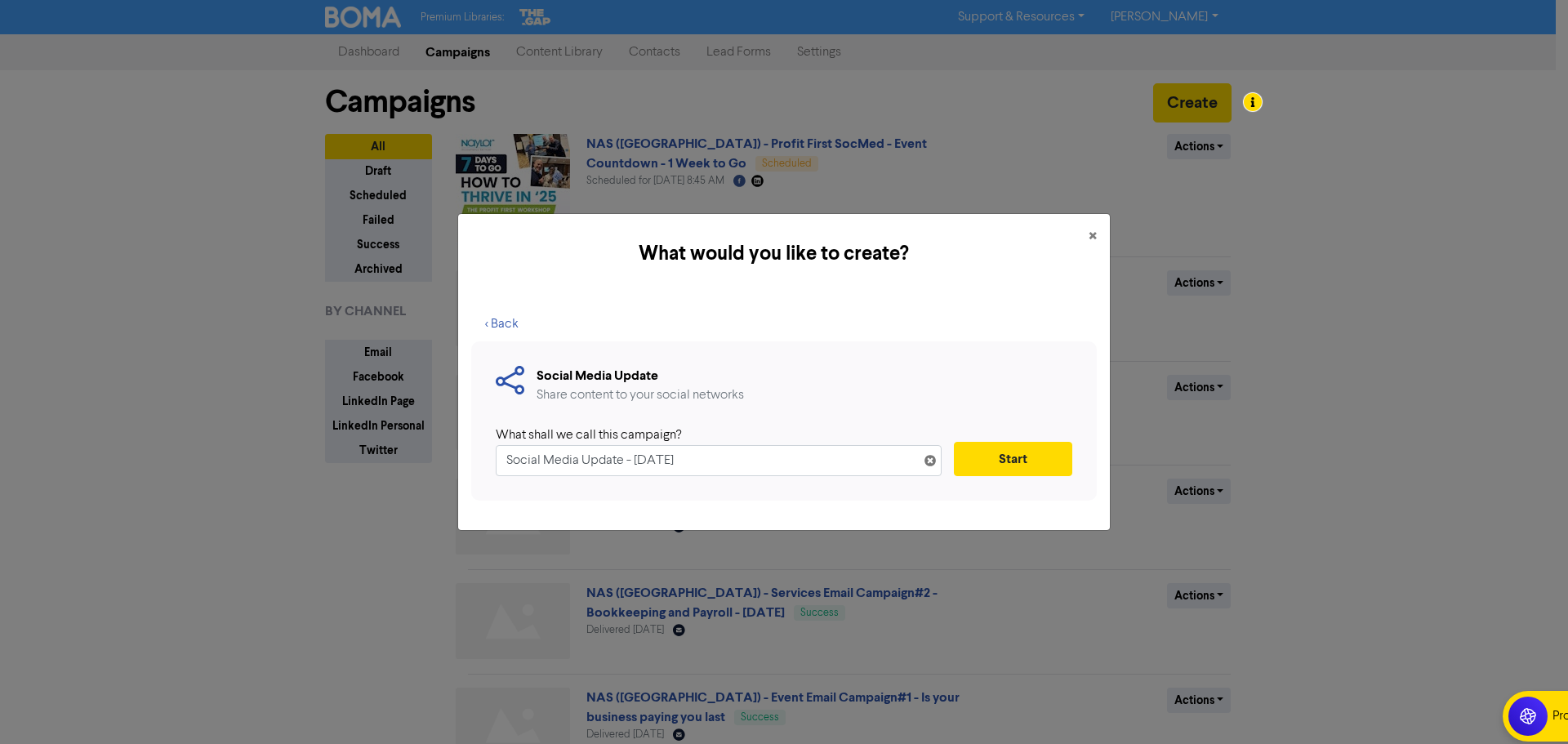
click at [506, 459] on input "Social Media Update - [DATE]" at bounding box center [719, 460] width 446 height 31
type input "NAS ([GEOGRAPHIC_DATA]) - Profit First SocMed - Event Countdown - 5 Days to Go"
click at [1020, 463] on button "Start" at bounding box center [1013, 459] width 118 height 34
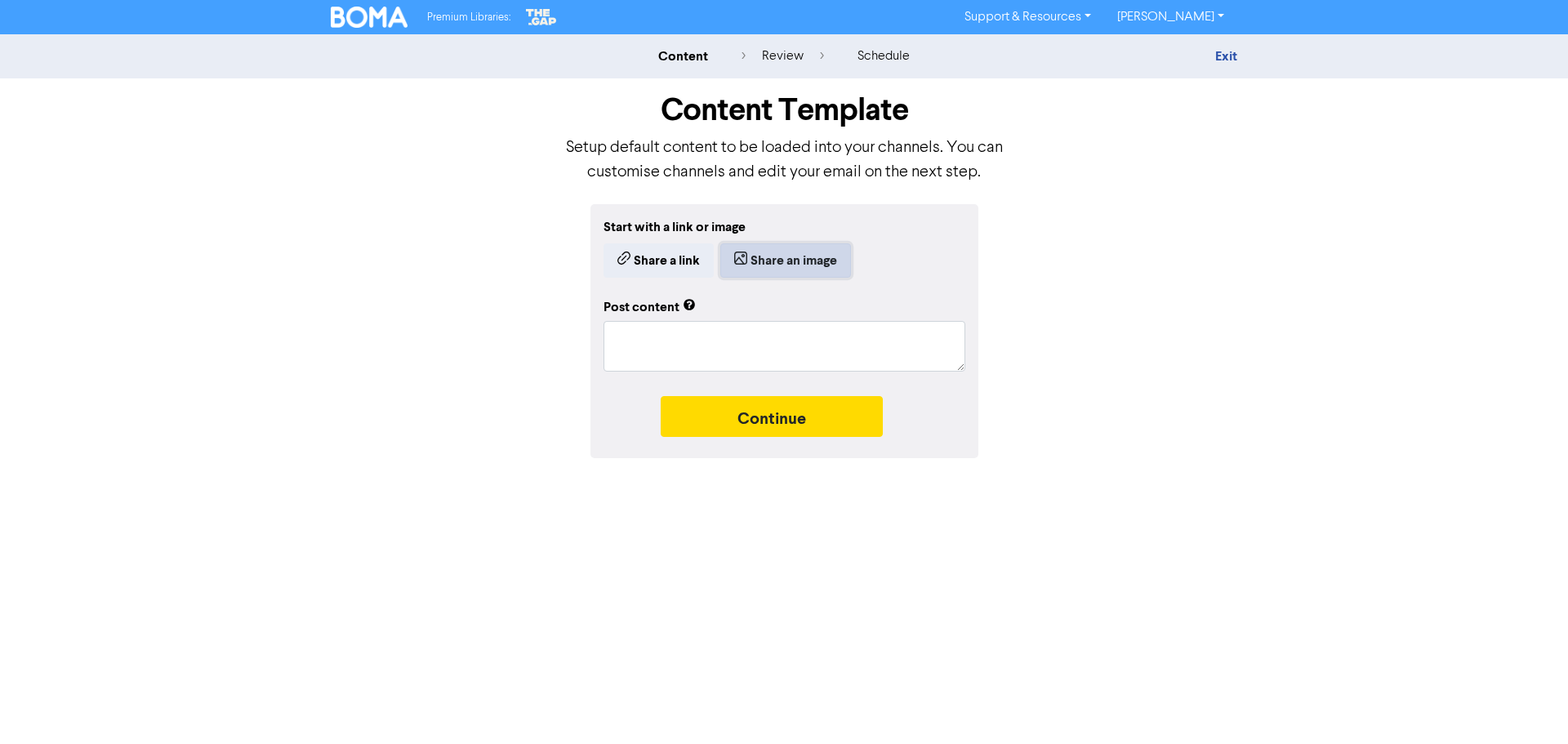
click at [804, 256] on button "Share an image" at bounding box center [786, 260] width 131 height 34
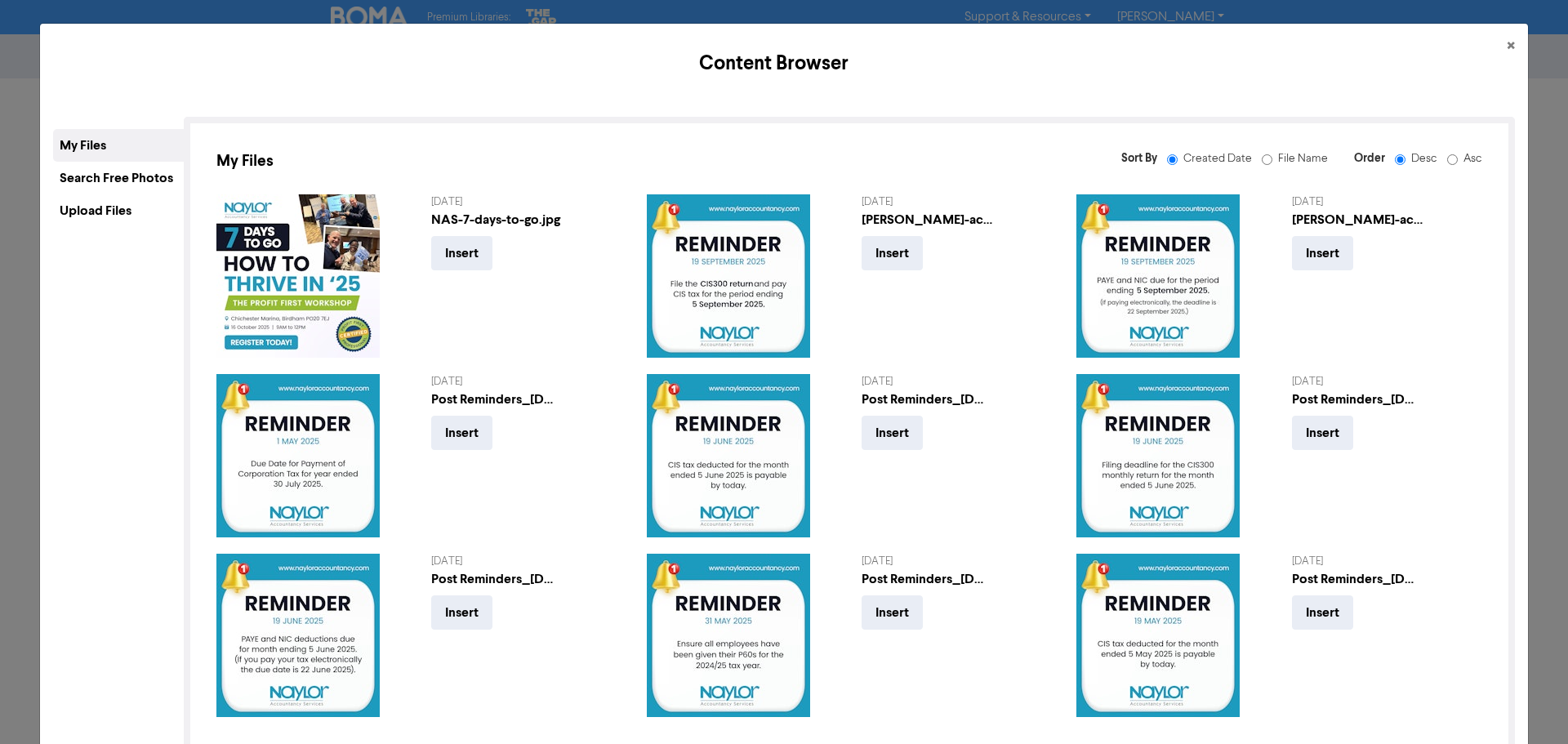
click at [112, 209] on div "Upload Files" at bounding box center [118, 211] width 131 height 33
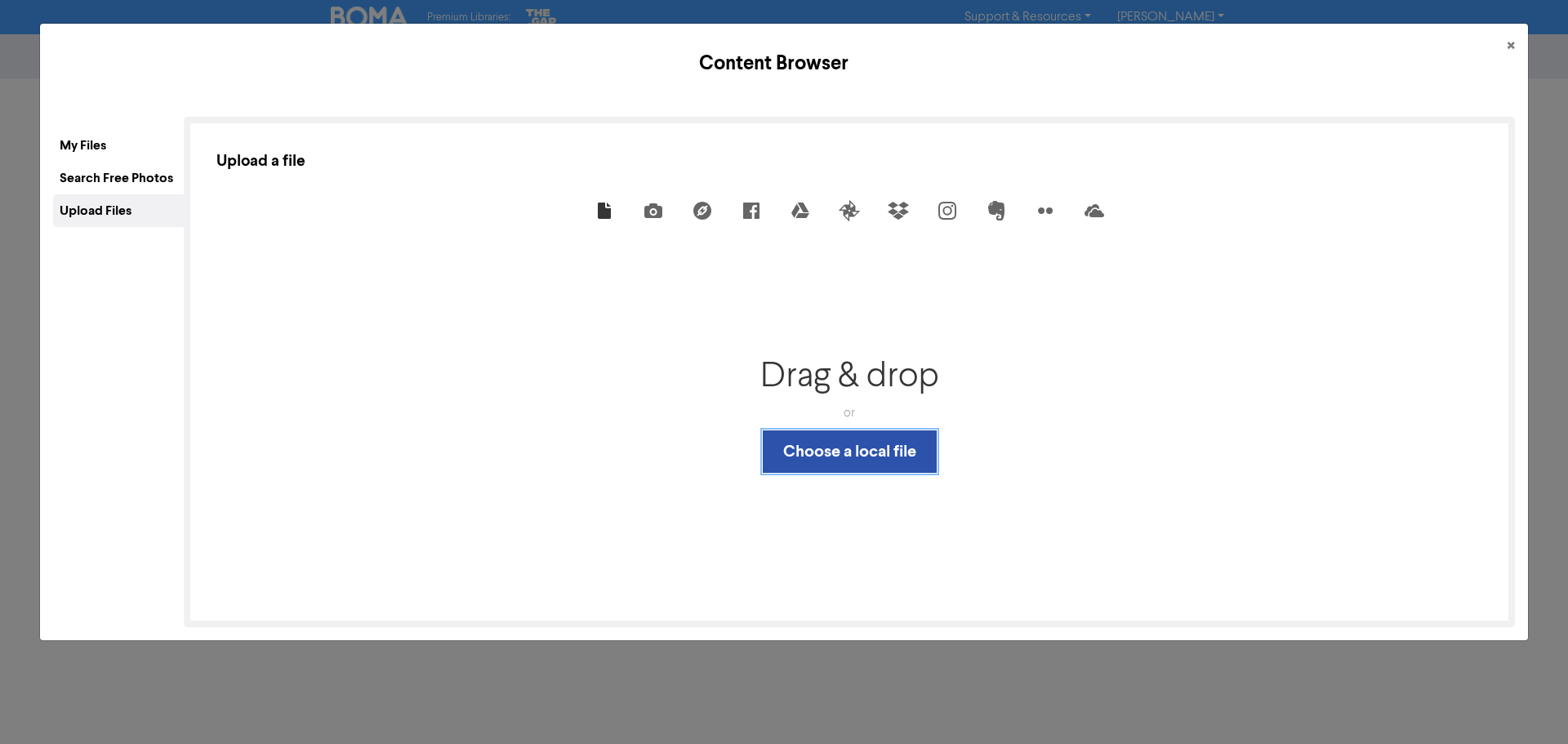
click at [841, 463] on button "Choose a local file" at bounding box center [850, 451] width 174 height 43
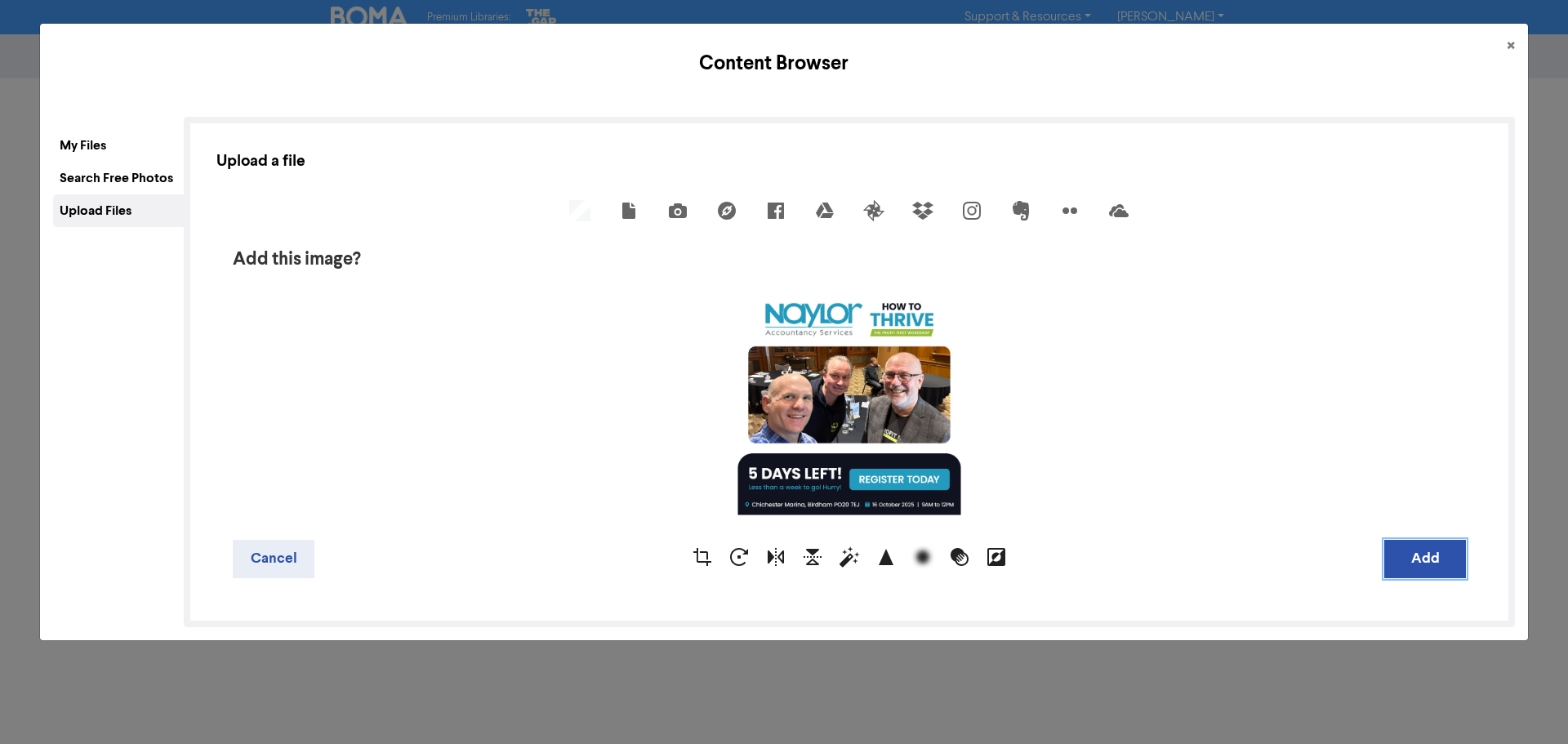
click at [1428, 570] on button "Add" at bounding box center [1425, 559] width 82 height 38
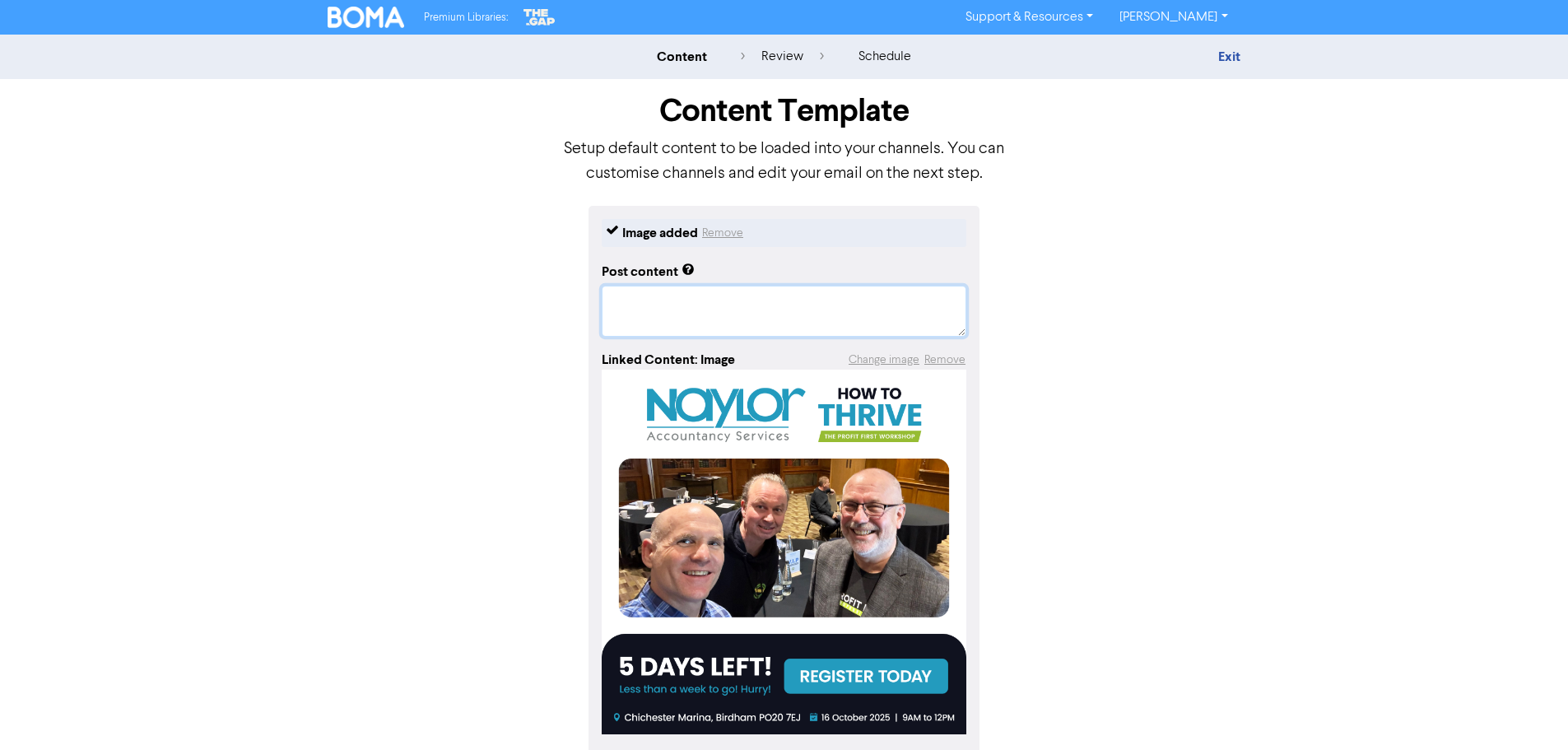
click at [767, 305] on textarea at bounding box center [784, 311] width 365 height 51
click at [1237, 60] on link "Exit" at bounding box center [1229, 56] width 22 height 17
